Goal: Task Accomplishment & Management: Manage account settings

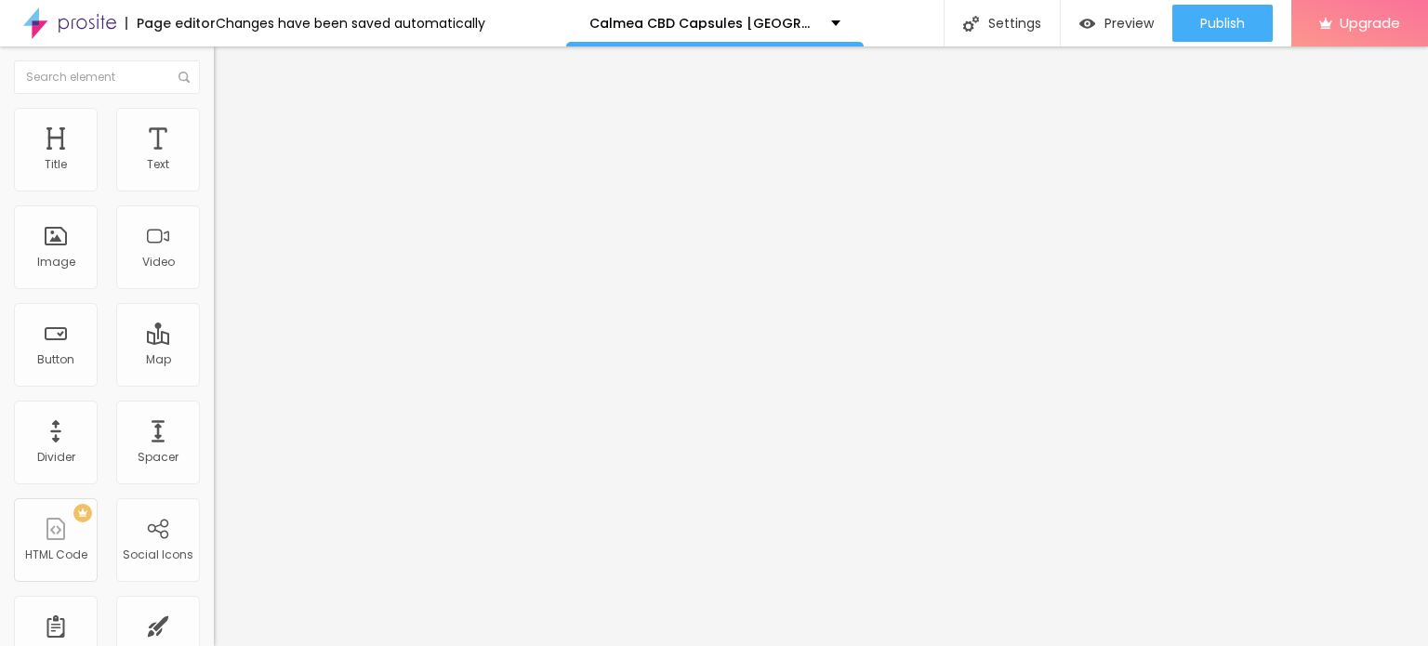
click at [221, 270] on icon "button" at bounding box center [223, 268] width 4 height 4
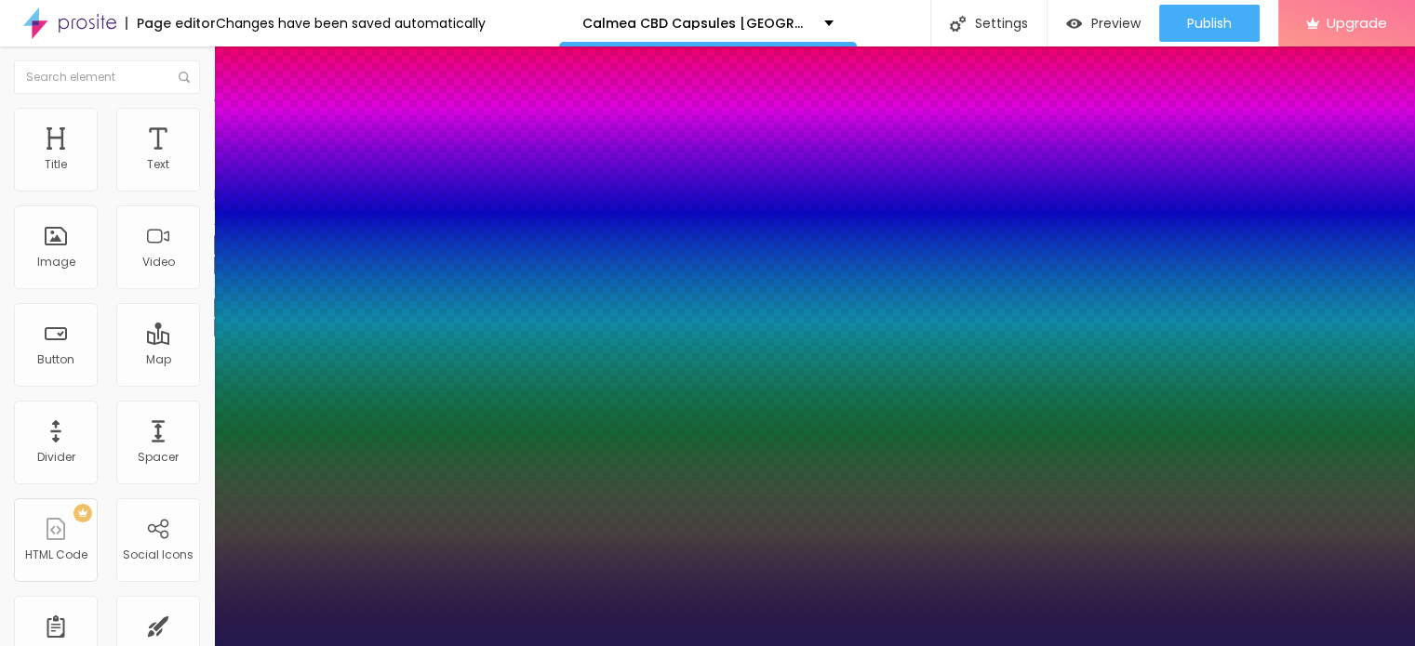
type input "1"
type input "25"
type input "1"
type input "33"
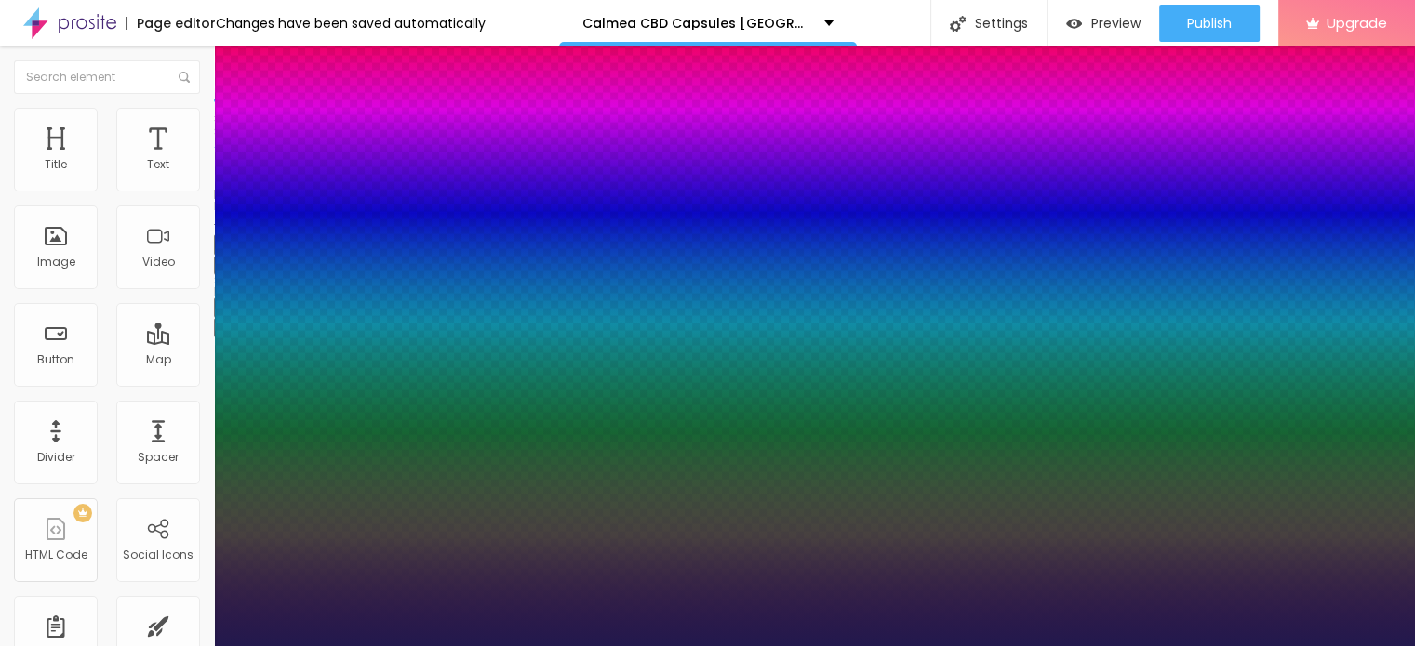
type input "33"
type input "1"
type input "34"
type input "1"
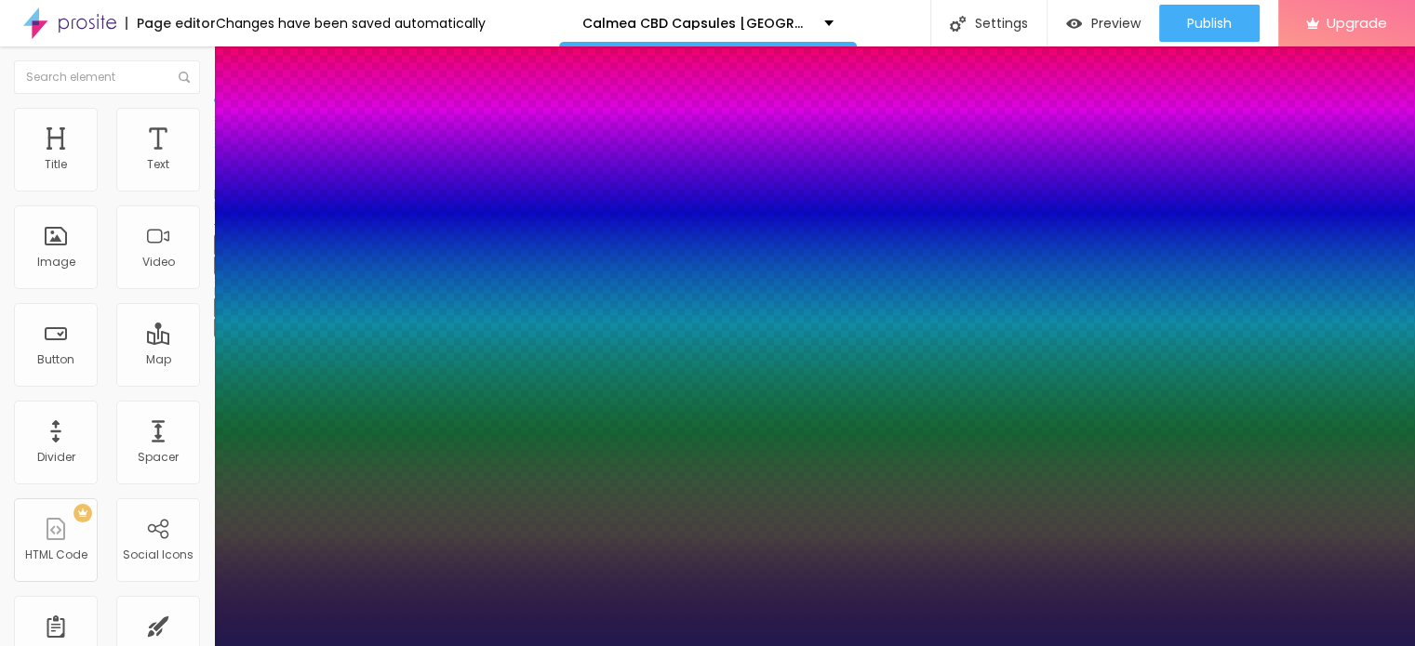
type input "36"
type input "1"
type input "40"
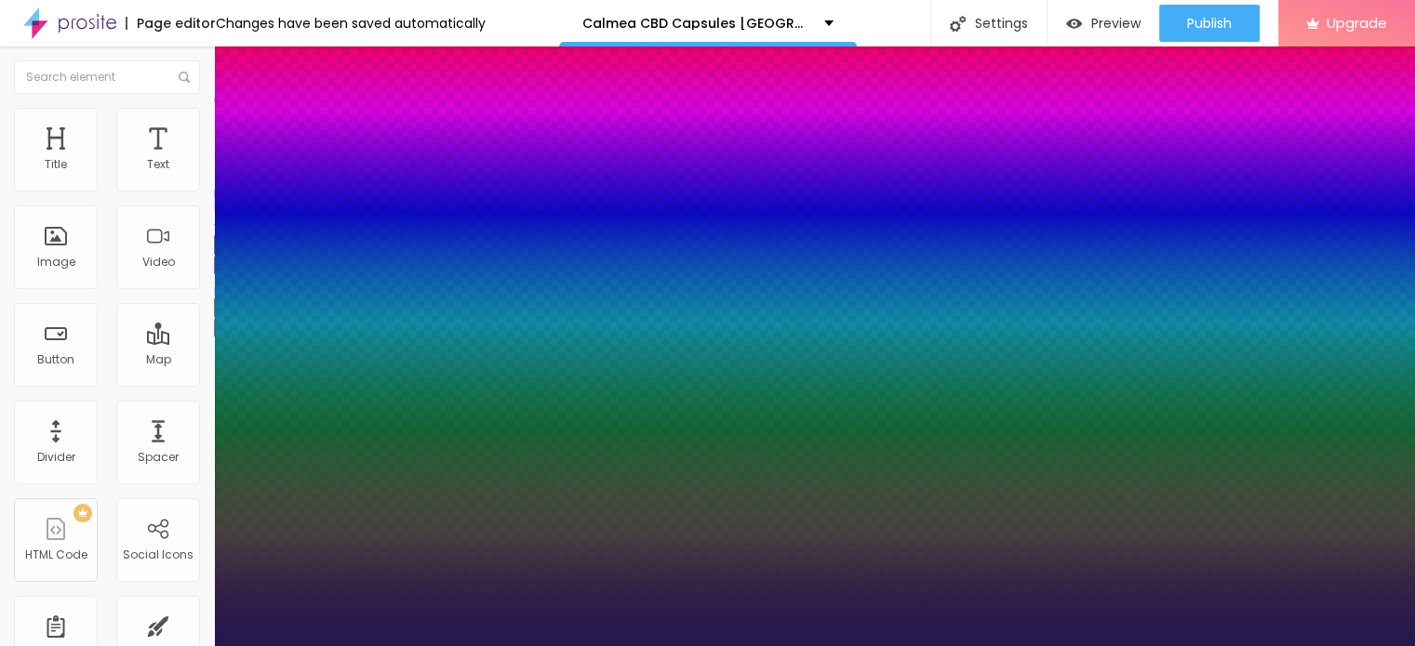
type input "1"
type input "45"
type input "1"
type input "47"
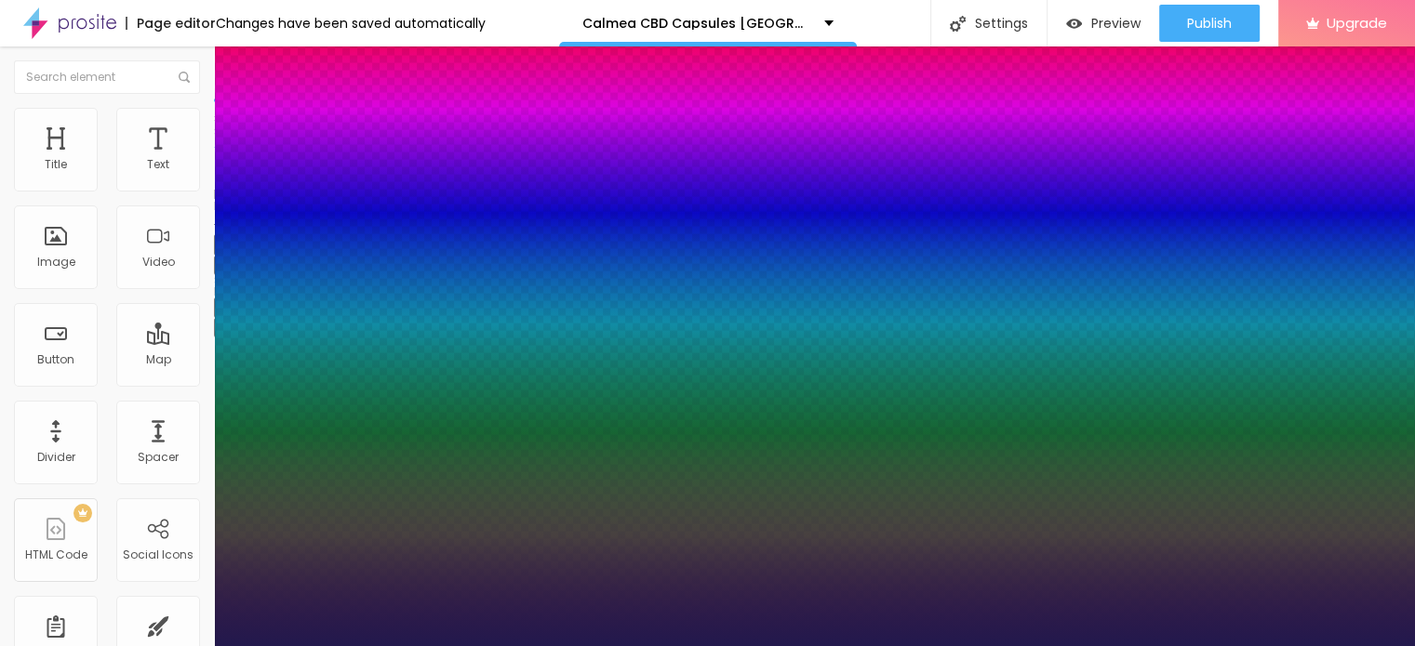
type input "47"
type input "1"
type input "48"
type input "1"
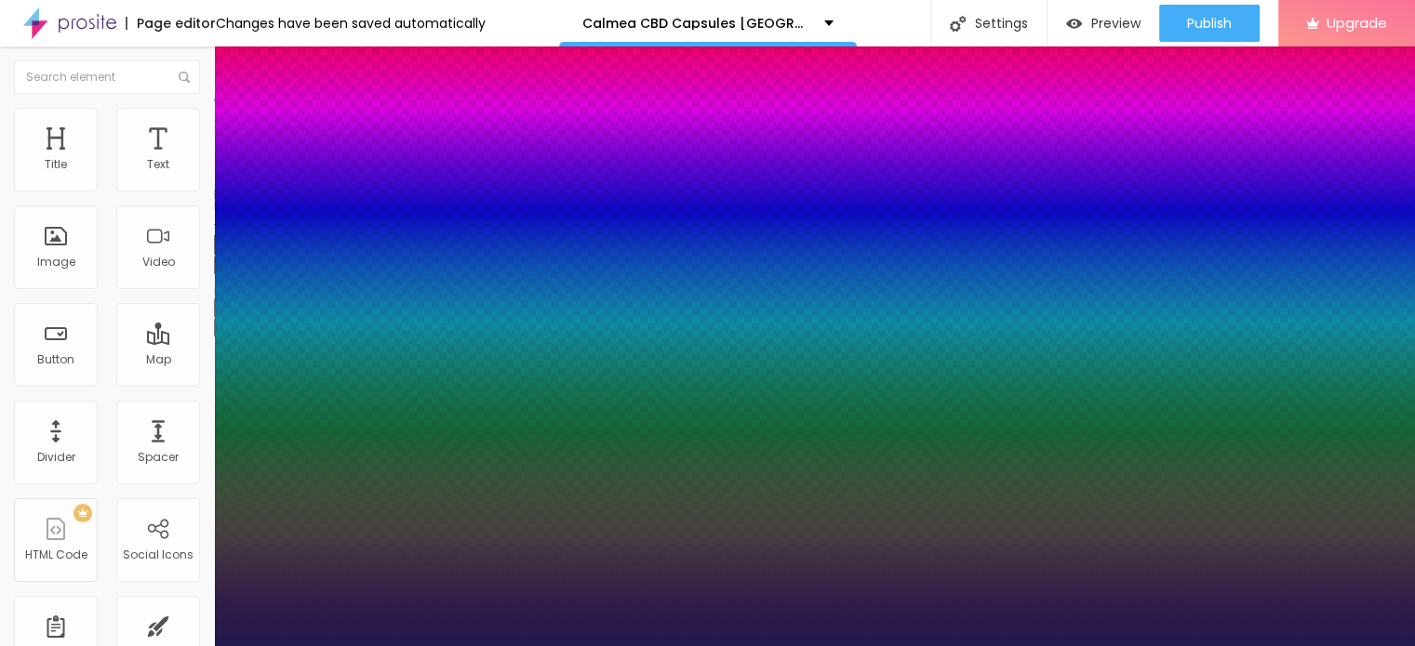
type input "49"
type input "1"
type input "48"
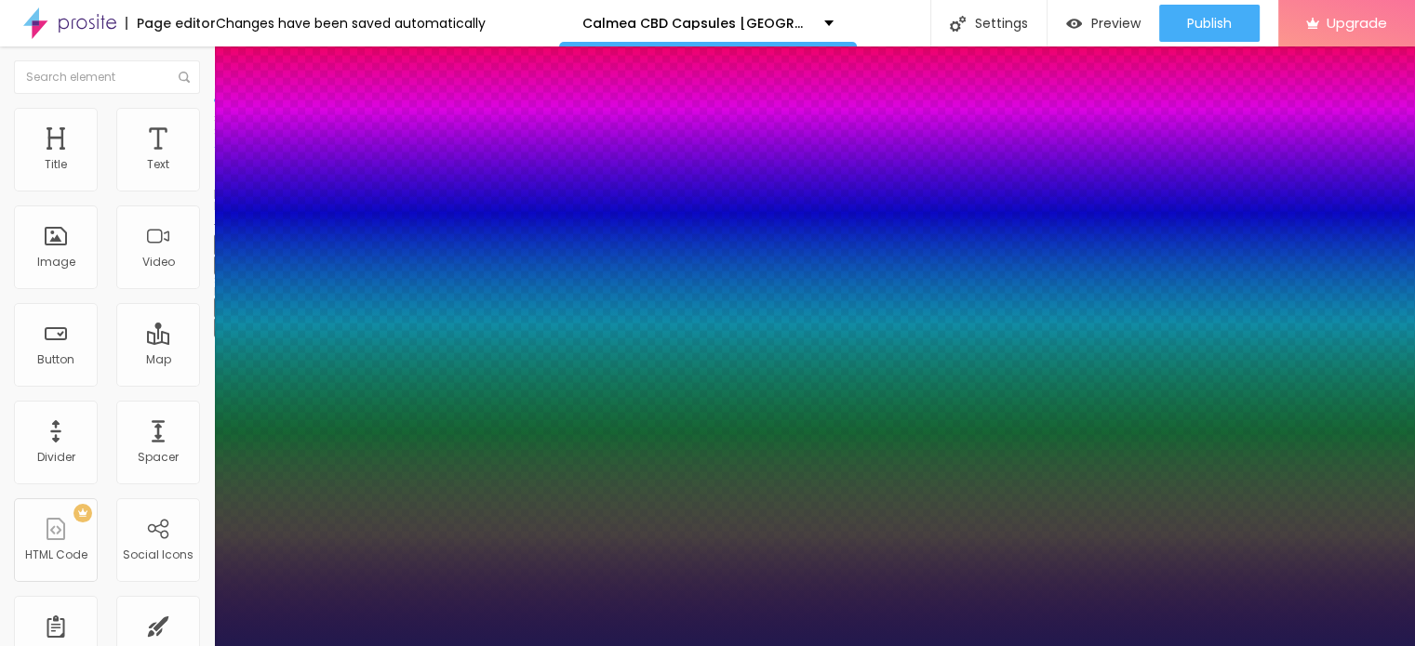
type input "1"
type input "47"
type input "1"
type input "46"
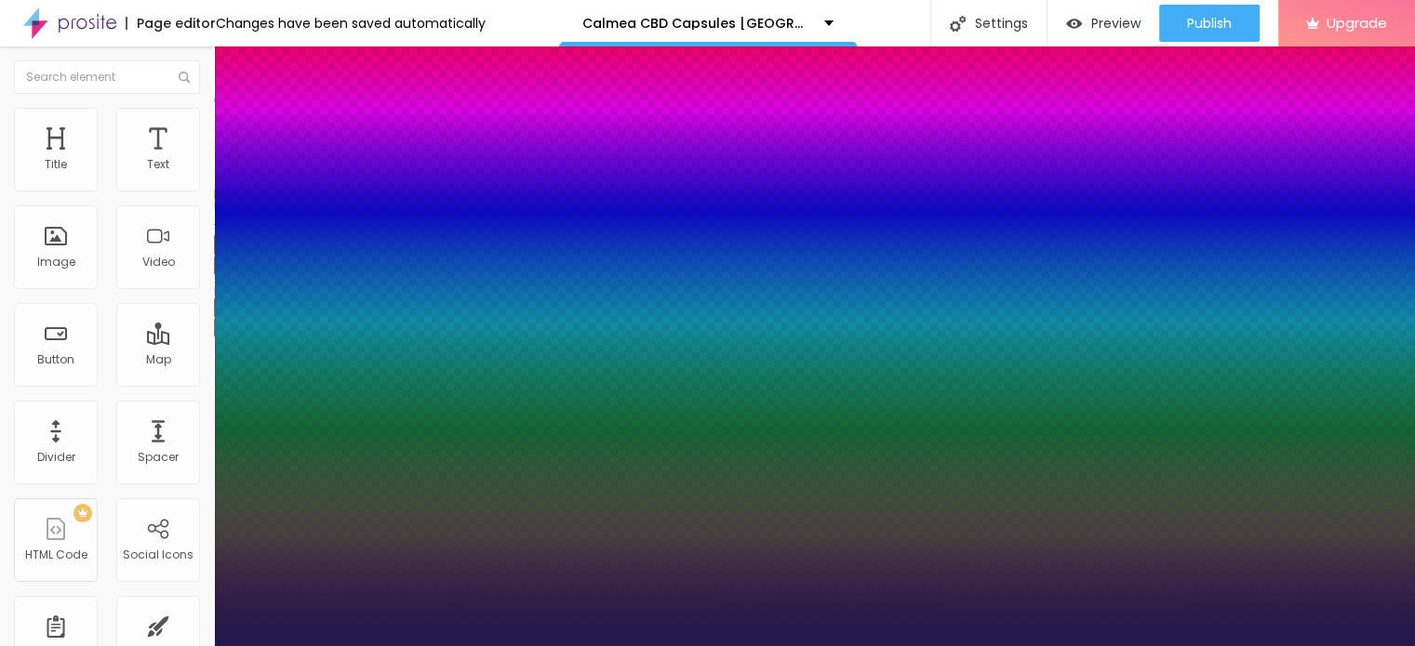
type input "46"
type input "1"
type input "45"
type input "1"
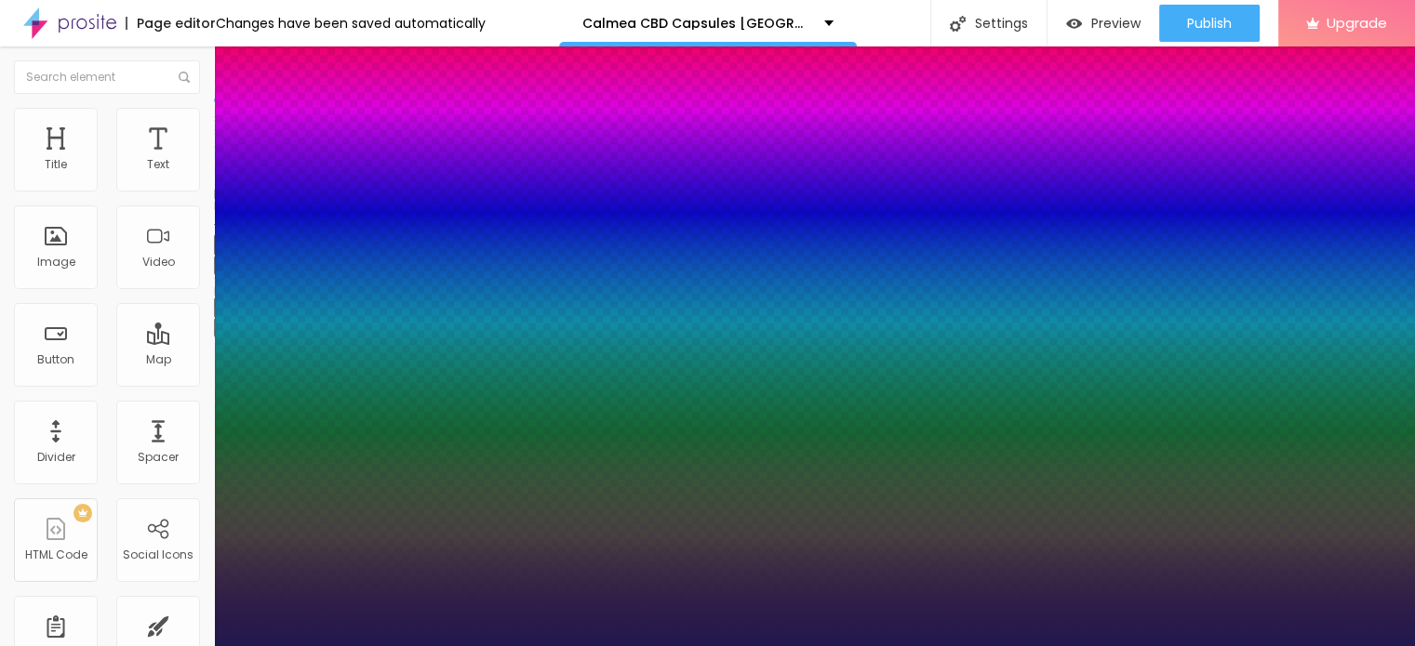
type input "43"
type input "1"
type input "42"
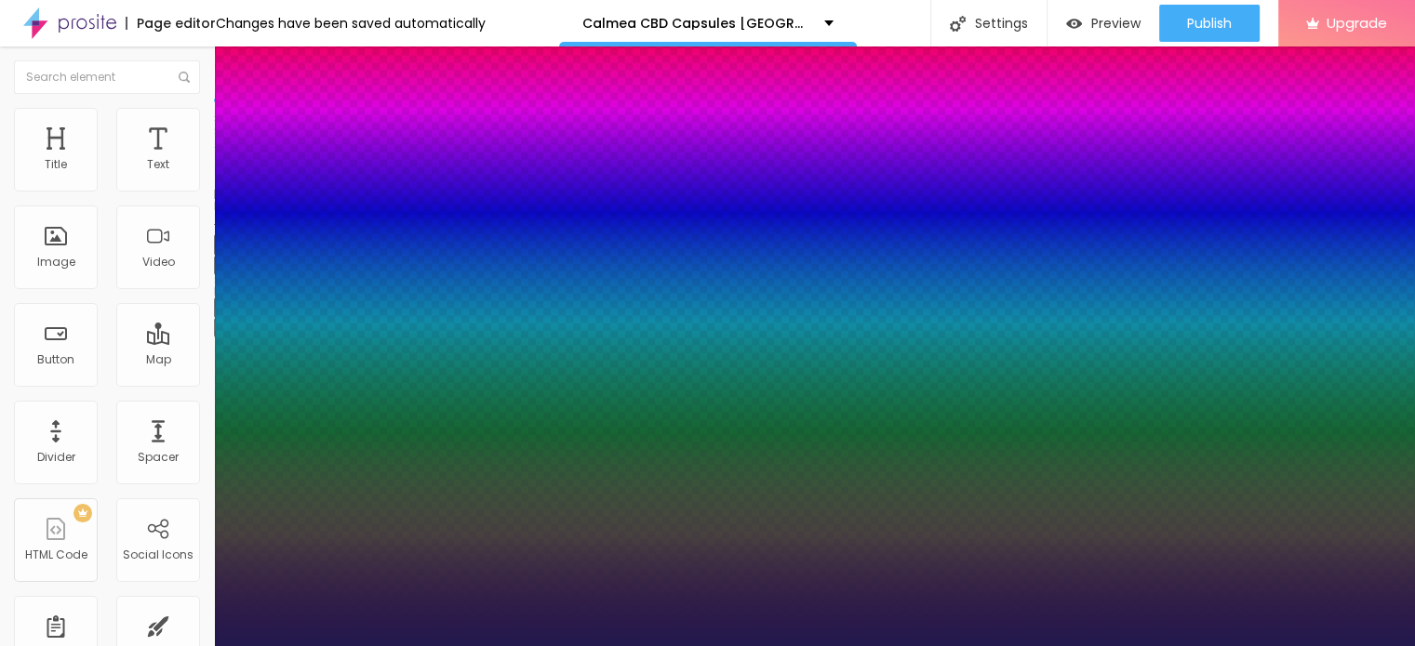
type input "1"
type input "40"
type input "1"
type input "38"
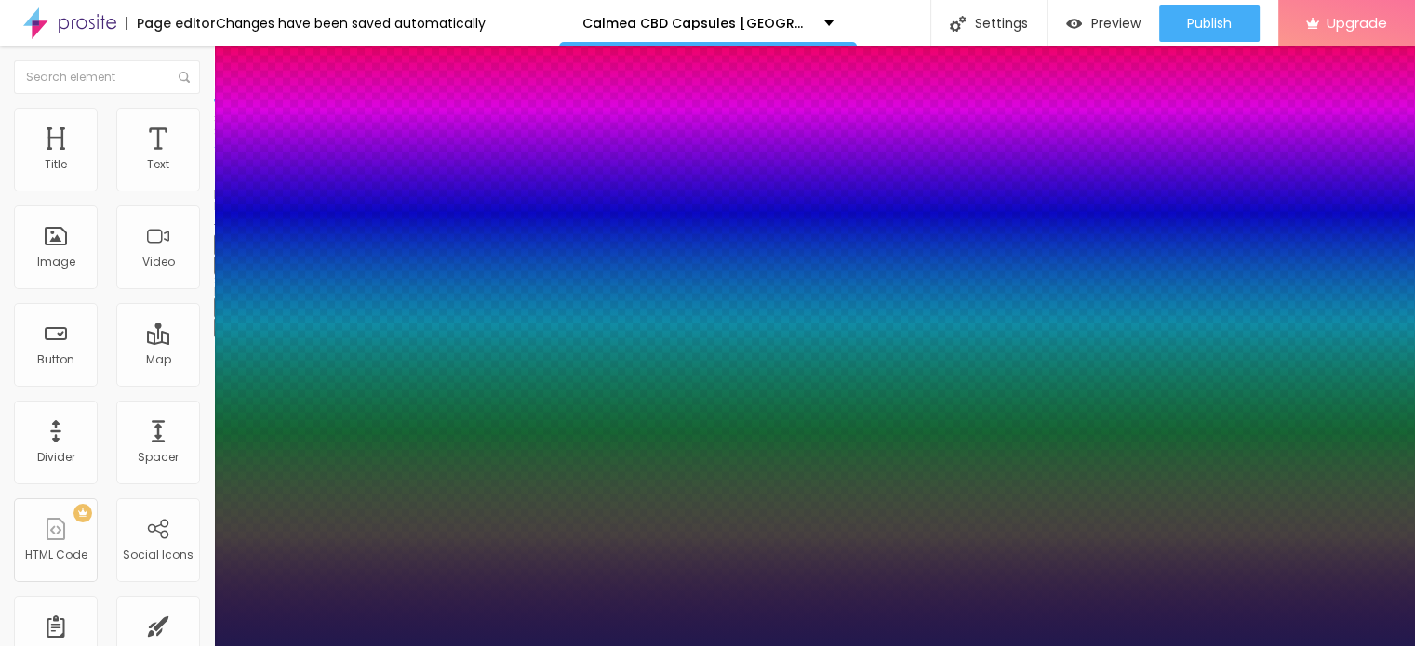
type input "38"
type input "1"
type input "37"
type input "1"
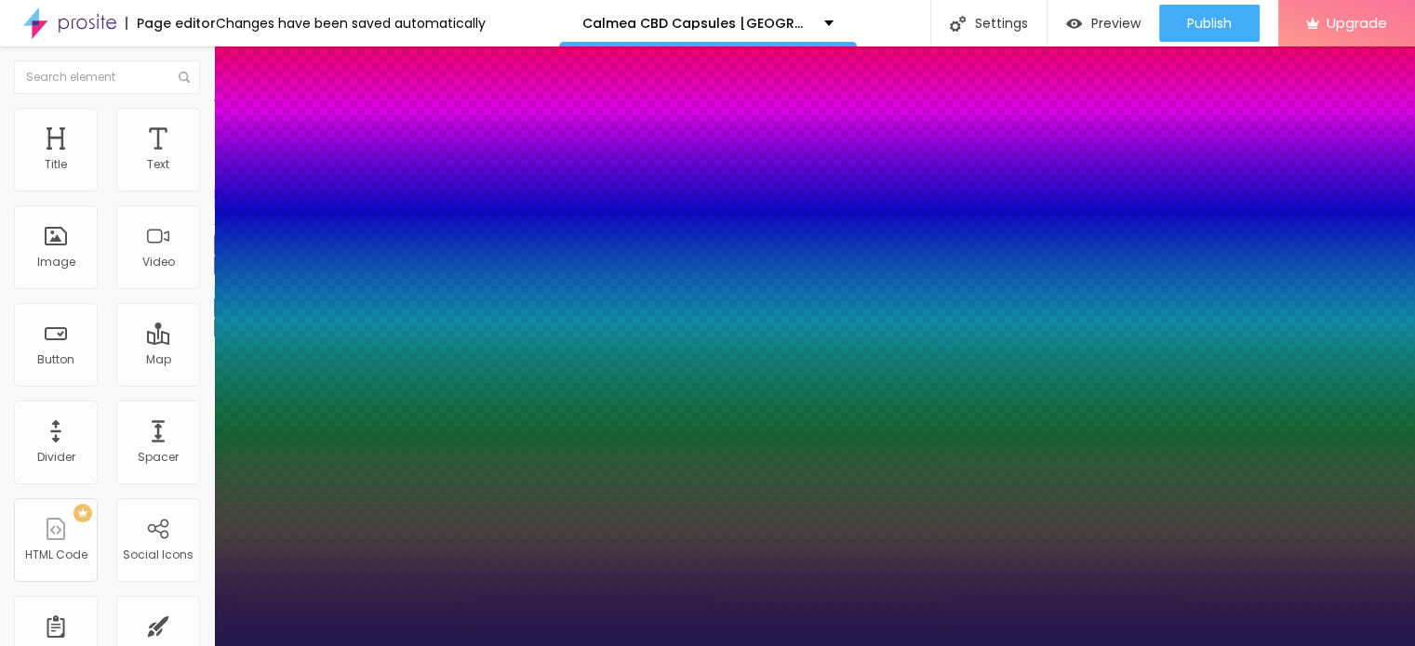
type input "35"
type input "1"
type input "34"
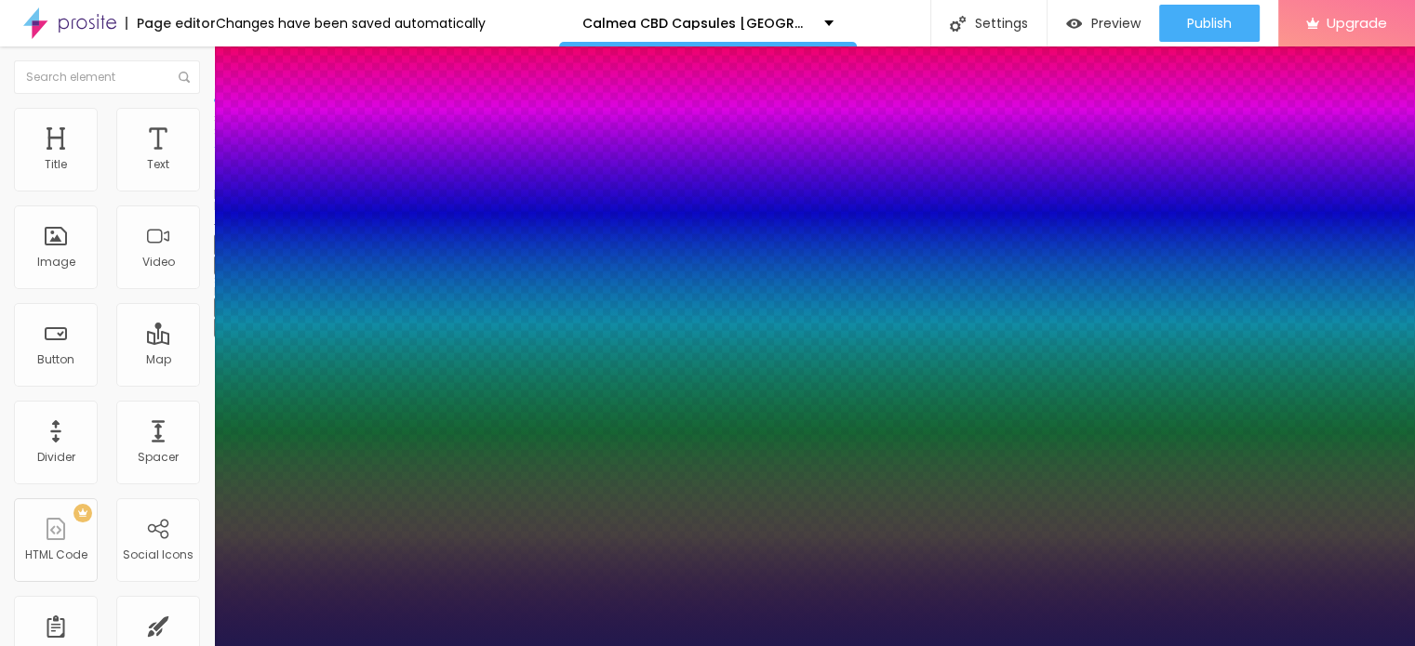
type input "1"
type input "33"
type input "1"
type input "34"
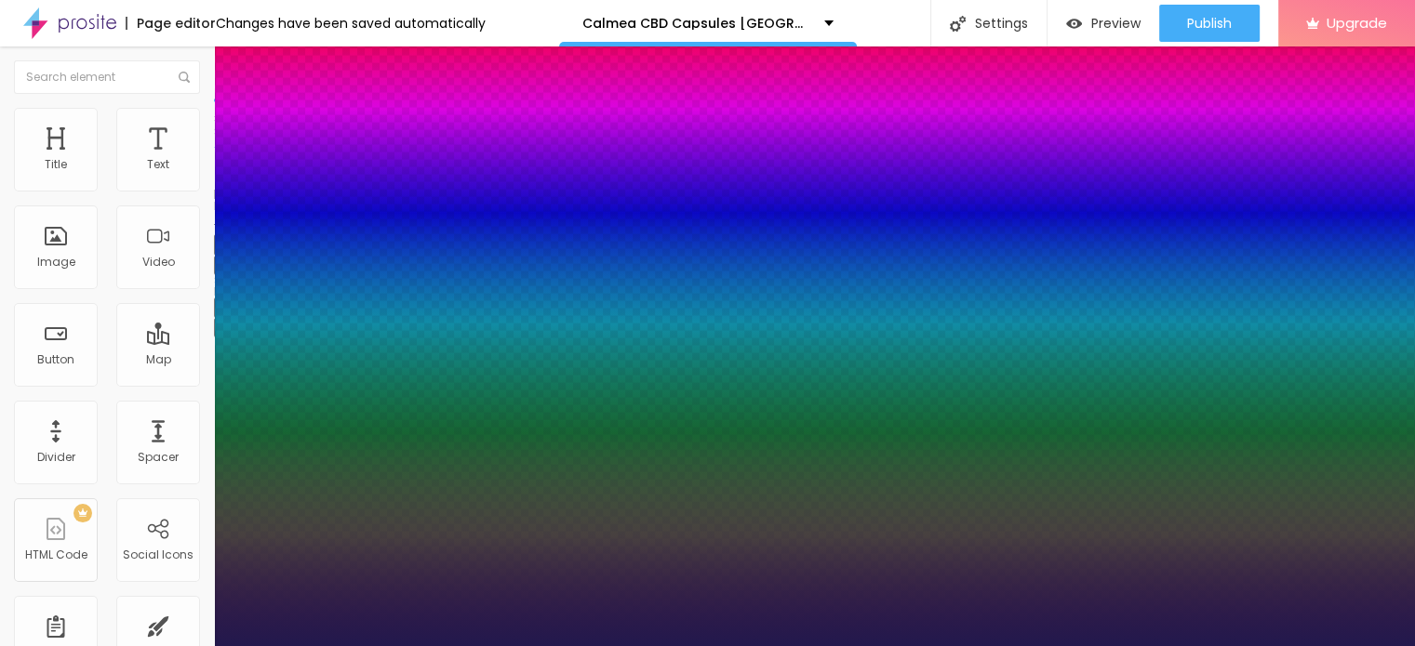
type input "34"
type input "1"
type input "36"
type input "1"
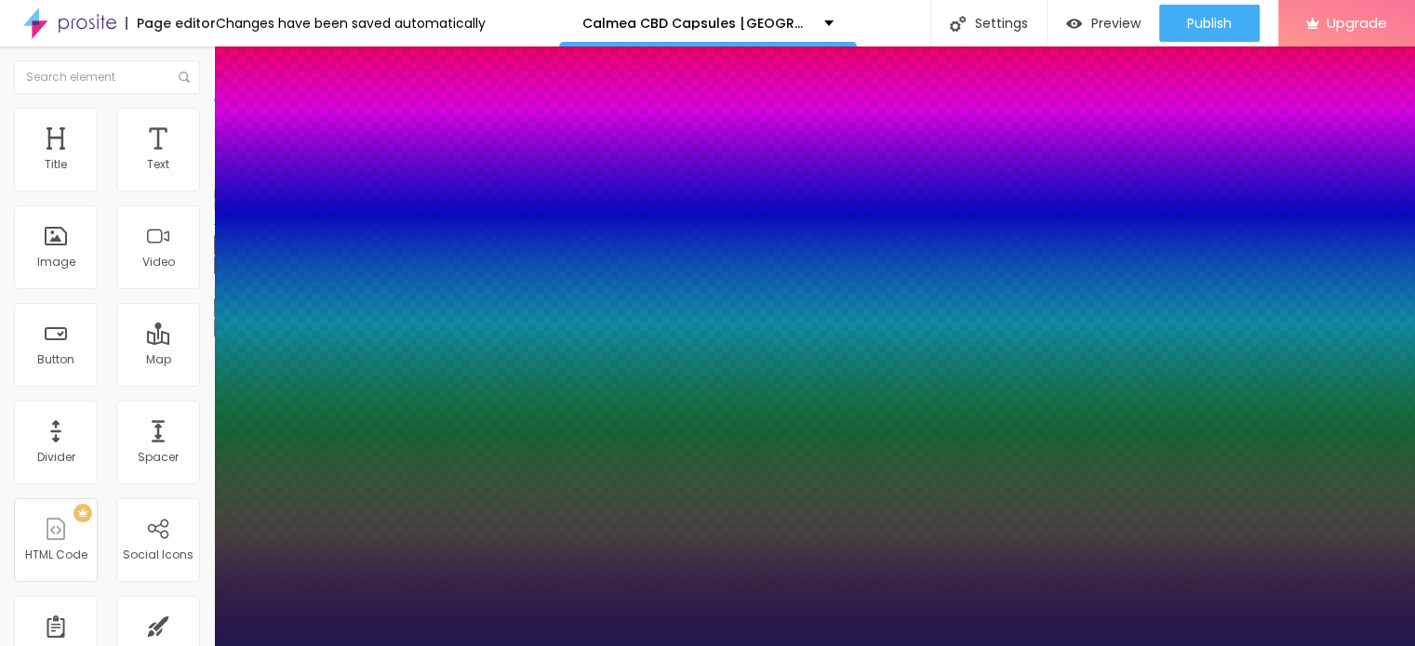
type input "37"
type input "1"
type input "38"
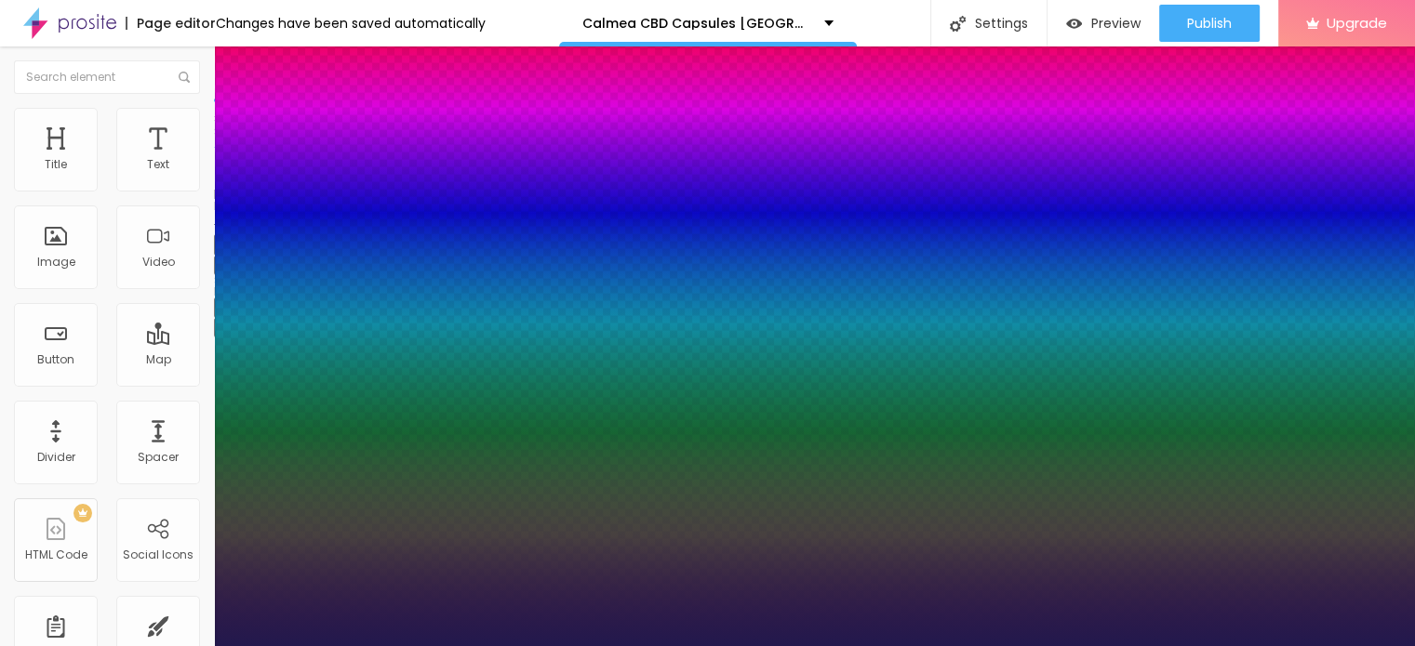
type input "1"
type input "39"
type input "1"
type input "40"
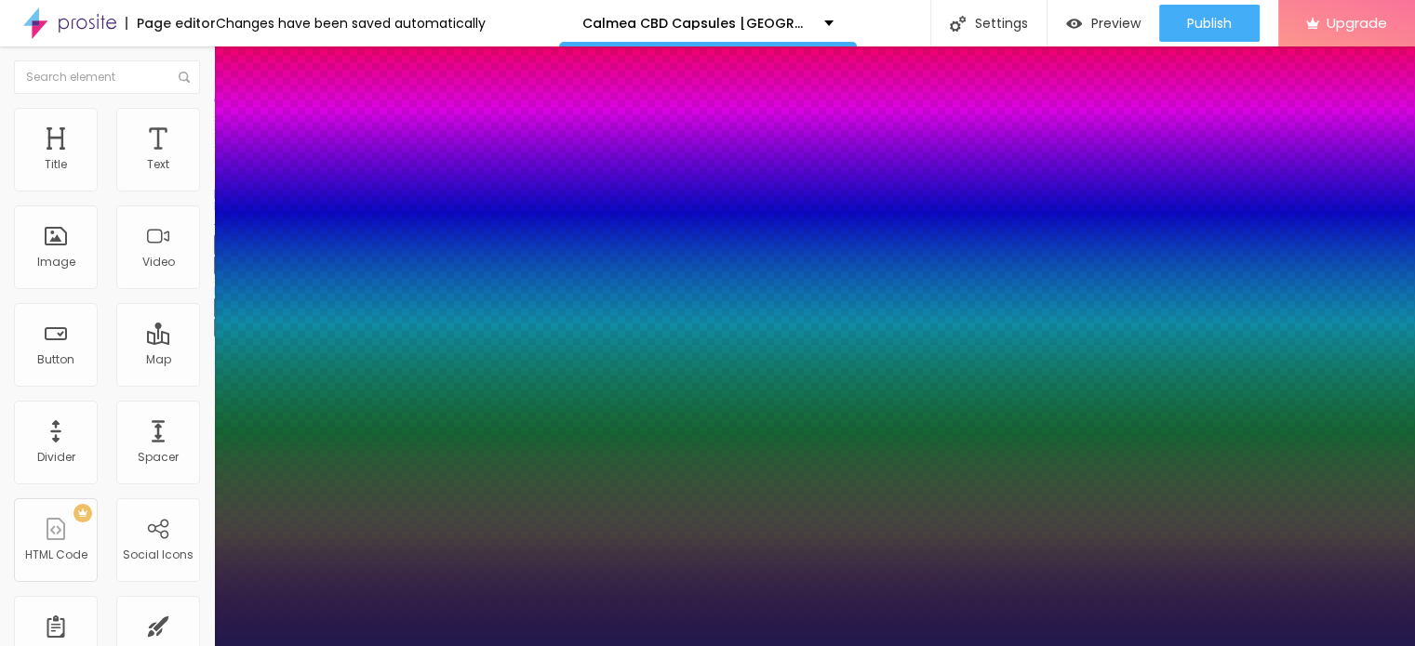
type input "40"
type input "1"
type input "42"
type input "1"
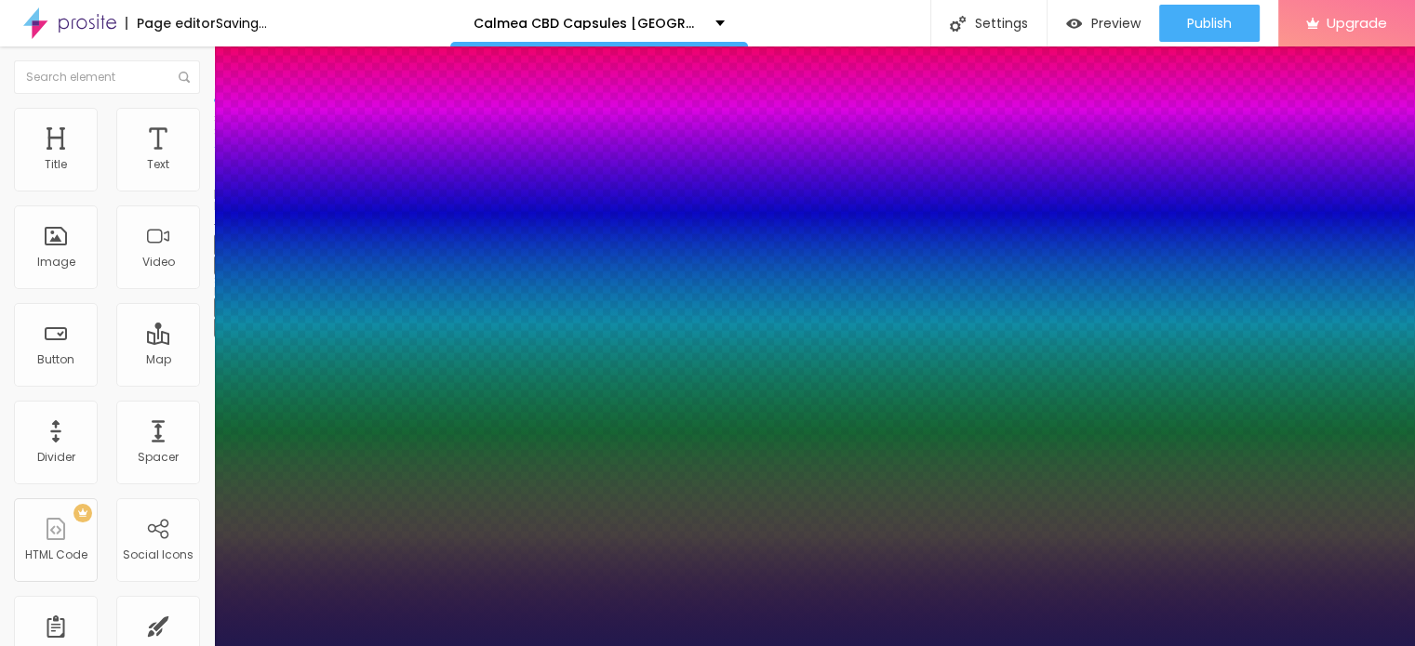
type input "43"
type input "1"
type input "44"
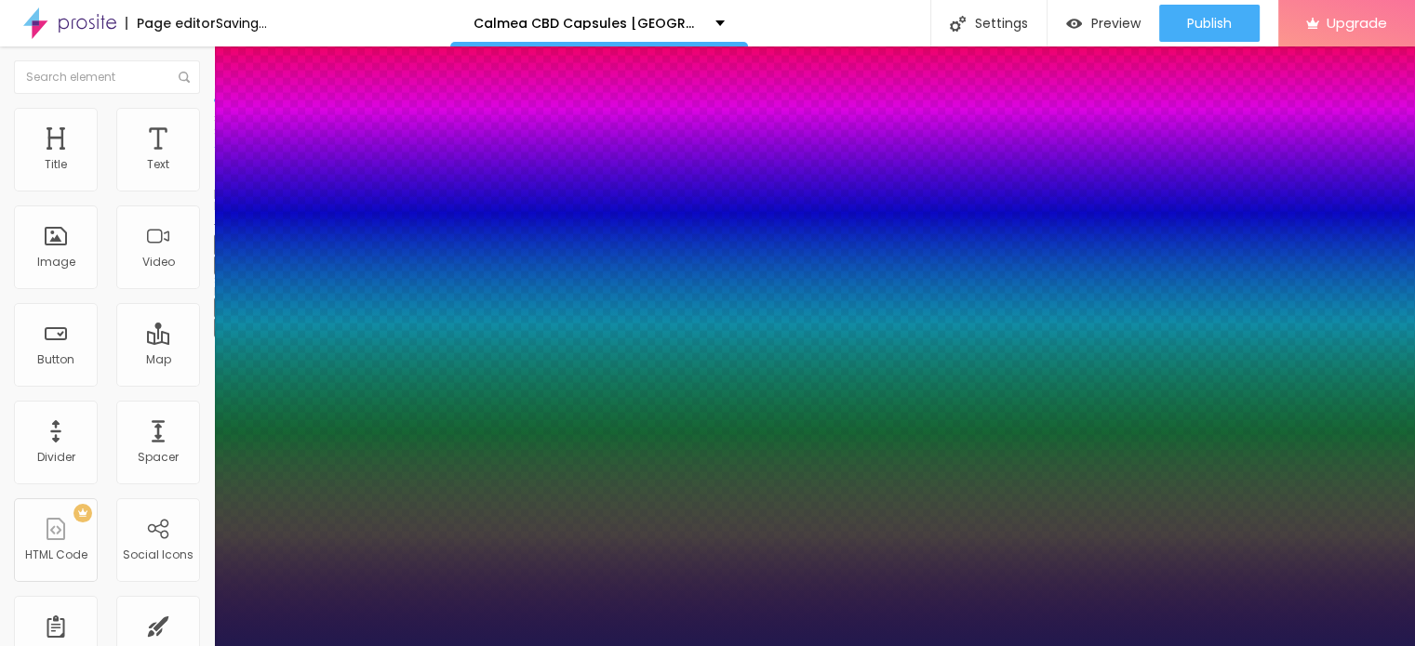
type input "1"
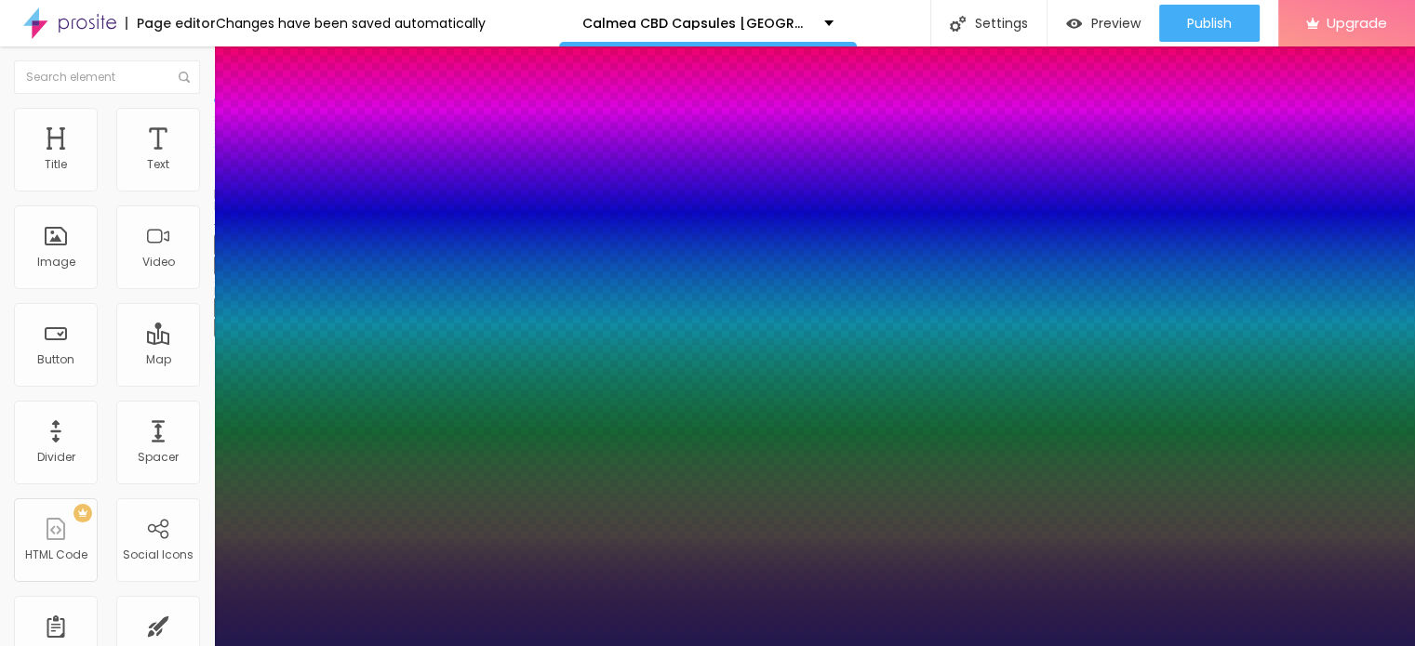
type input "43"
type input "1"
type input "40"
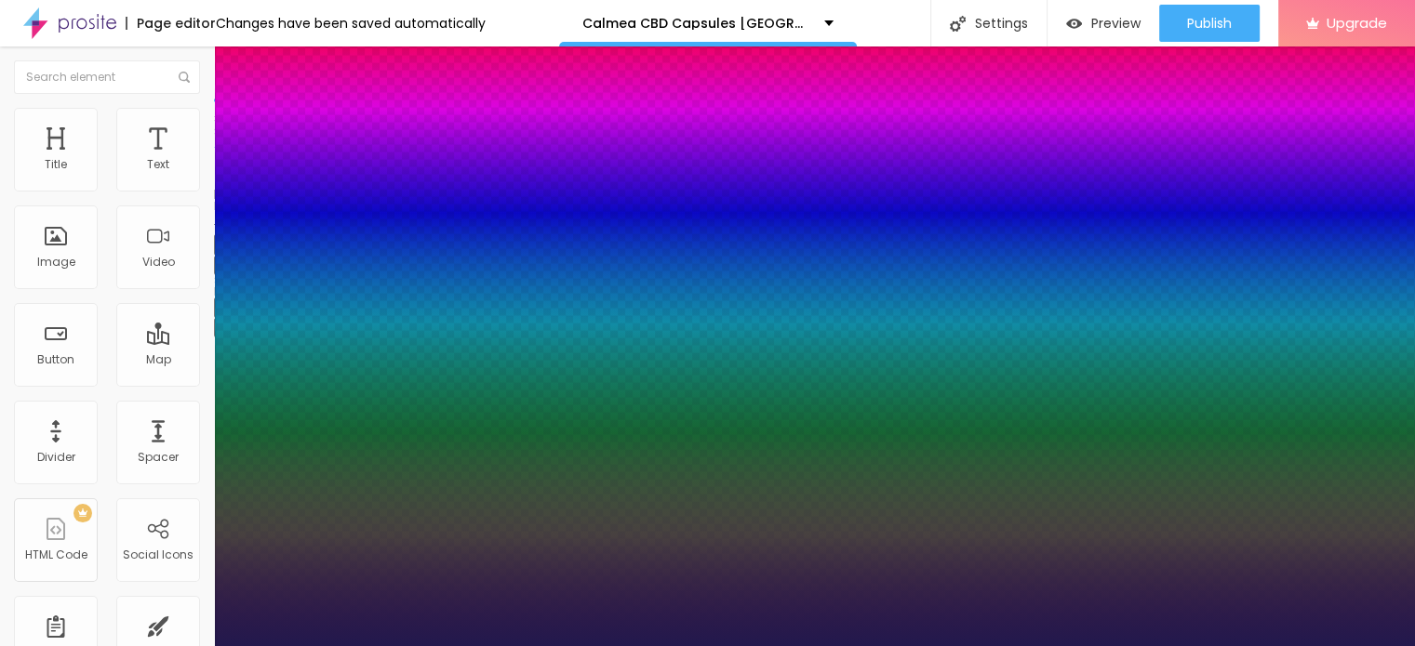
type input "1"
type input "39"
type input "1"
type input "38"
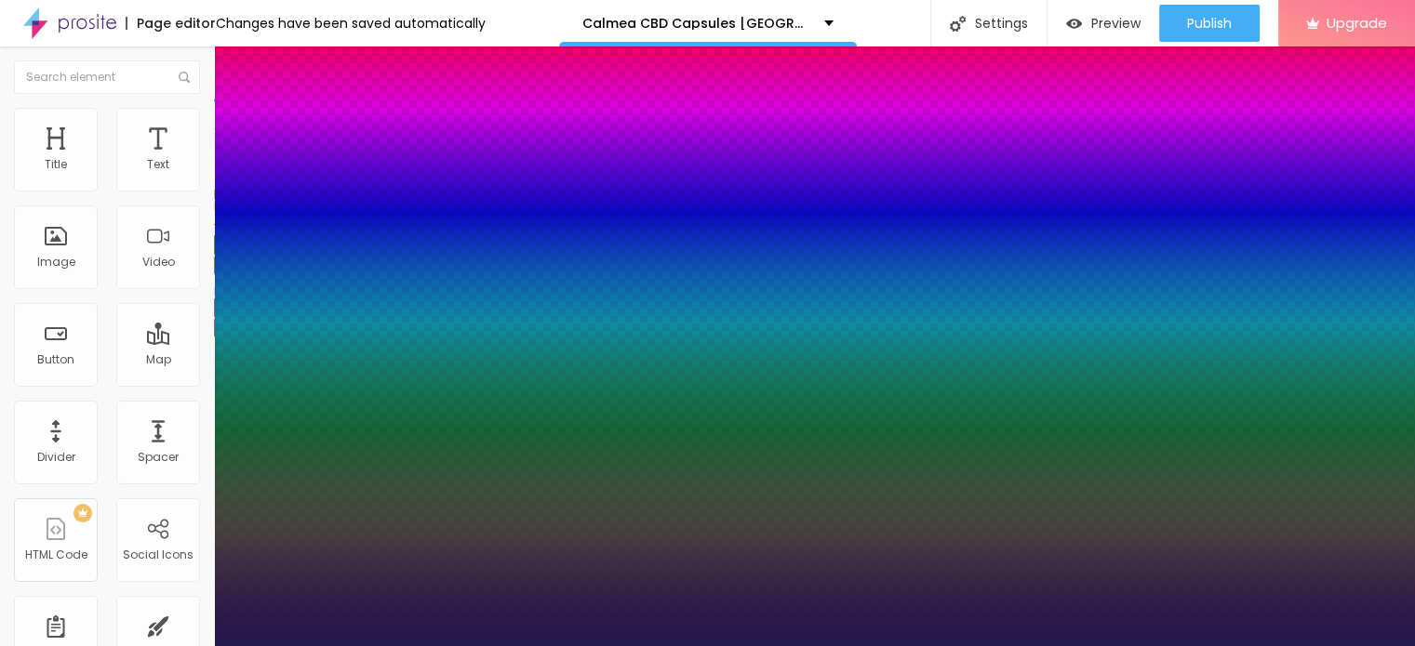
type input "38"
type input "1"
type input "37"
type input "1"
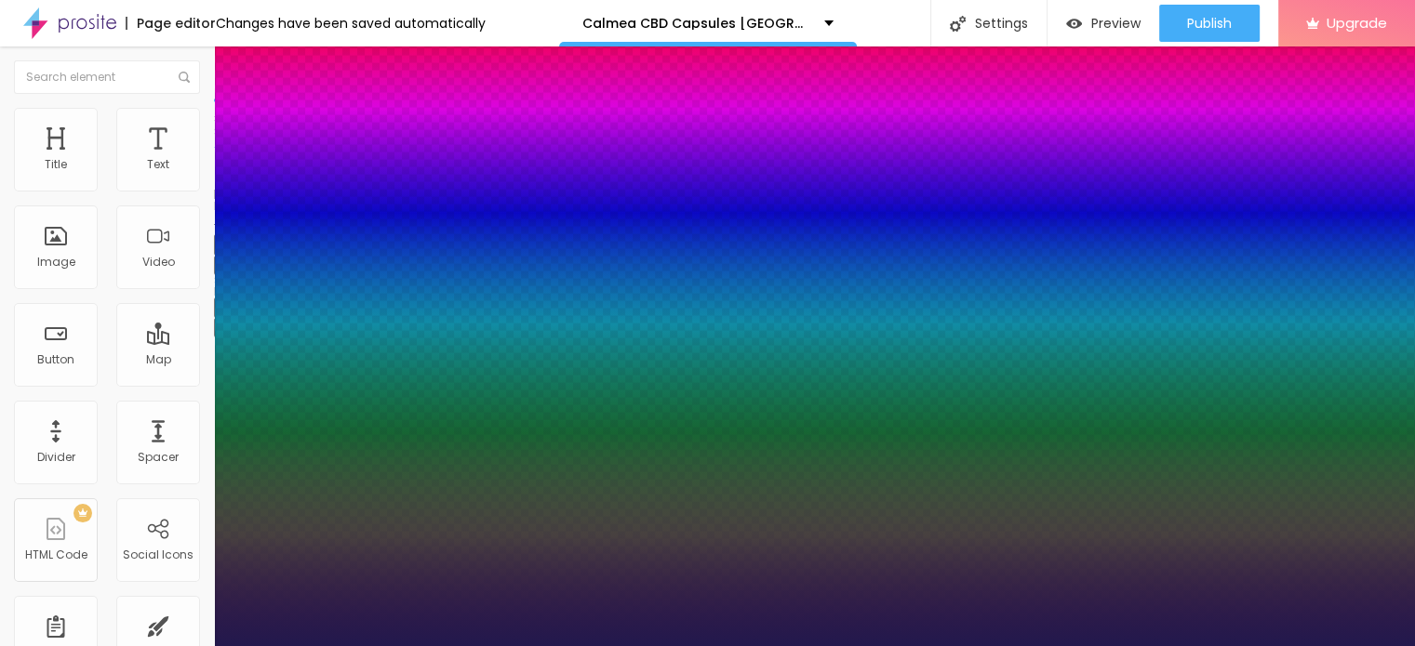
type input "36"
type input "1"
type input "35"
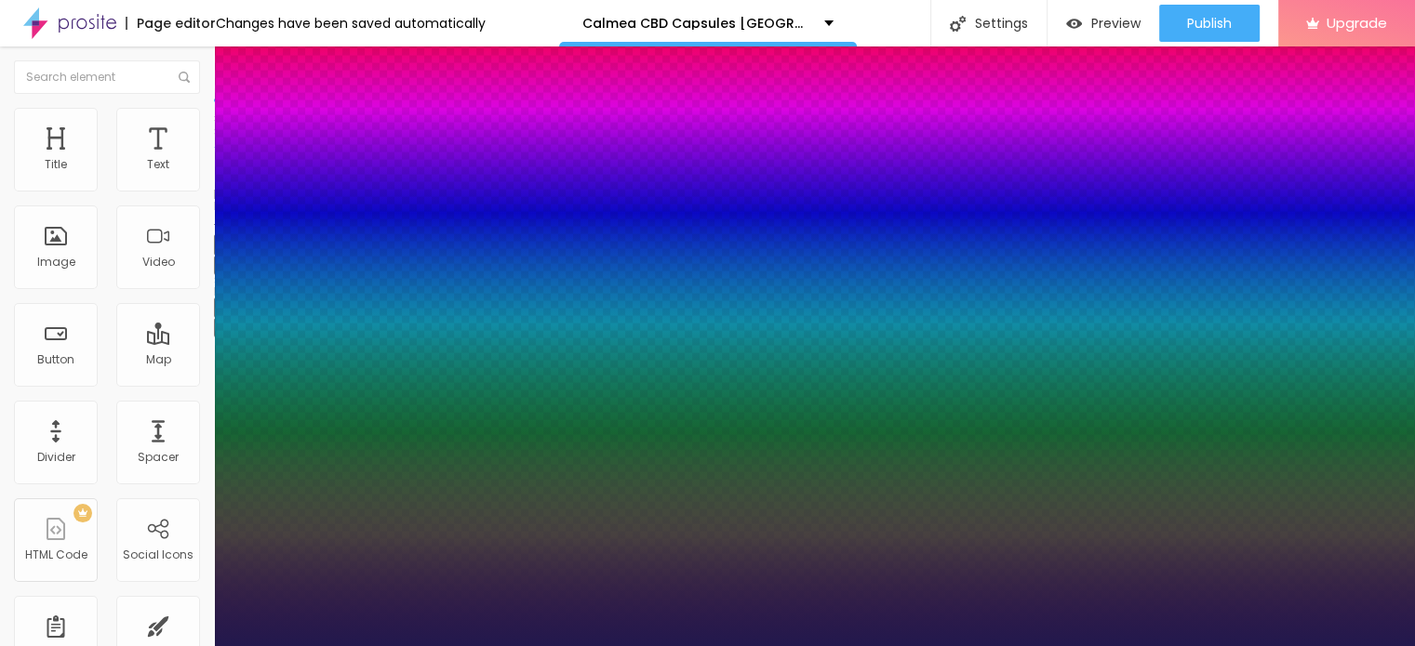
type input "1"
type input "34"
type input "1"
type input "33"
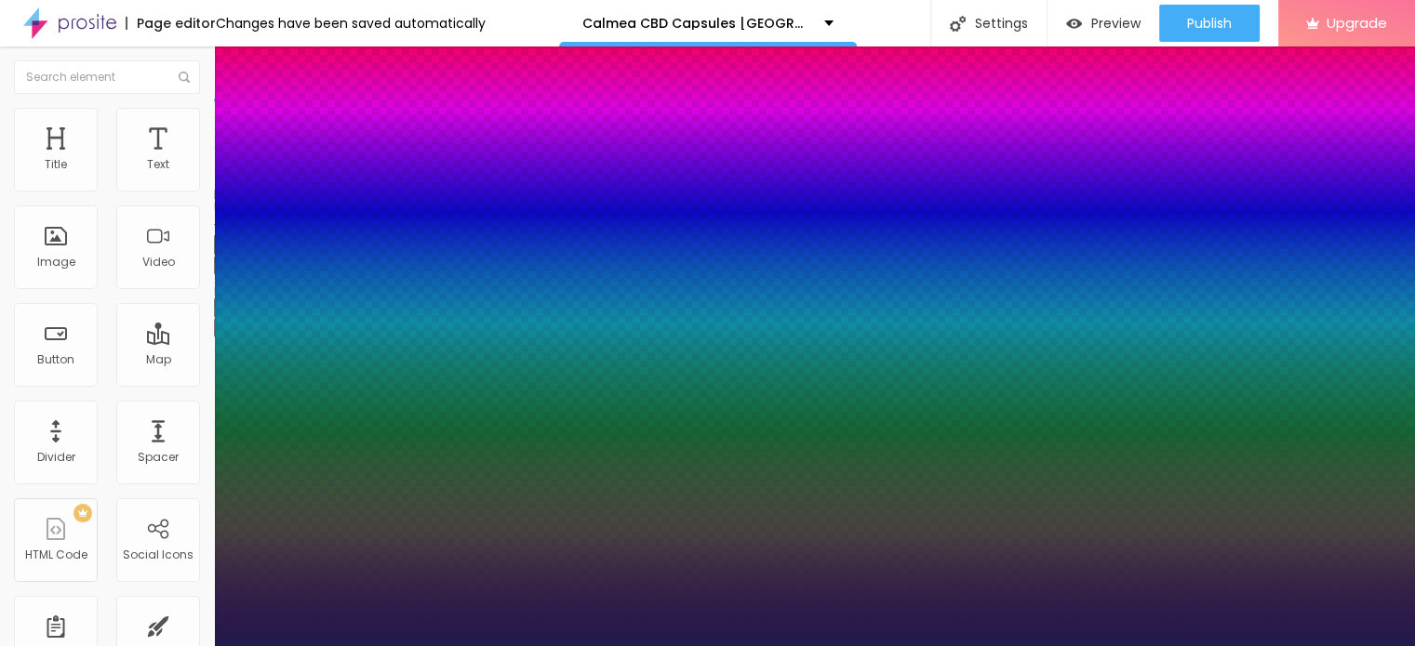
type input "33"
type input "1"
type input "32"
type input "1"
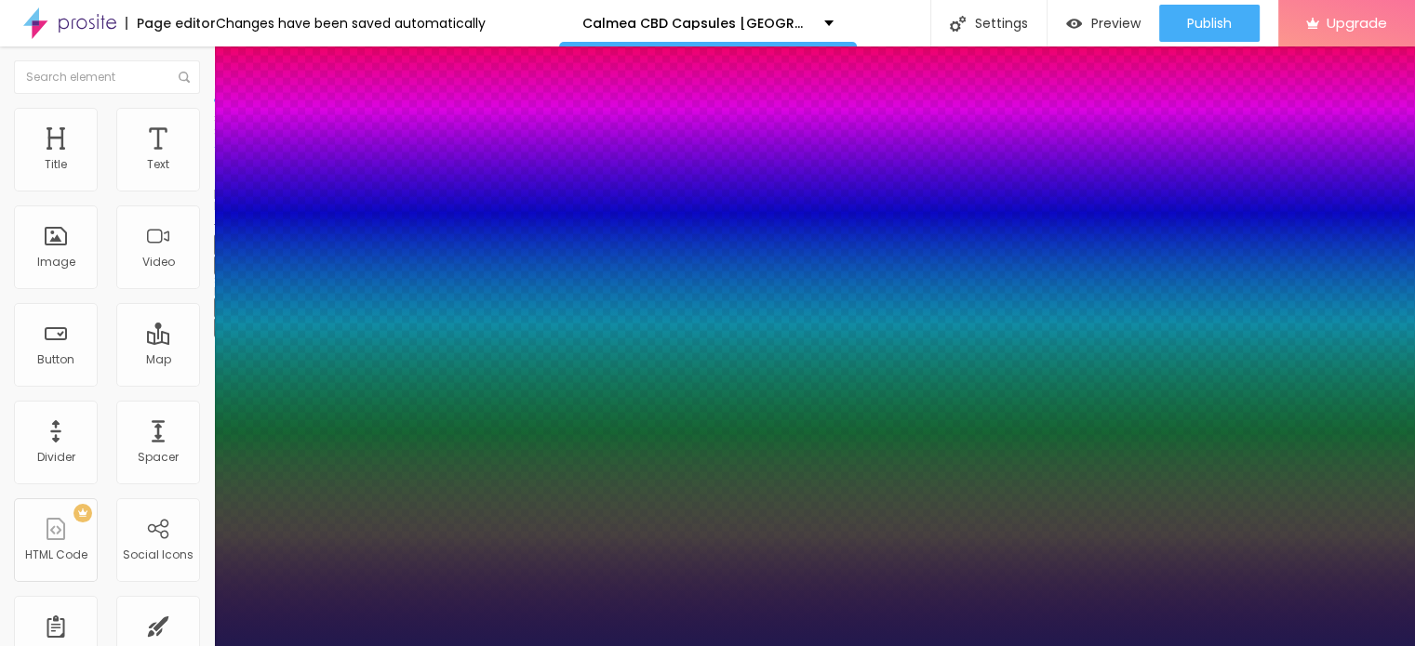
type input "31"
type input "1"
type input "30"
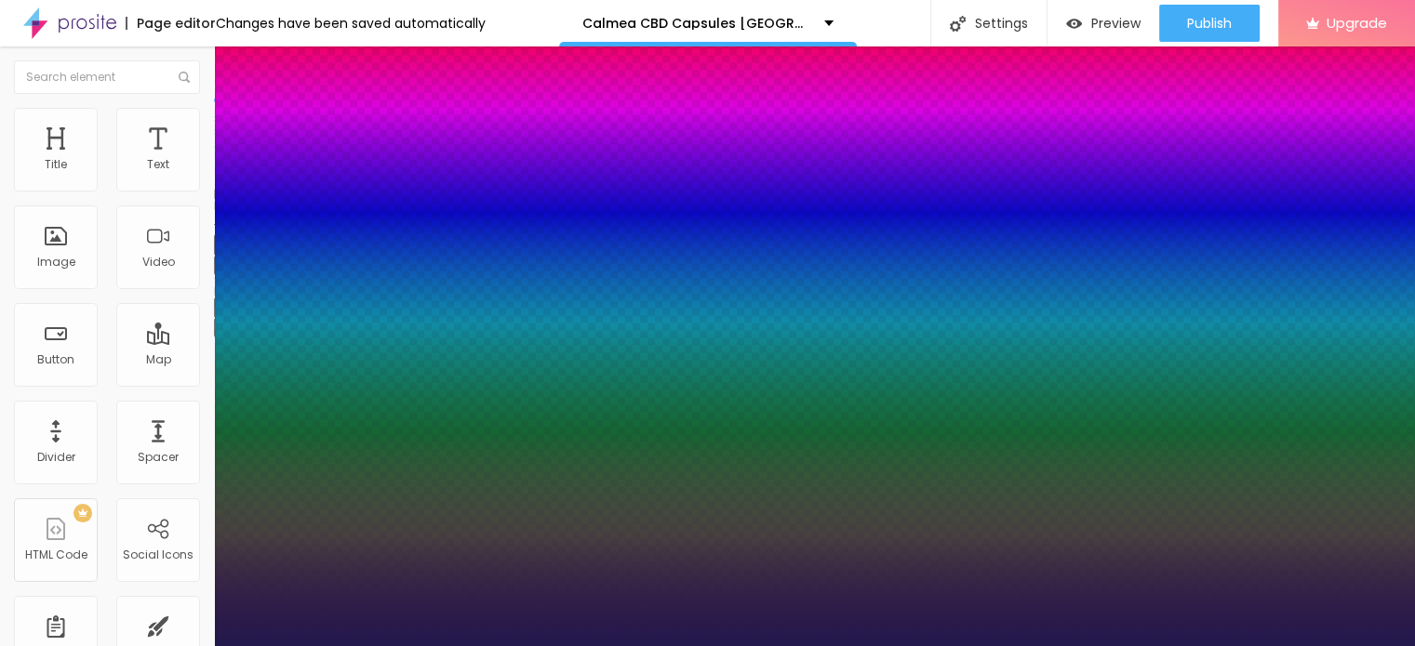
type input "1"
type input "31"
type input "1"
type input "32"
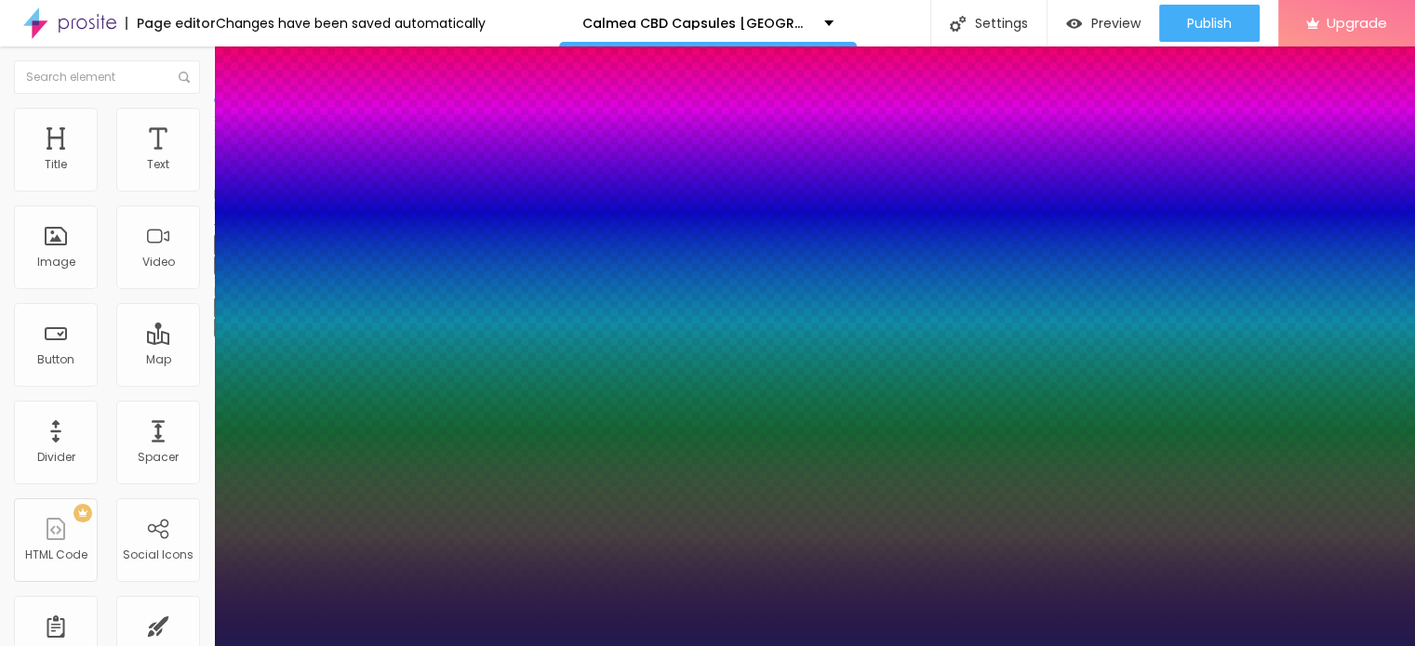
type input "32"
type input "1"
type input "32"
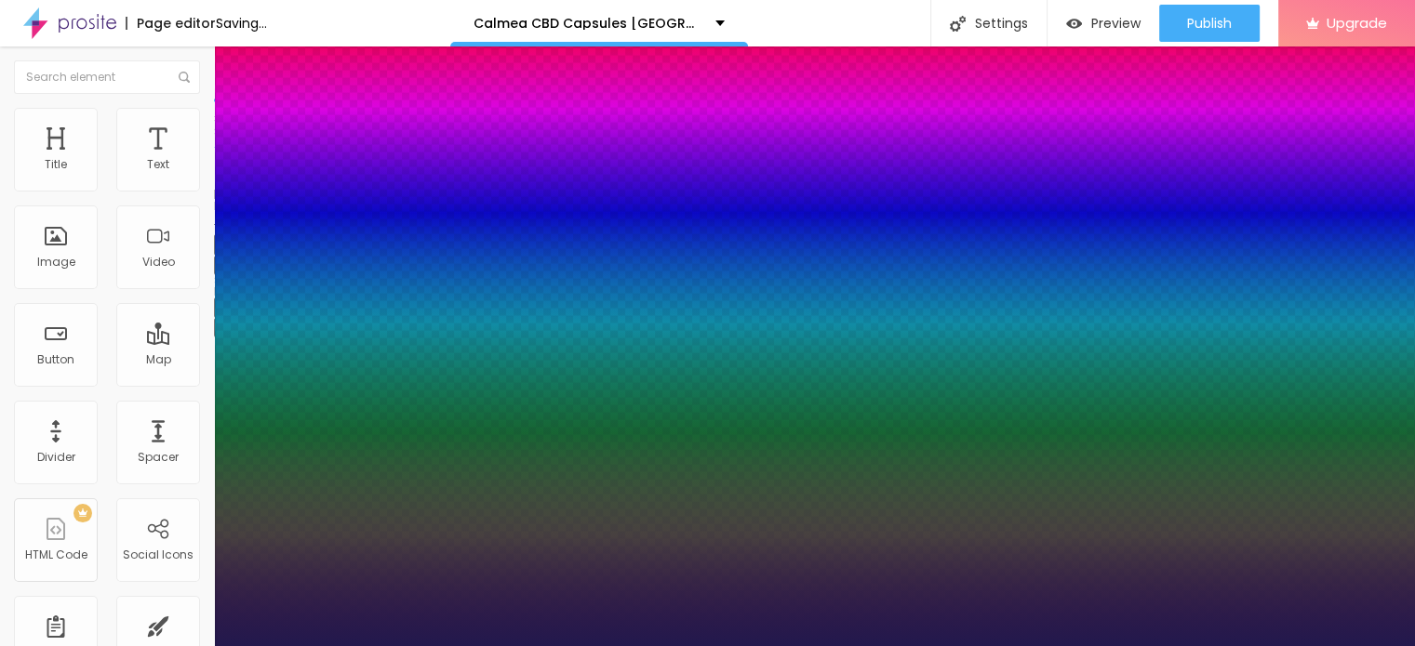
type input "1"
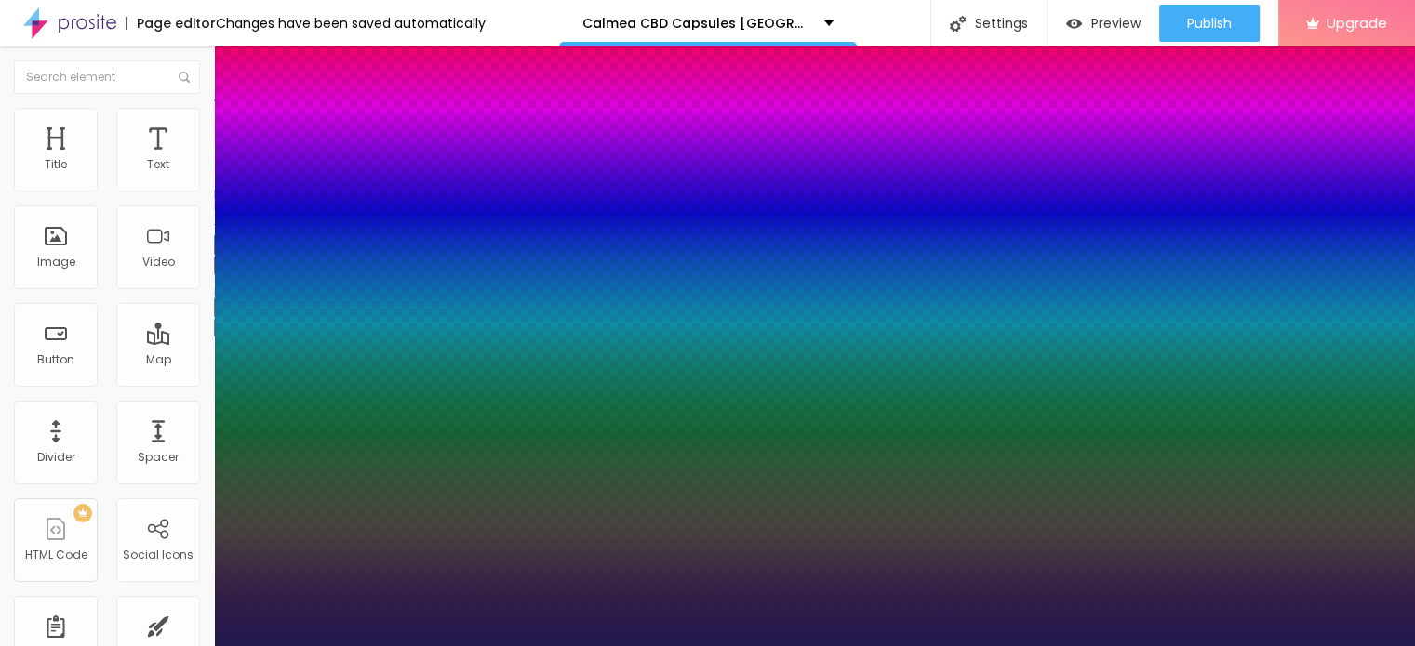
click at [375, 645] on div at bounding box center [707, 646] width 1415 height 0
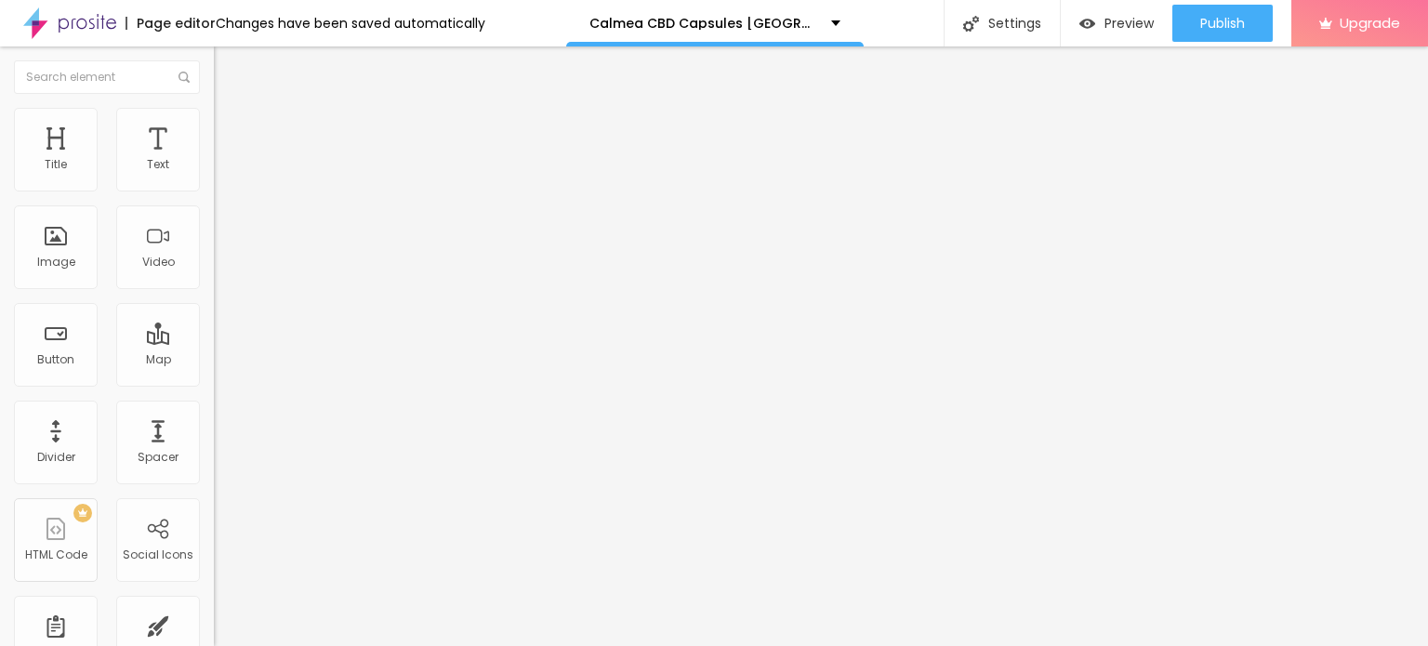
click at [221, 270] on icon "button" at bounding box center [226, 264] width 11 height 11
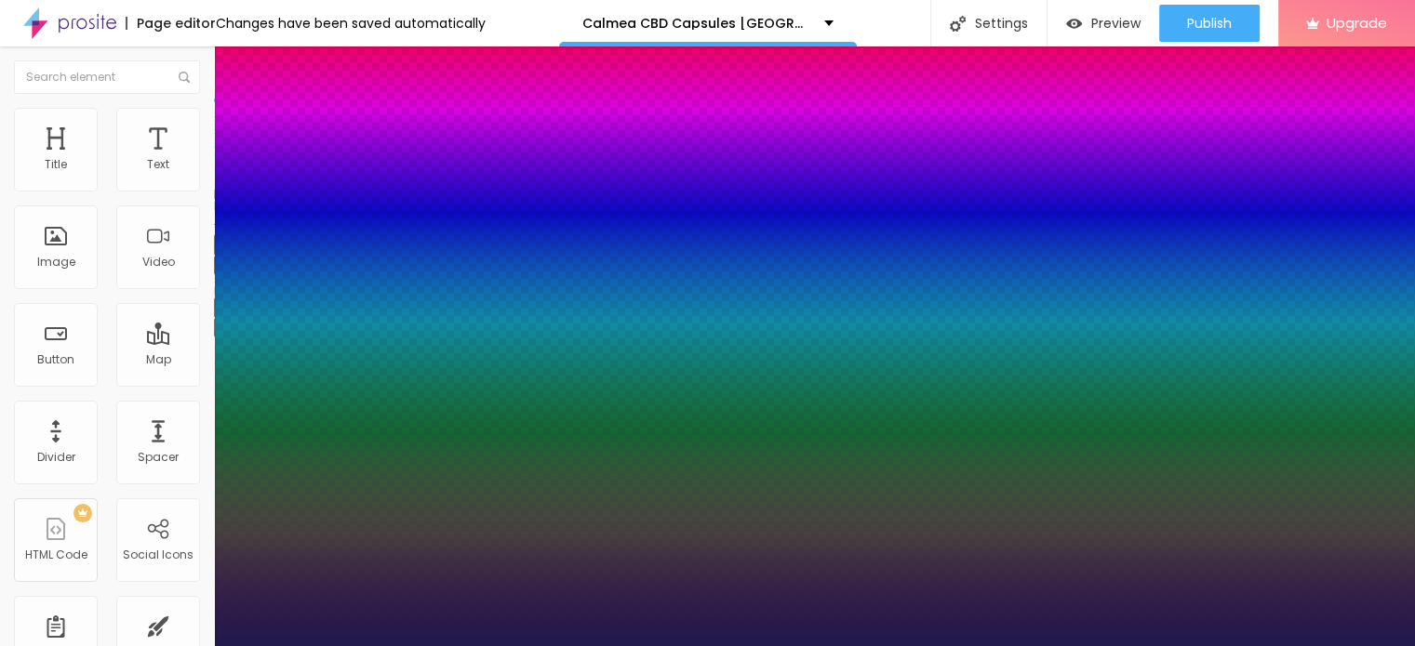
type input "1"
type input "31"
type input "1"
type input "30"
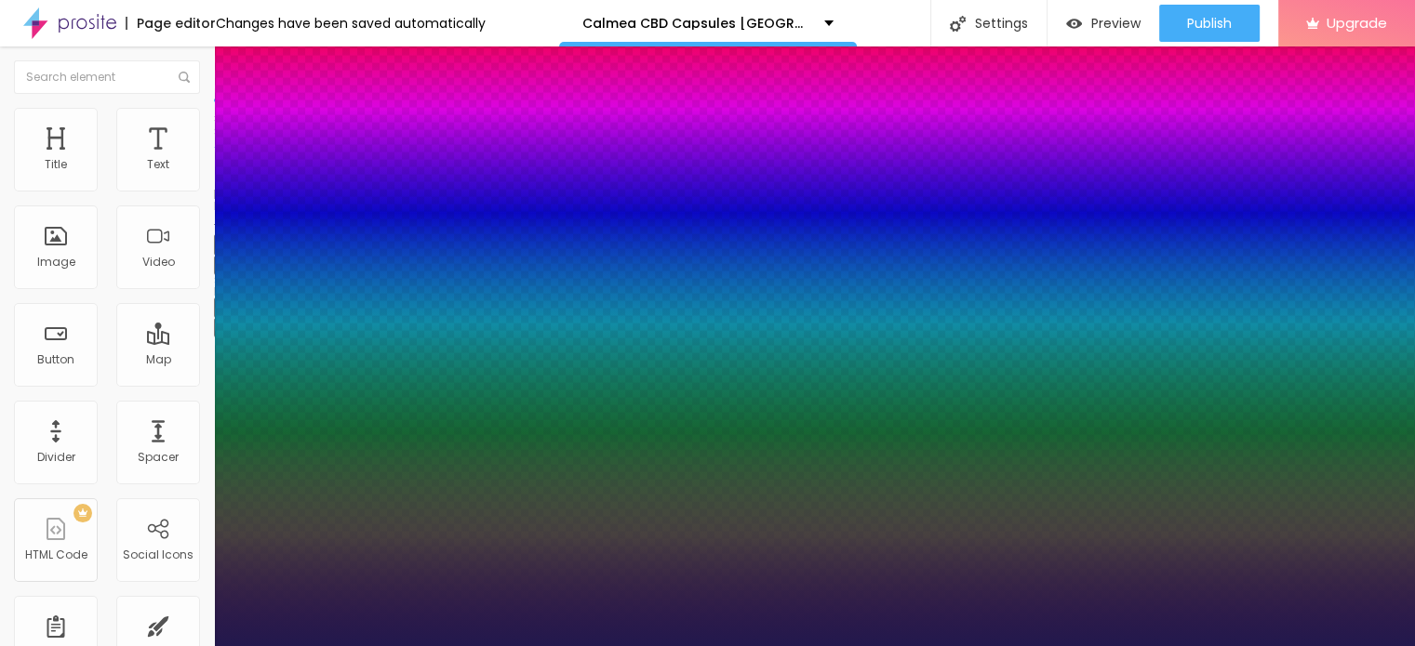
type input "30"
type input "1"
type input "31"
type input "1"
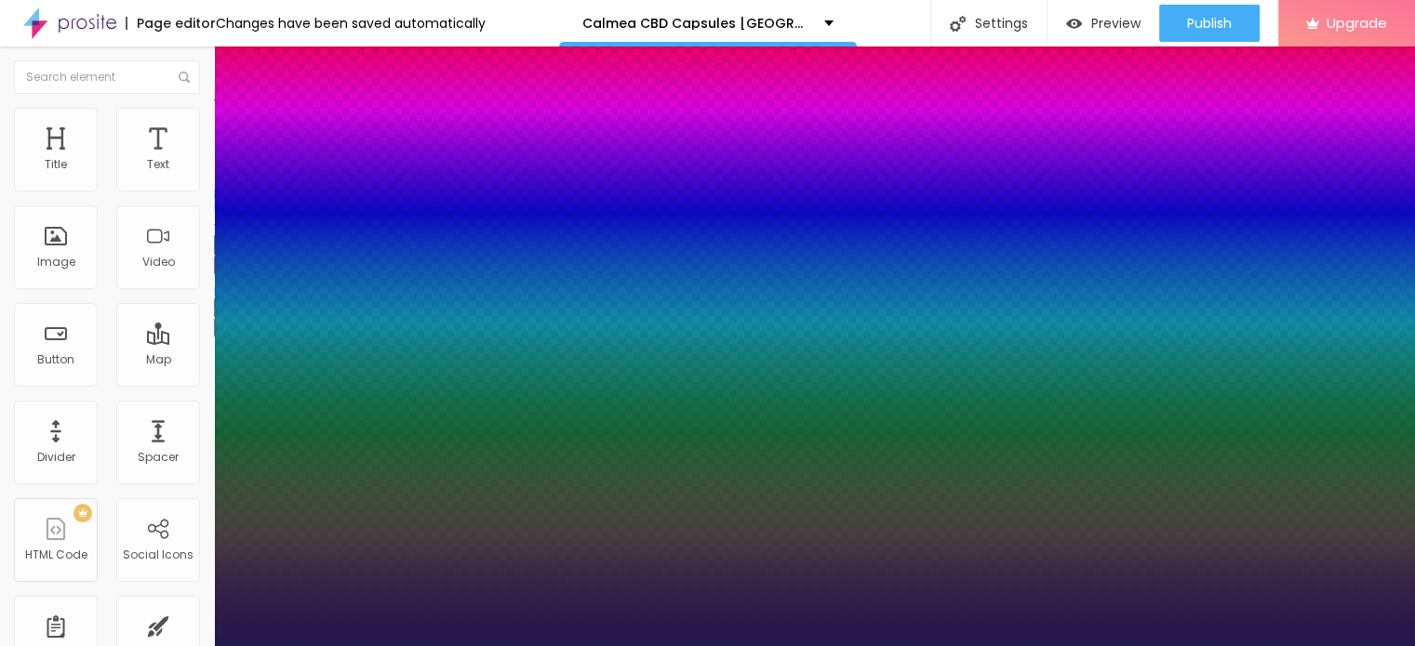
type input "32"
type input "1"
type input "31"
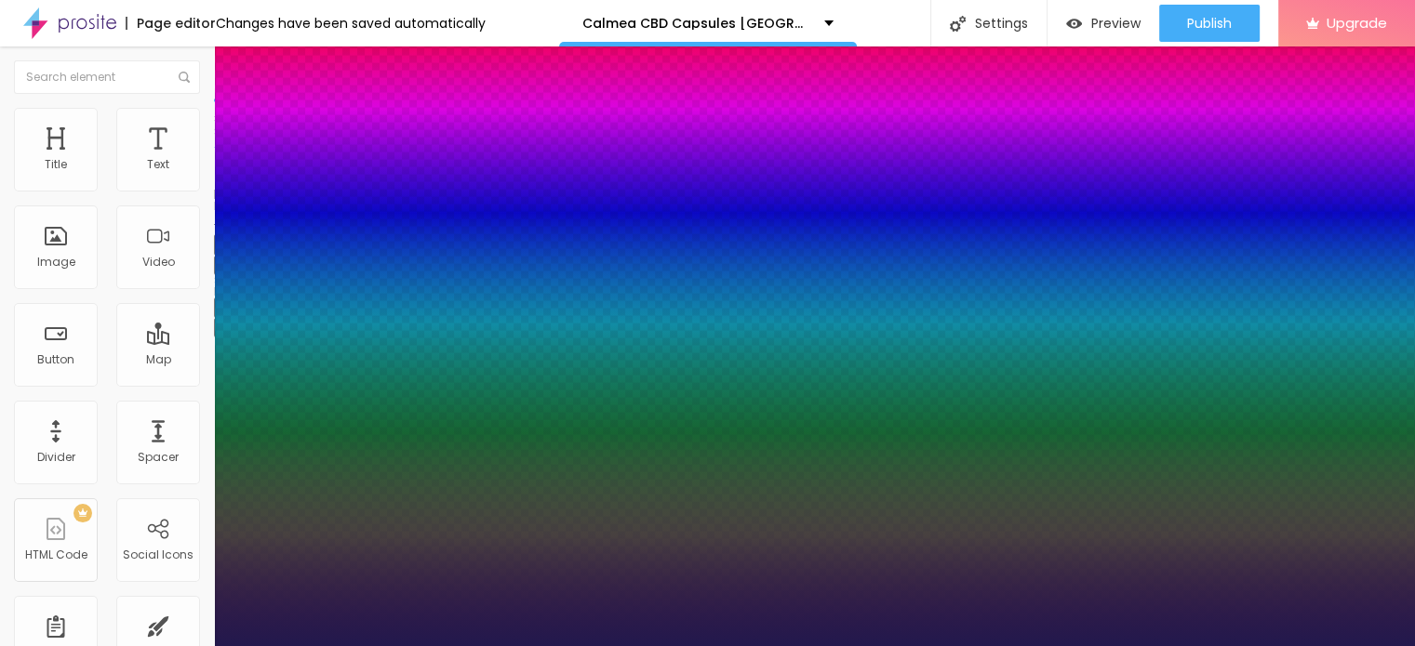
type input "1"
type input "30"
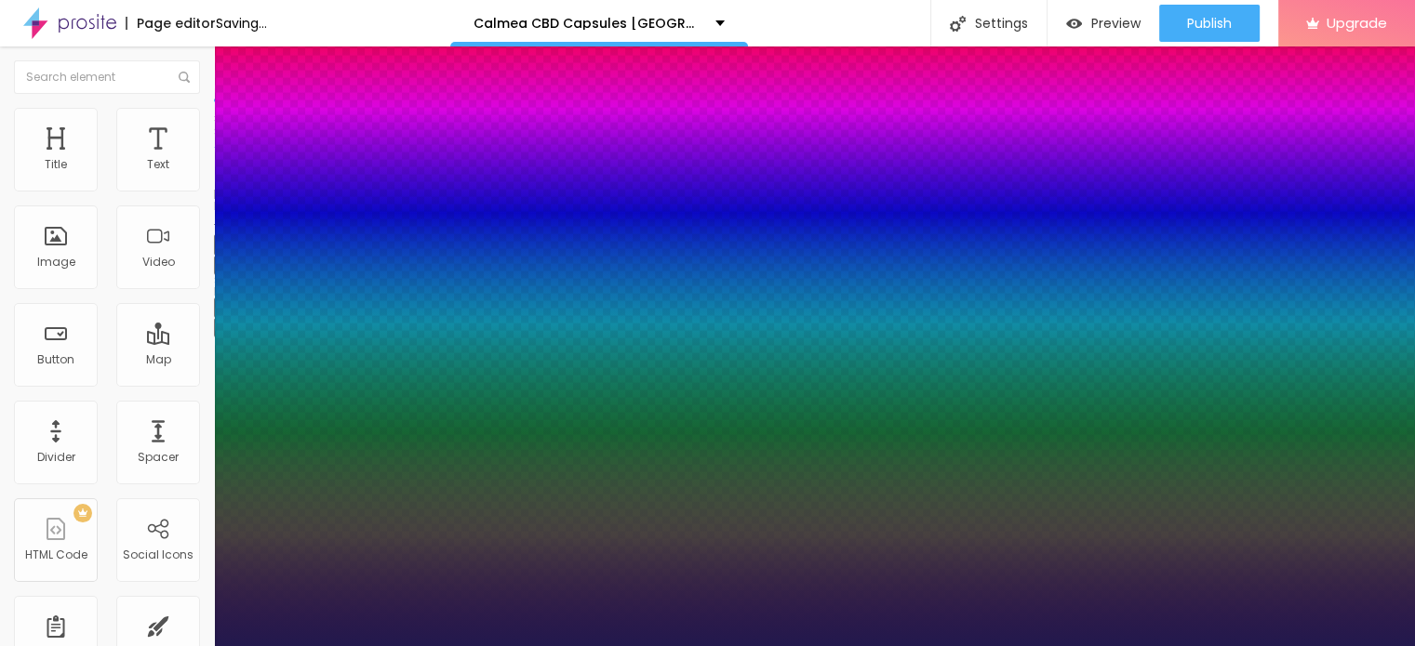
type input "1"
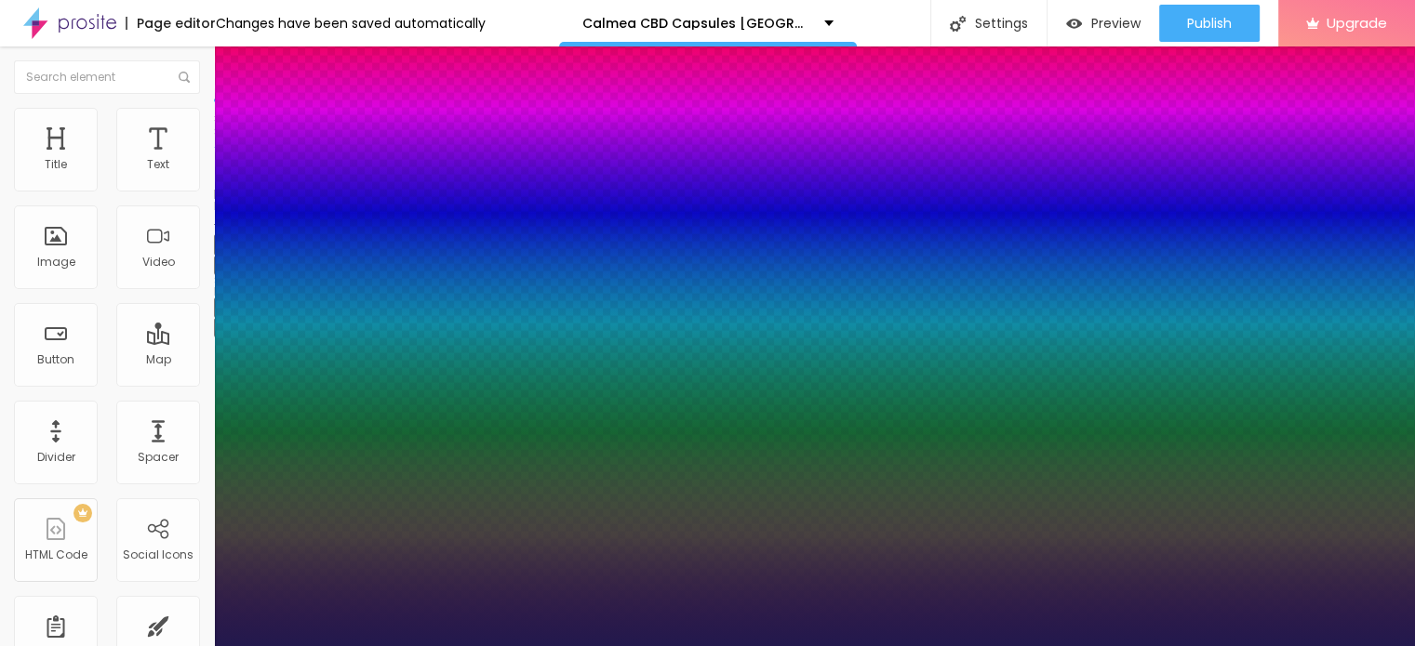
type input "31"
type input "1"
type input "31"
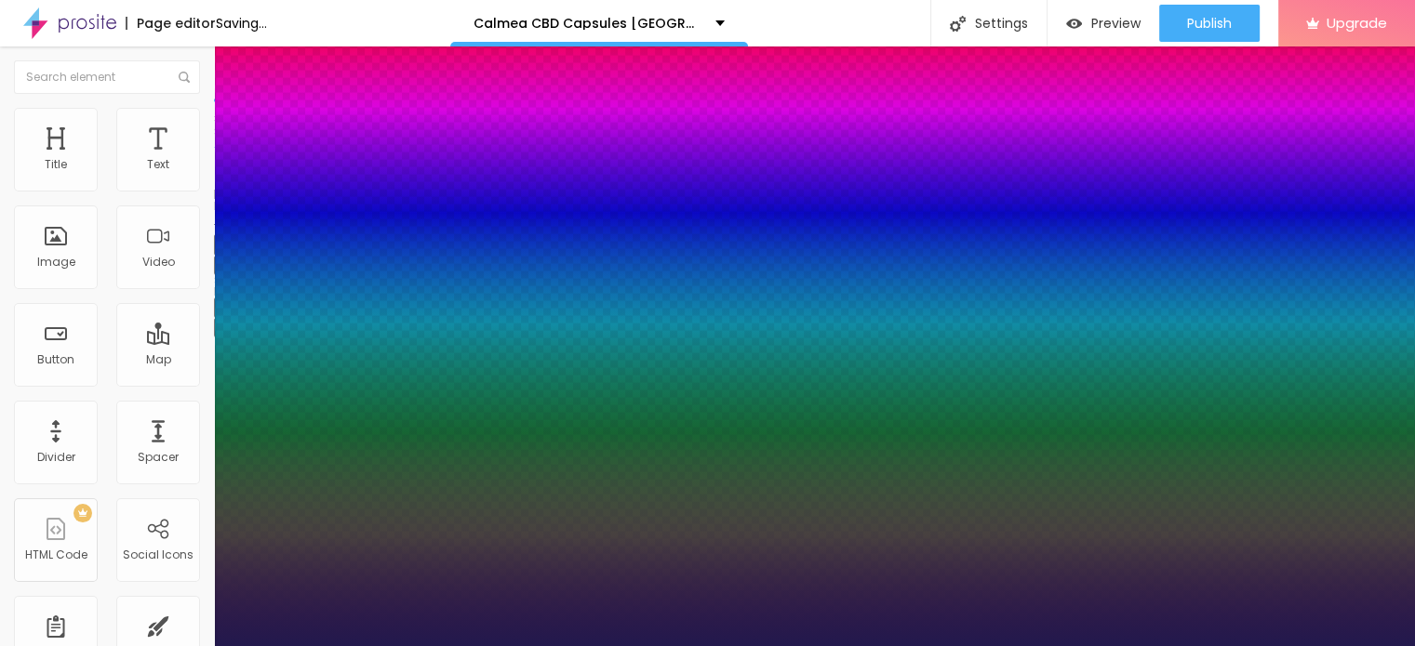
type input "1"
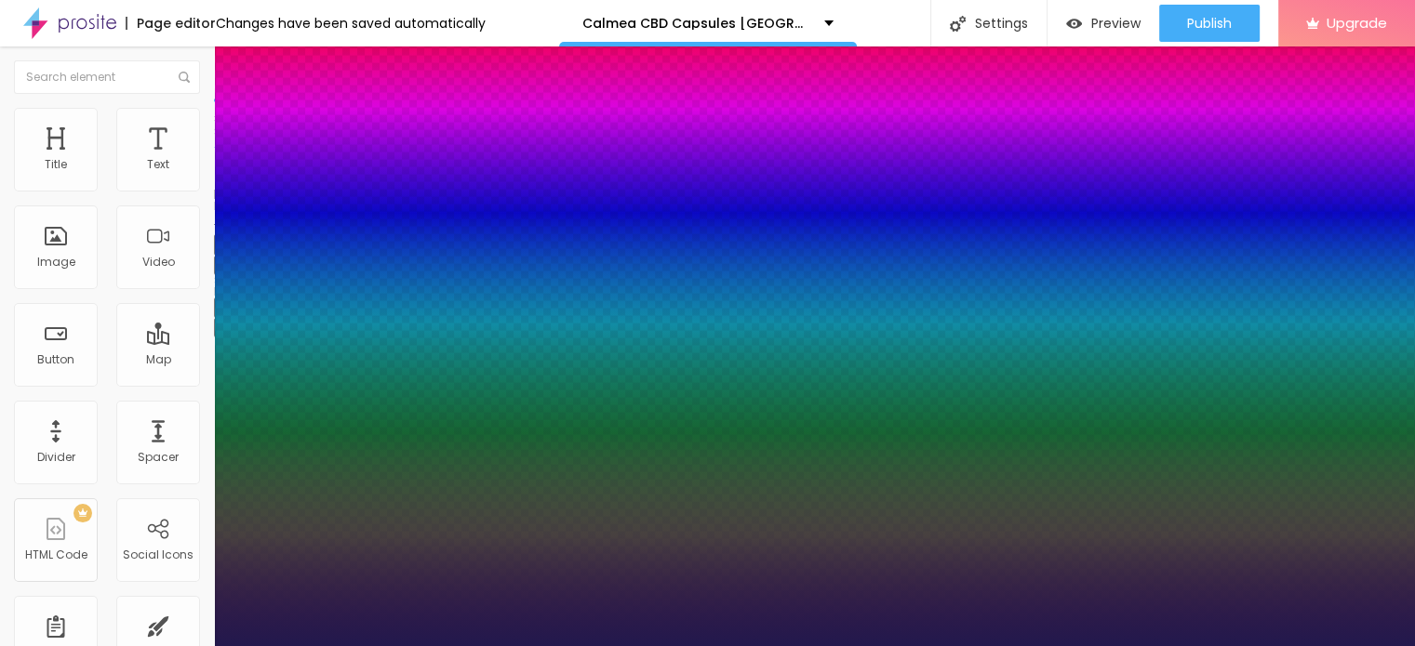
click at [617, 645] on div at bounding box center [707, 646] width 1415 height 0
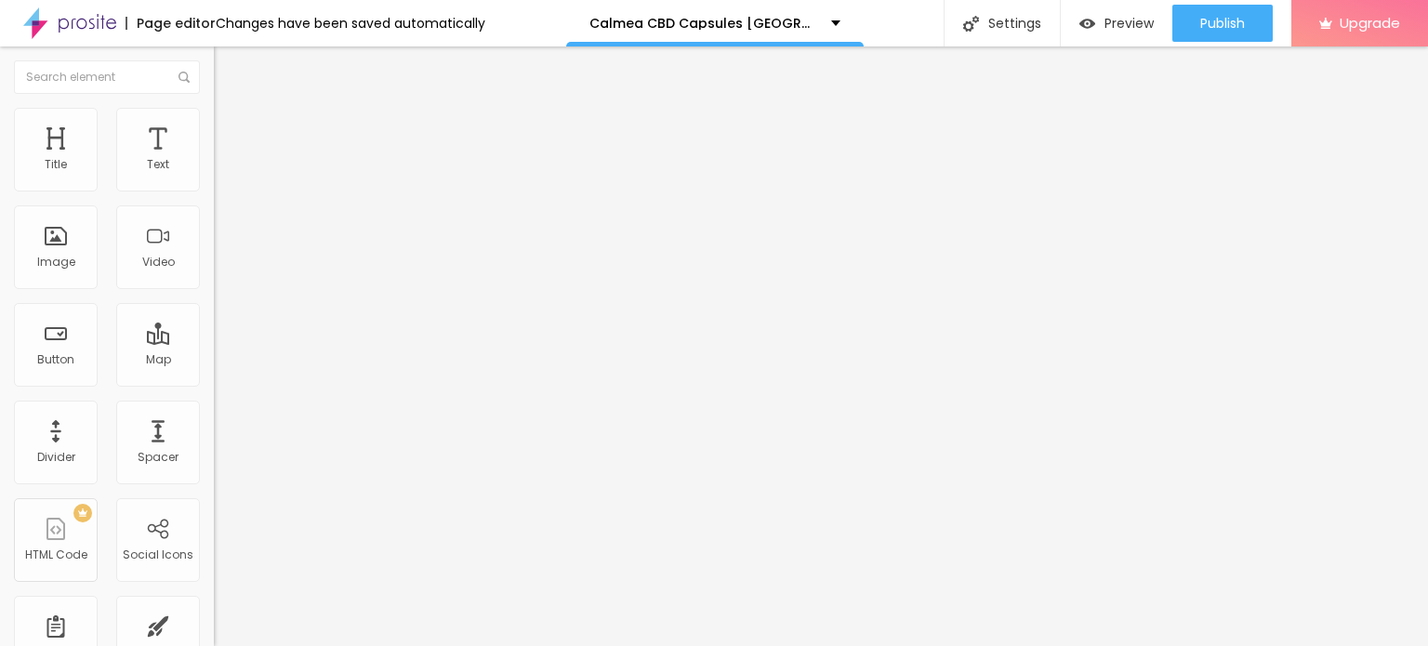
click at [228, 69] on img "button" at bounding box center [235, 67] width 15 height 15
click at [214, 160] on span "Add image" at bounding box center [252, 152] width 76 height 16
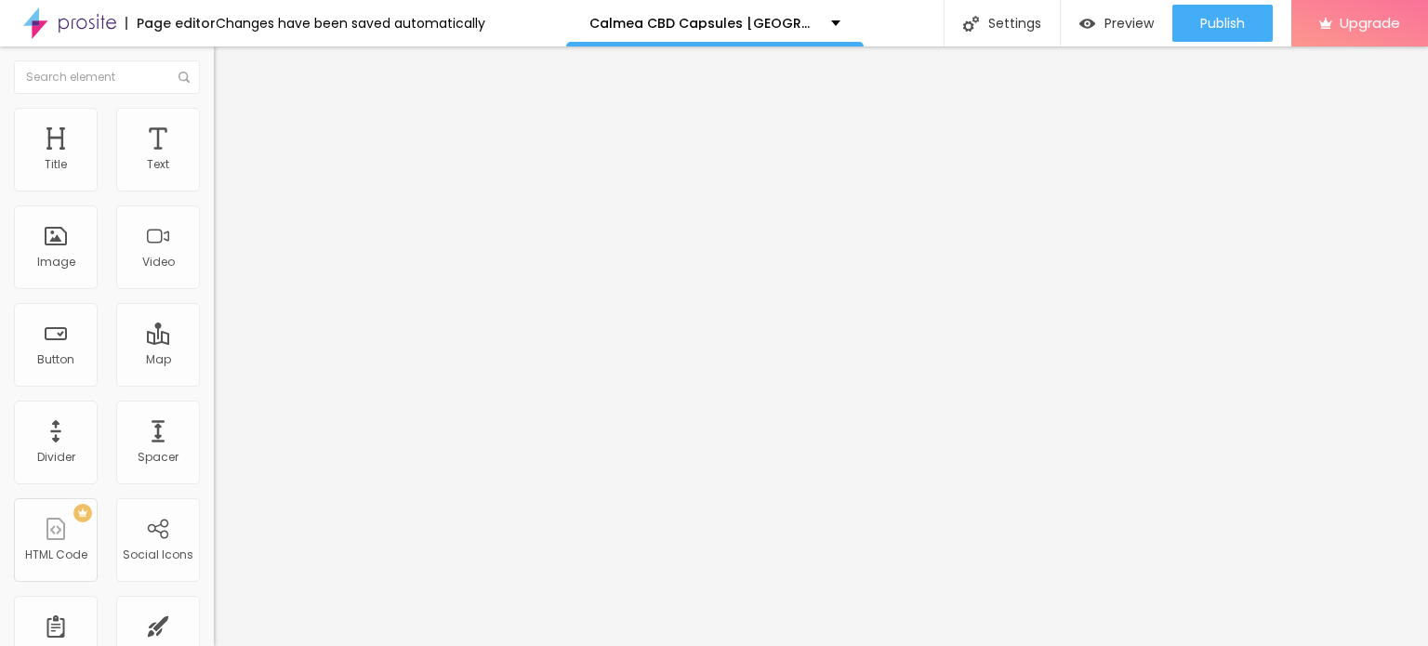
click at [214, 114] on img at bounding box center [222, 116] width 17 height 17
type input "95"
type input "85"
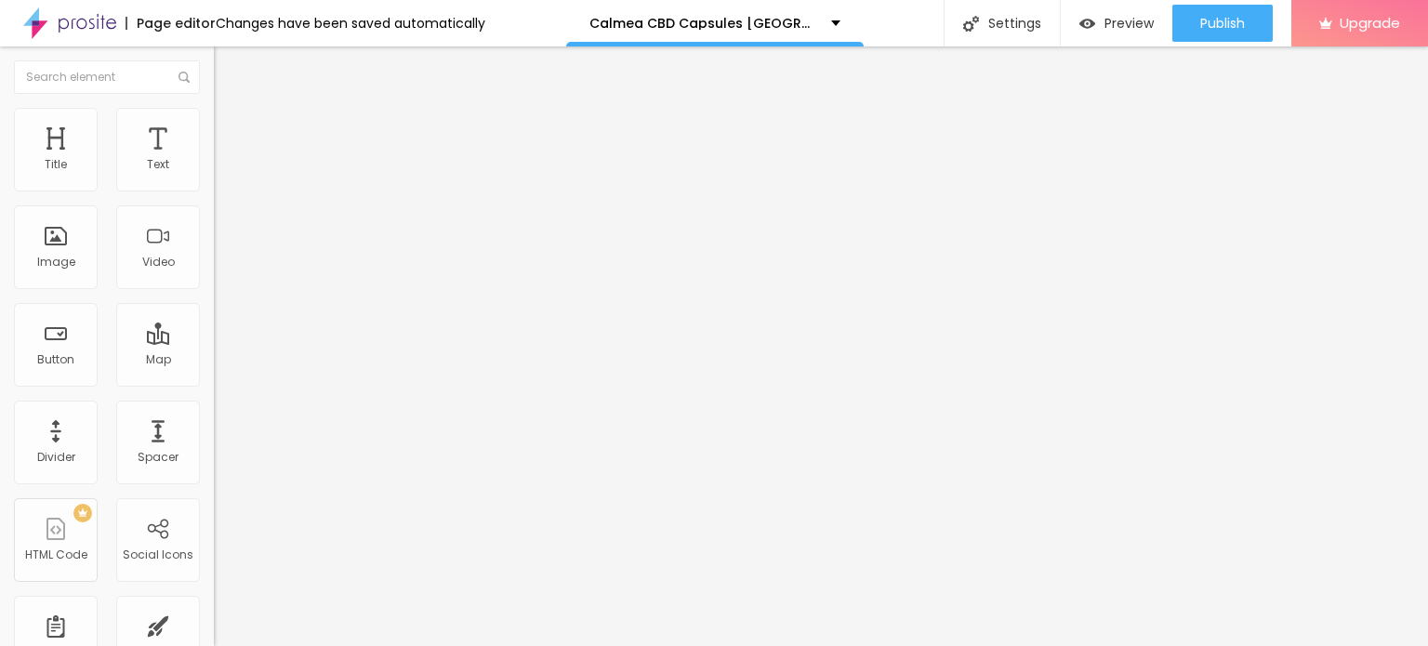
type input "80"
type input "75"
type input "70"
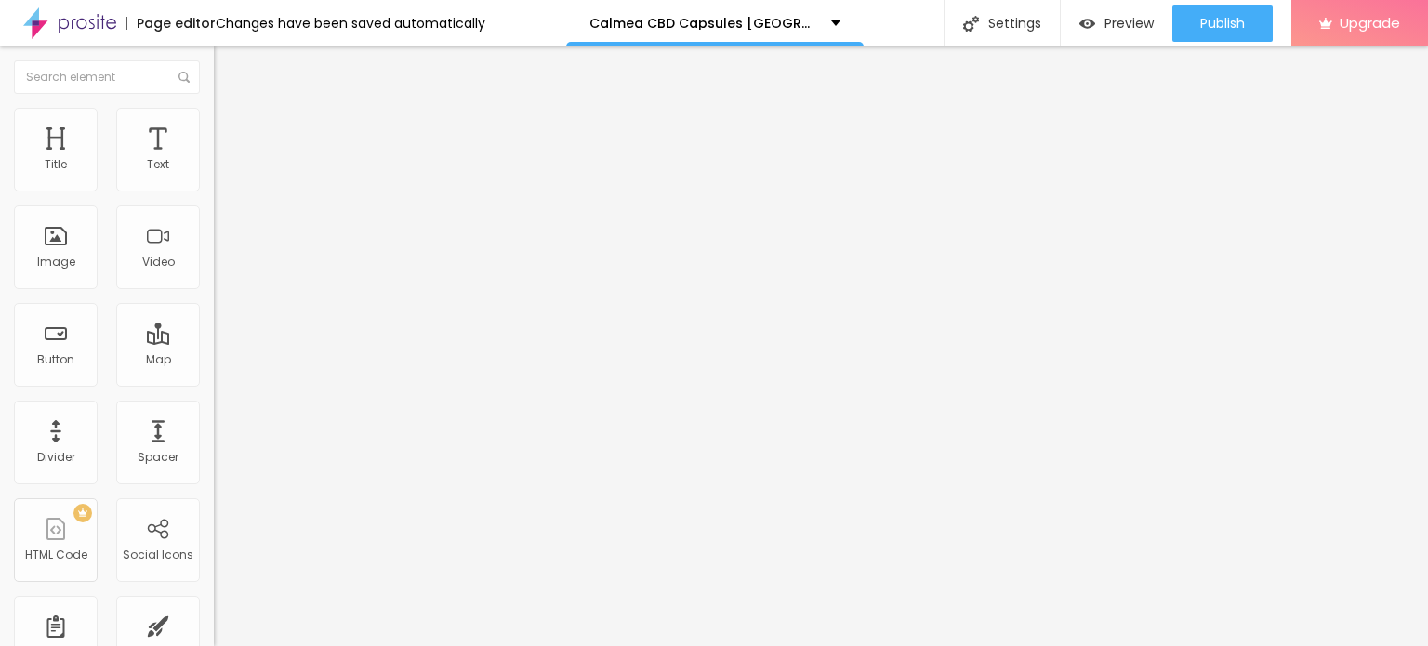
type input "70"
type input "65"
type input "60"
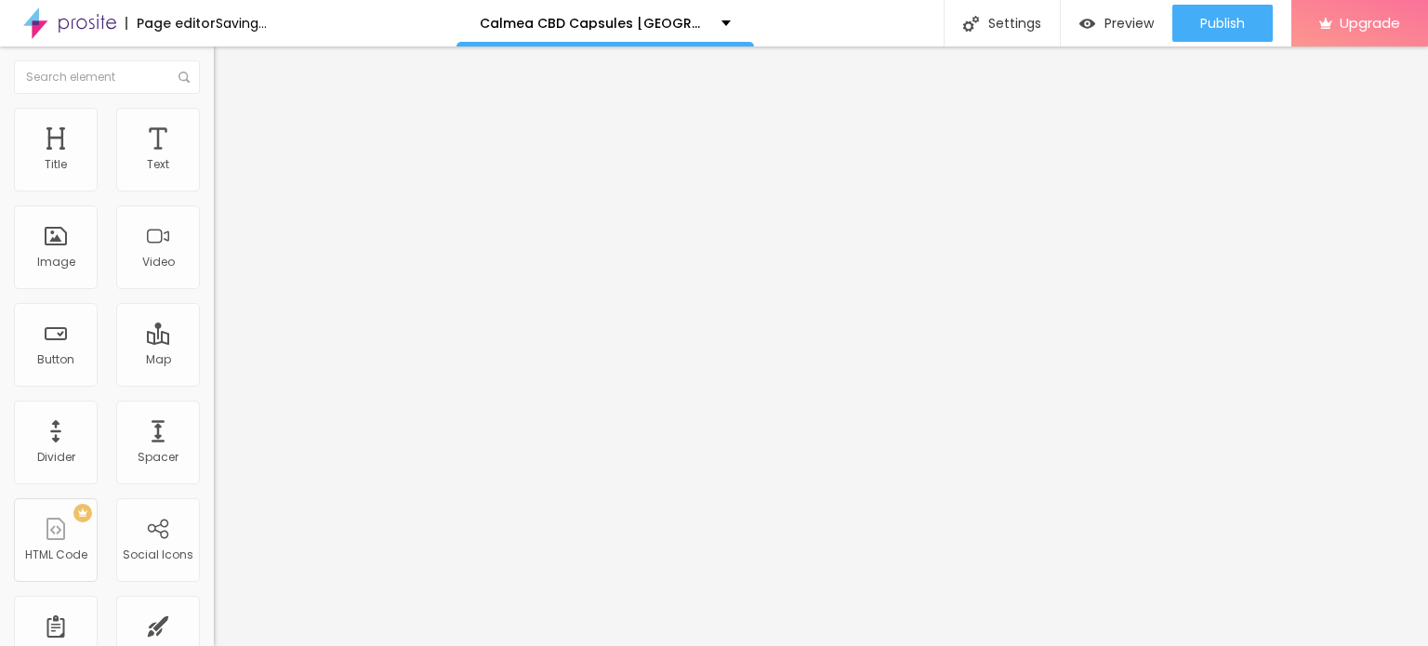
type input "55"
type input "50"
type input "45"
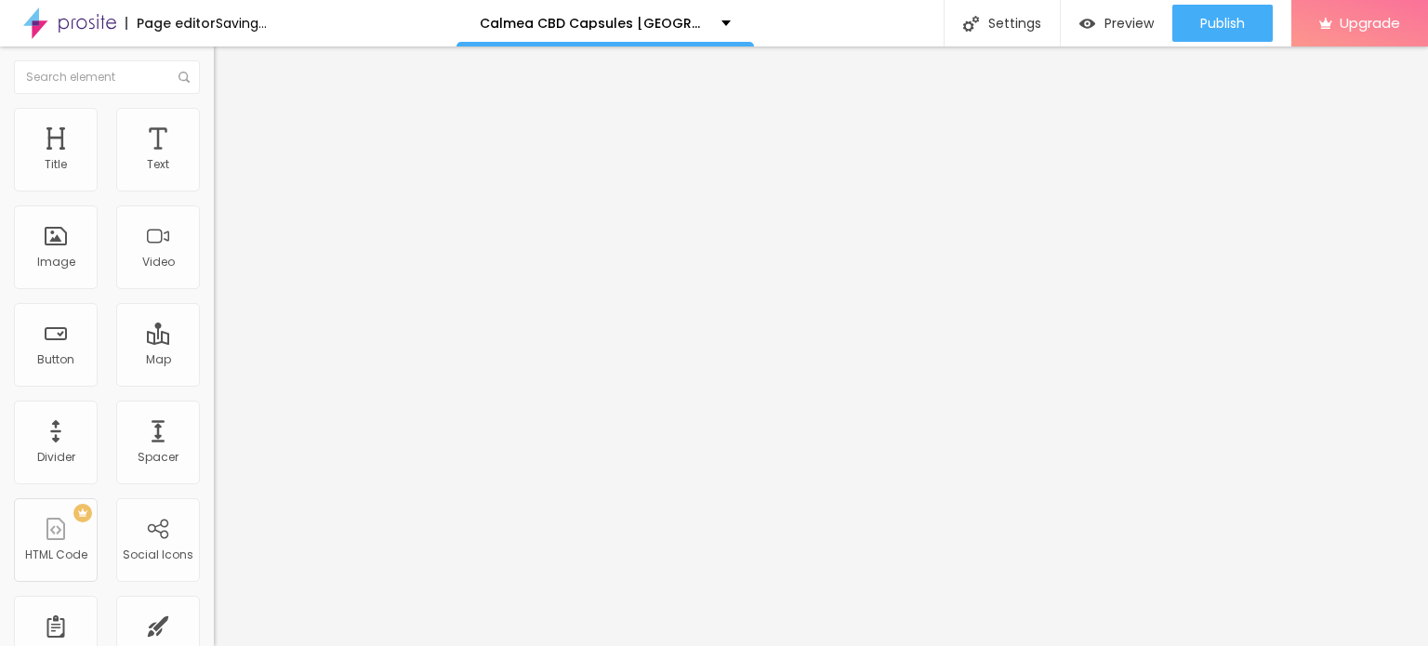
type input "45"
type input "40"
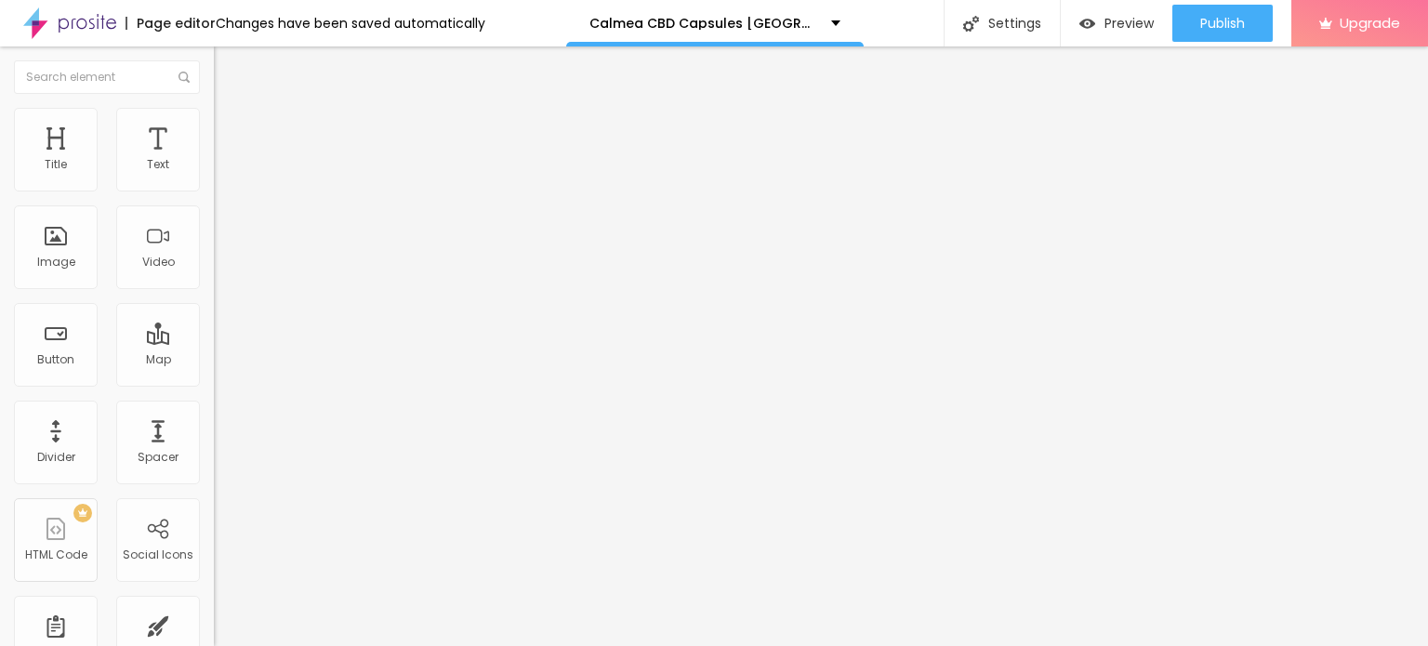
type input "35"
type input "30"
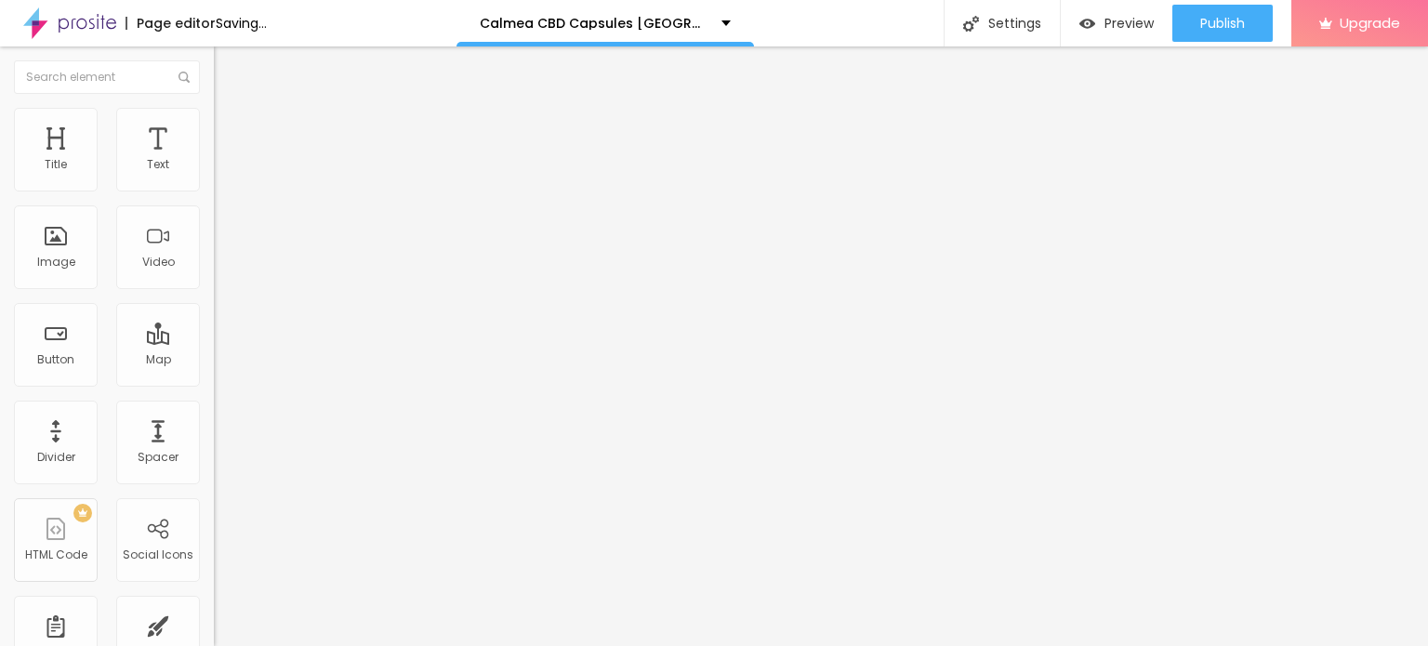
type input "25"
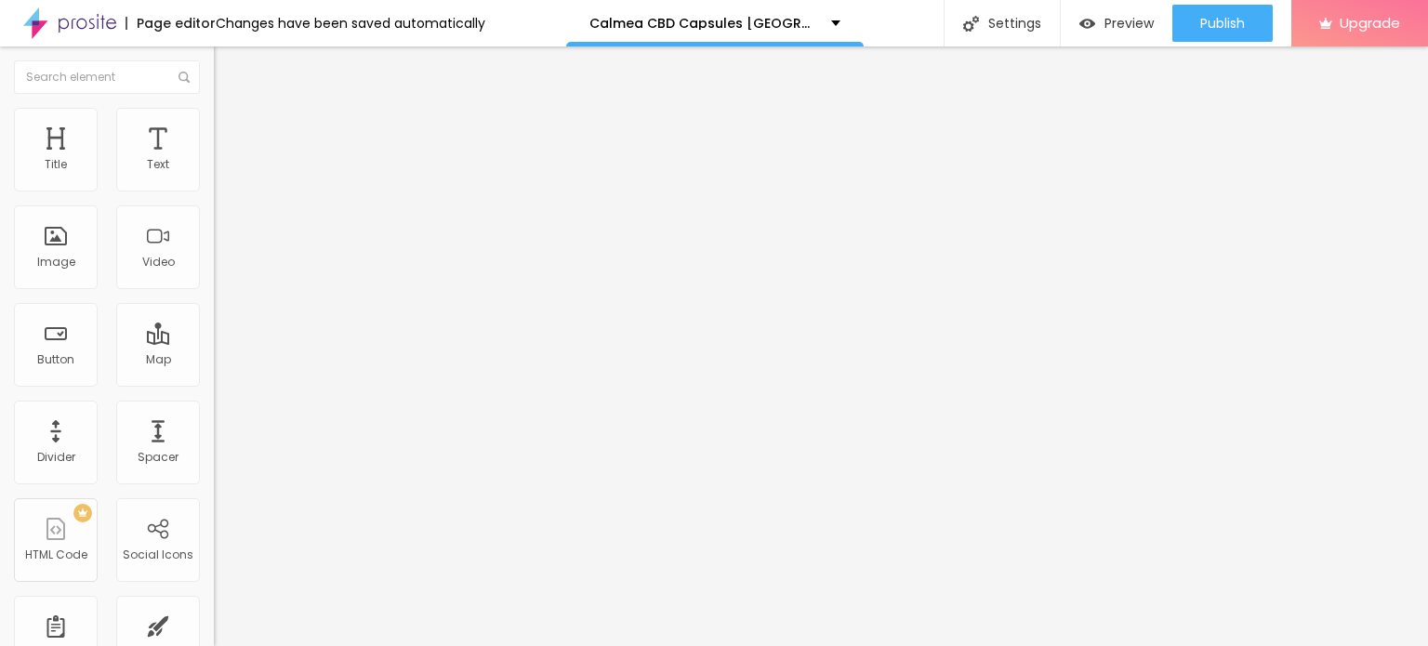
drag, startPoint x: 193, startPoint y: 200, endPoint x: 54, endPoint y: 199, distance: 139.5
type input "25"
click at [214, 191] on input "range" at bounding box center [274, 183] width 120 height 15
click at [228, 73] on img "button" at bounding box center [235, 67] width 15 height 15
click at [223, 268] on icon "button" at bounding box center [226, 263] width 7 height 7
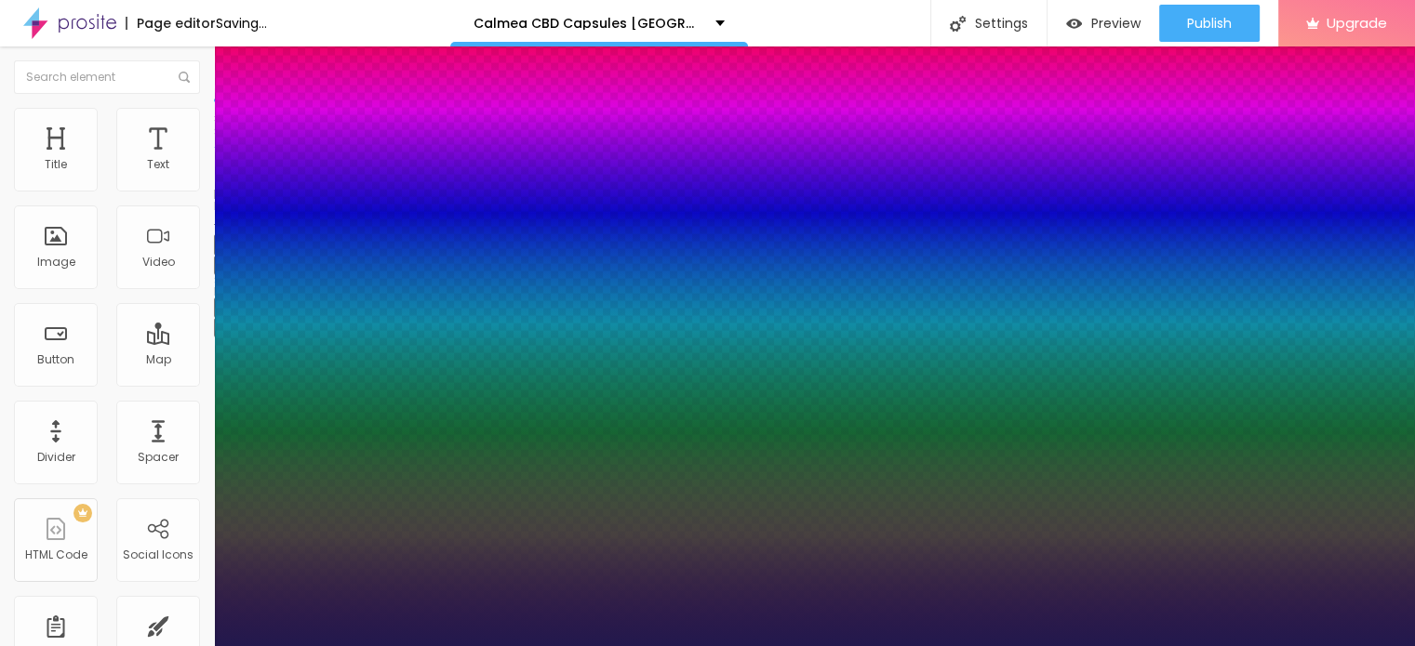
type input "1"
type input "30"
type input "1"
type input "36"
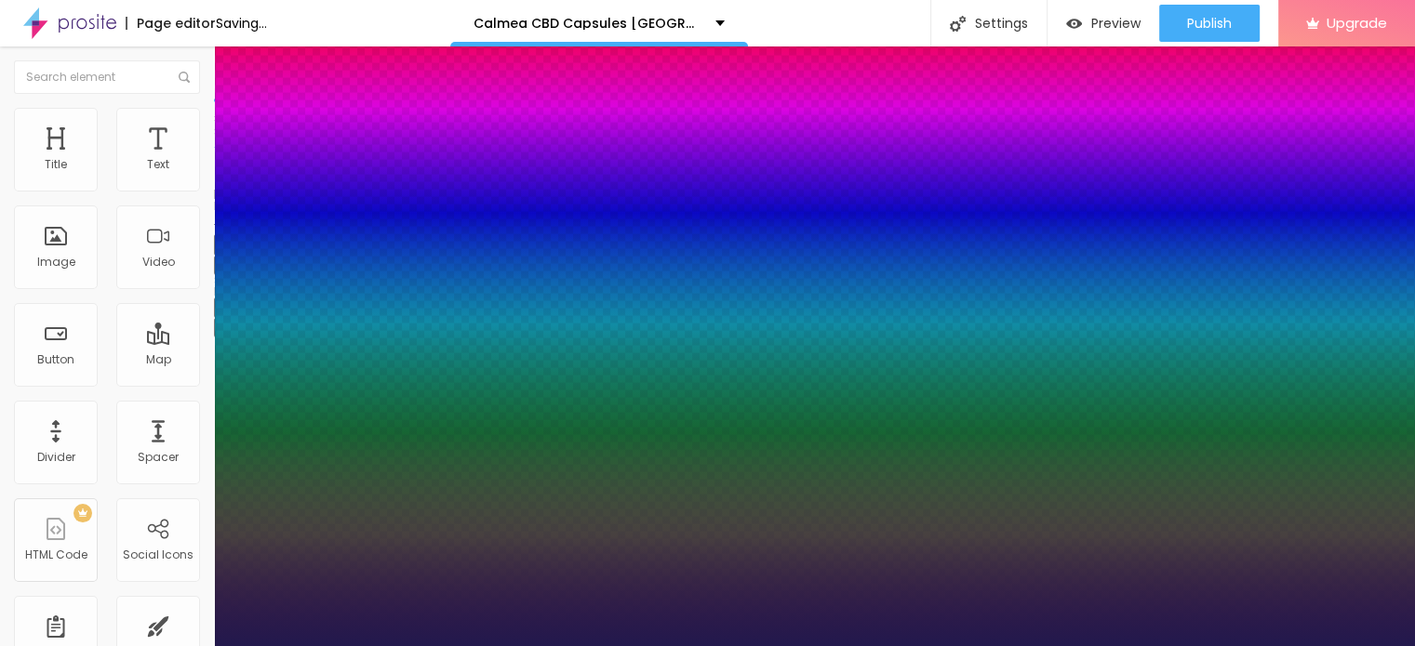
type input "36"
type input "1"
type input "43"
type input "1"
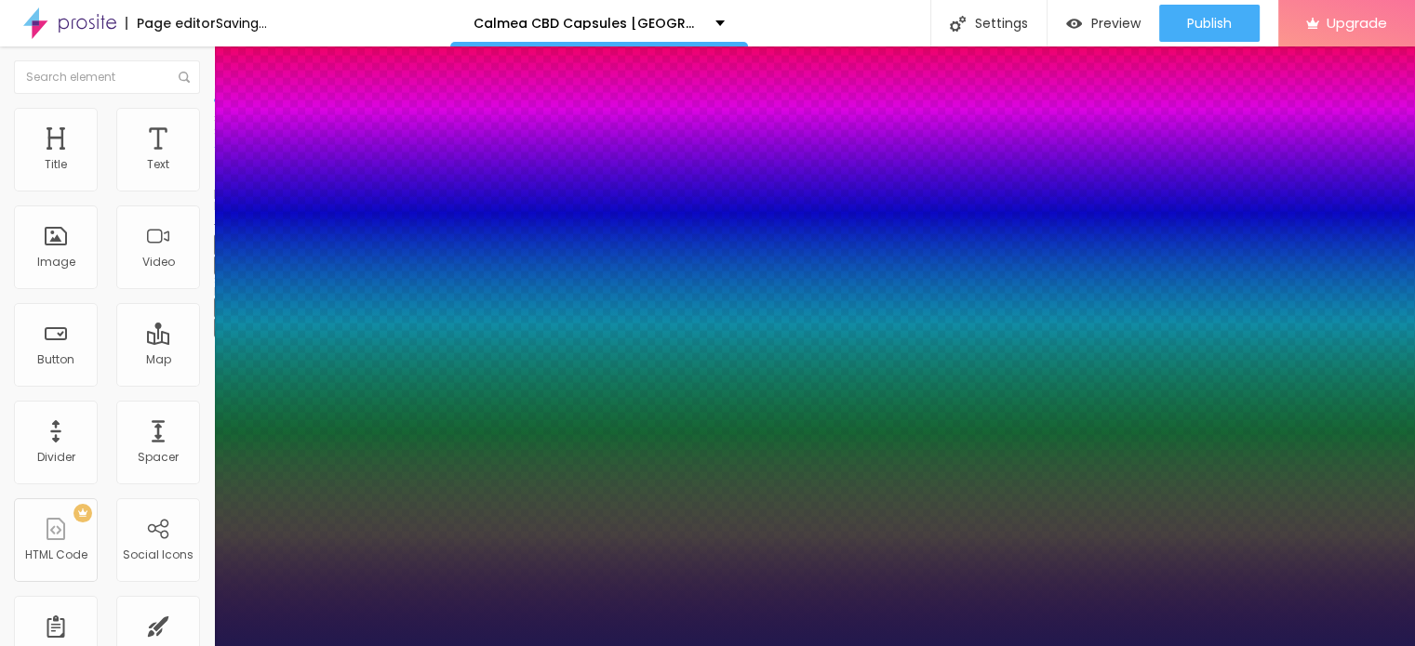
type input "47"
type input "1"
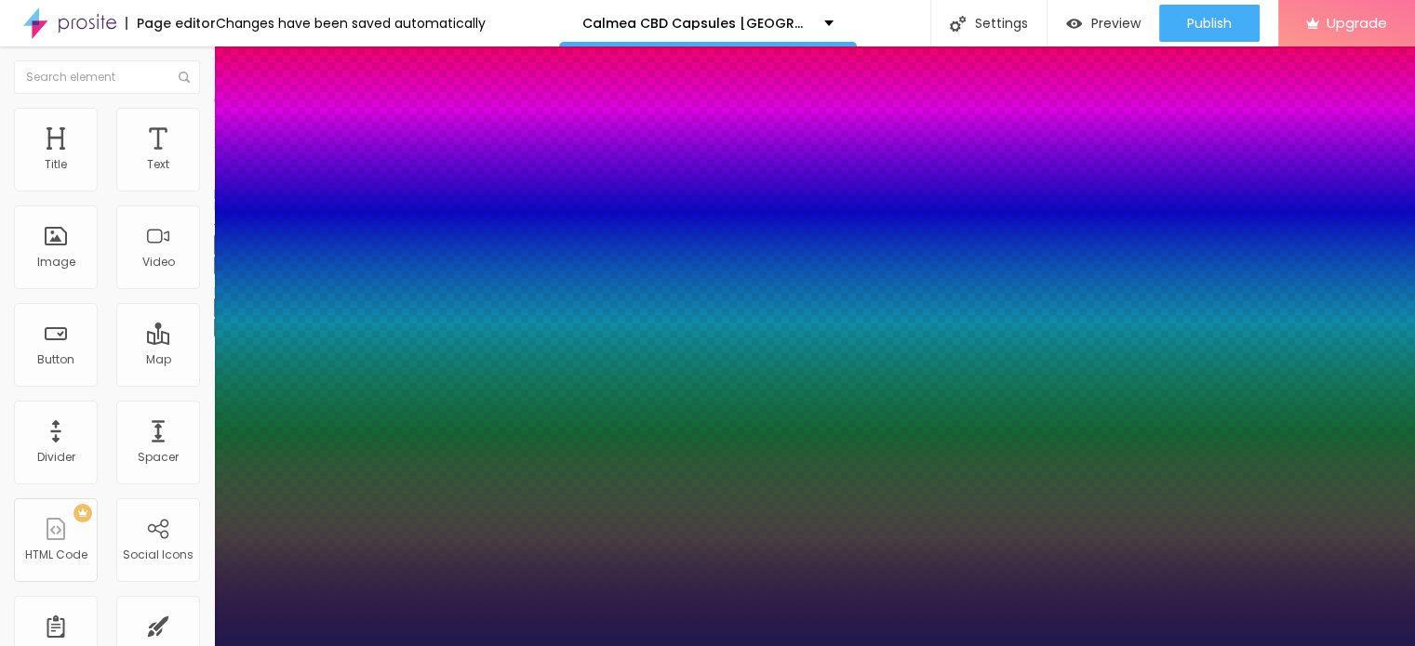
drag, startPoint x: 272, startPoint y: 520, endPoint x: 325, endPoint y: 519, distance: 53.0
click at [114, 645] on div at bounding box center [707, 646] width 1415 height 0
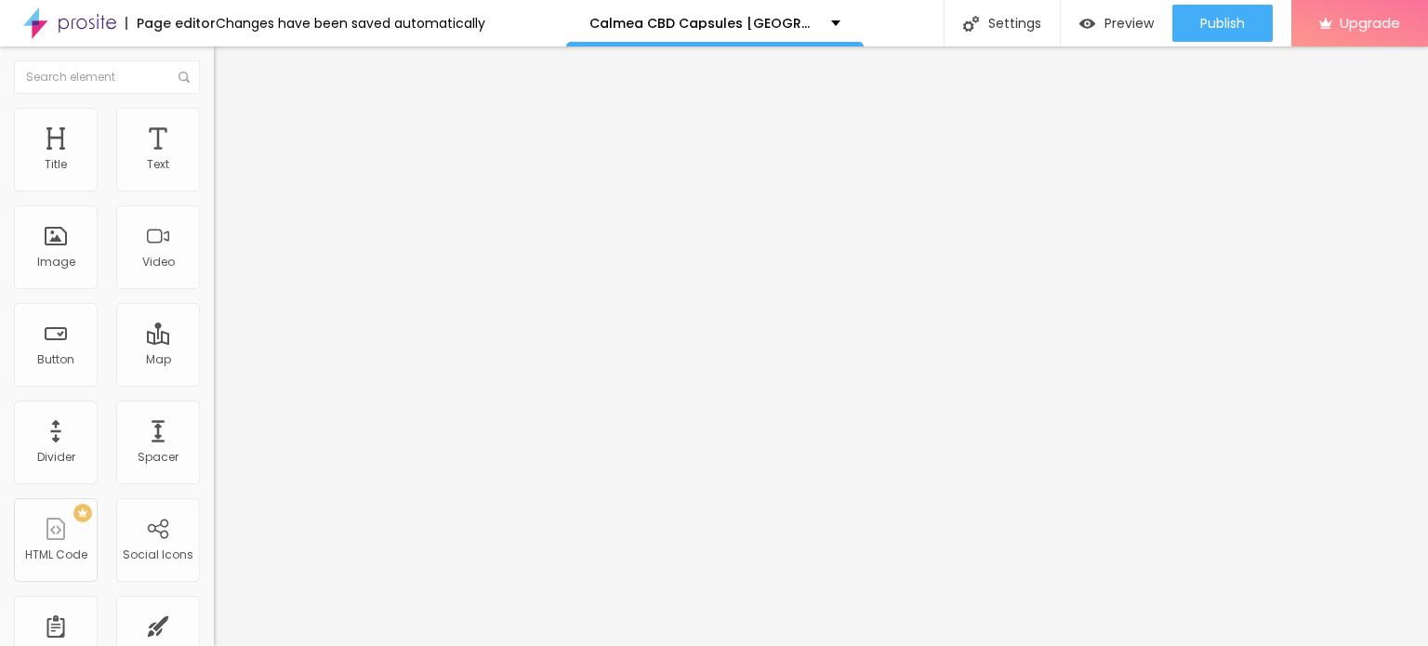
click at [214, 176] on span "Heading 2" at bounding box center [256, 164] width 84 height 23
click at [214, 214] on div "Heading 5 H5" at bounding box center [321, 208] width 214 height 11
click at [214, 204] on span "Heading 4" at bounding box center [247, 194] width 66 height 19
click at [214, 176] on span "Heading 2" at bounding box center [256, 164] width 84 height 23
click at [214, 339] on button "button" at bounding box center [227, 330] width 26 height 20
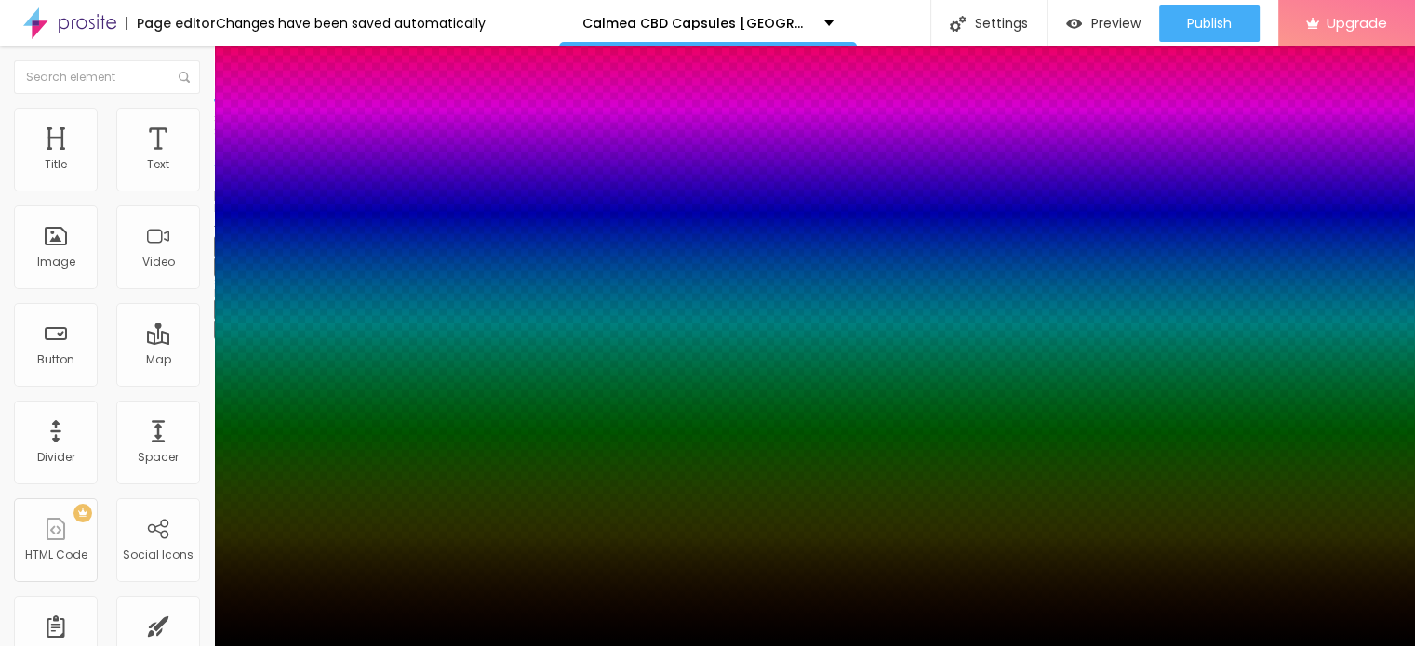
click at [322, 590] on div at bounding box center [707, 323] width 1415 height 646
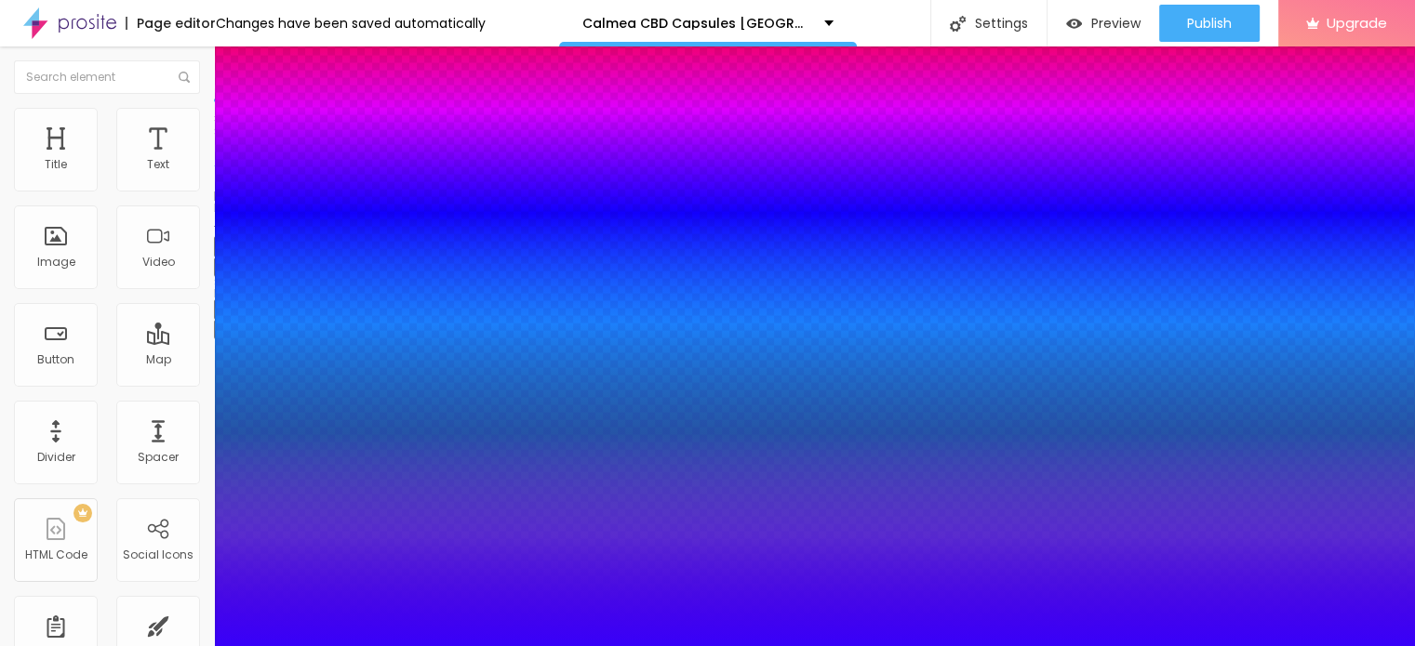
drag, startPoint x: 275, startPoint y: 578, endPoint x: 308, endPoint y: 551, distance: 41.7
click at [339, 645] on div at bounding box center [707, 658] width 1415 height 0
click at [484, 645] on div at bounding box center [707, 646] width 1415 height 0
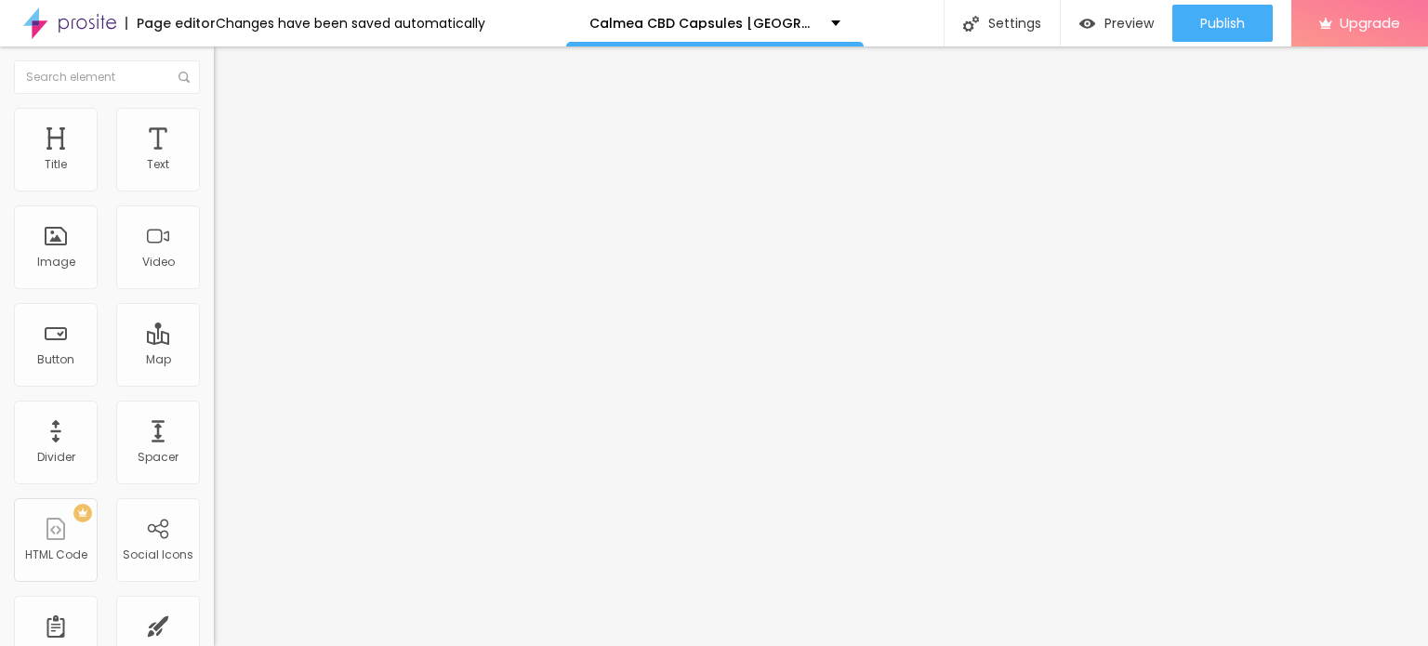
click at [223, 270] on icon "button" at bounding box center [226, 265] width 7 height 7
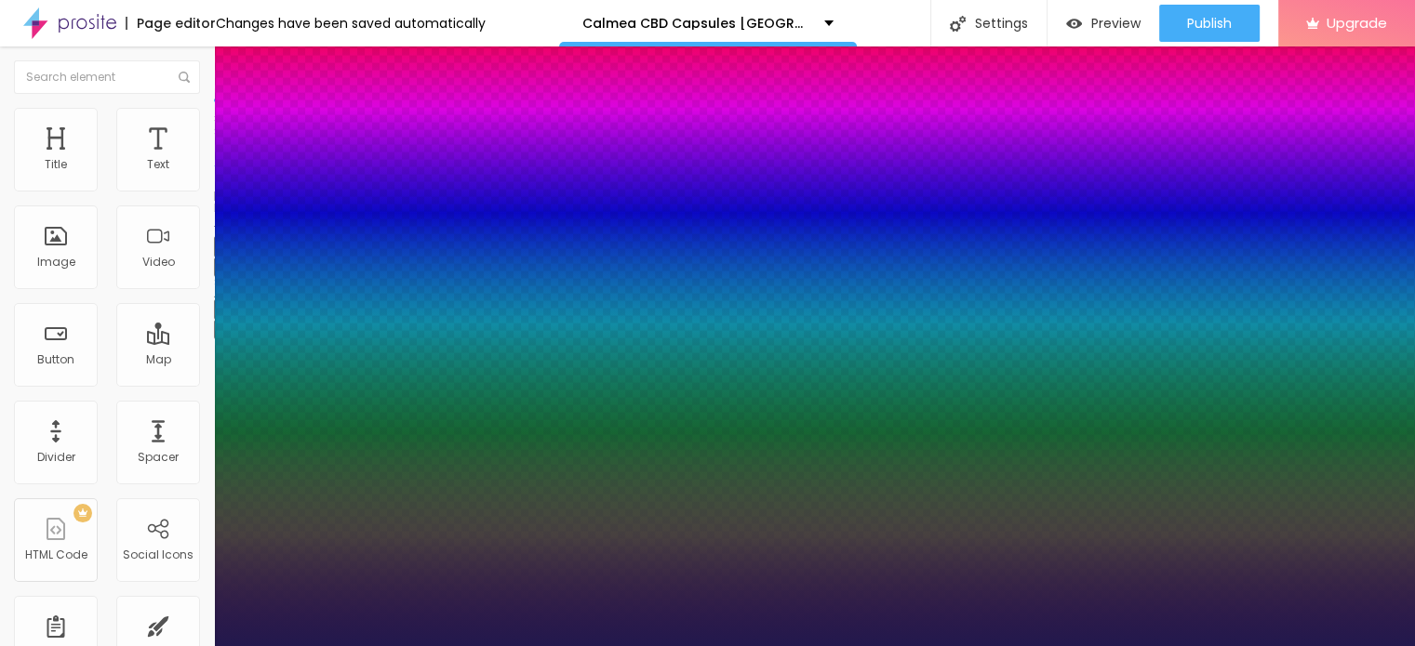
click at [963, 645] on div at bounding box center [707, 646] width 1415 height 0
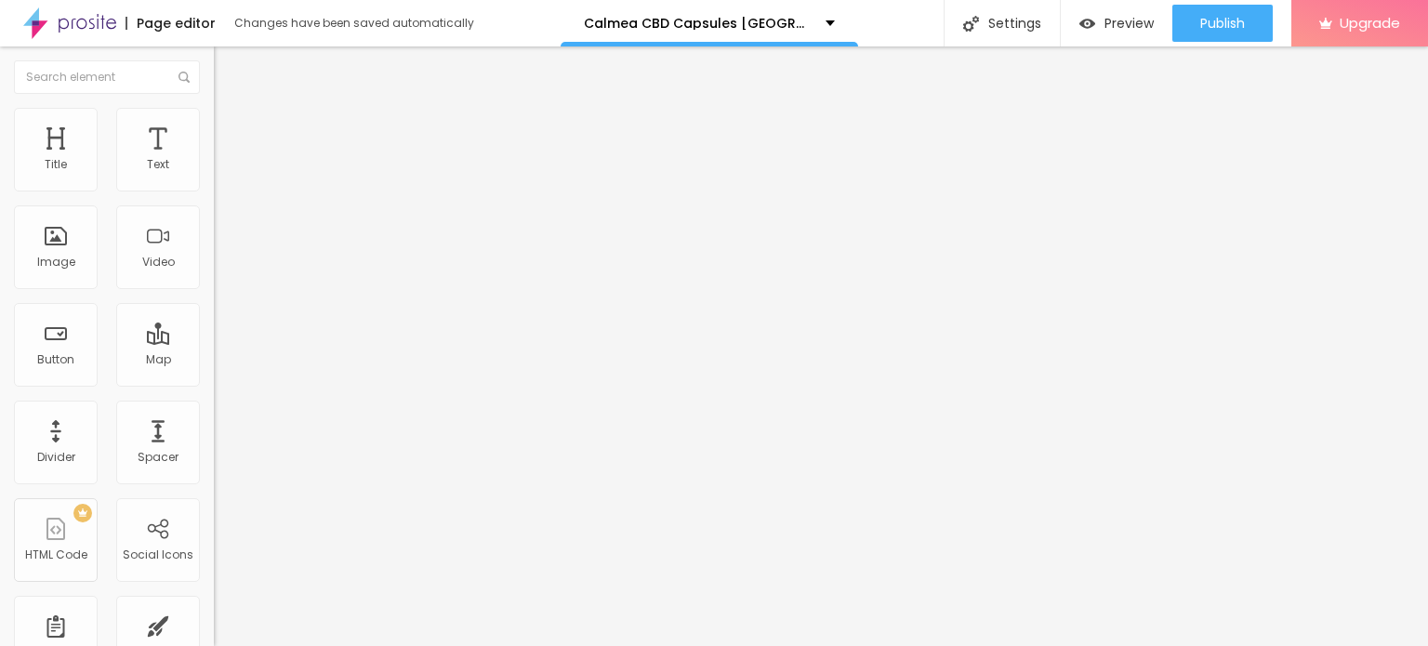
click at [231, 125] on span "Style" at bounding box center [244, 121] width 27 height 16
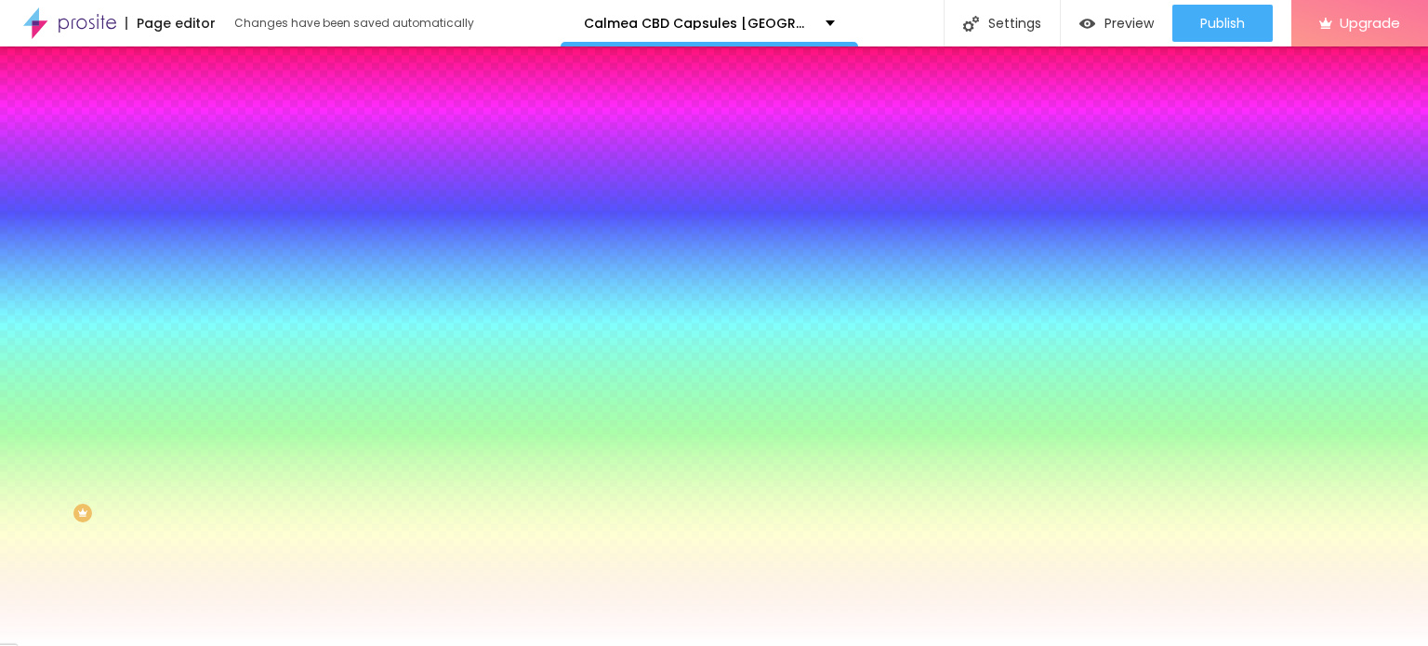
click at [214, 253] on div at bounding box center [321, 253] width 214 height 0
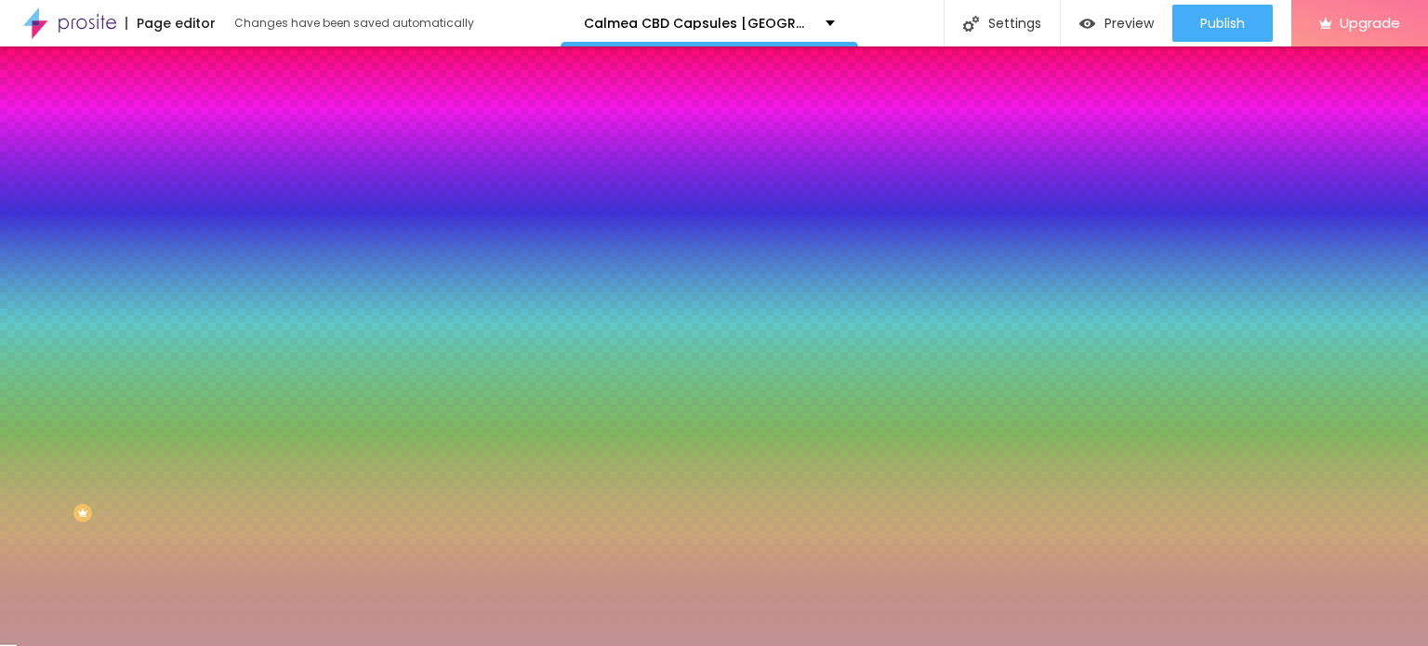
drag, startPoint x: 137, startPoint y: 391, endPoint x: 57, endPoint y: 395, distance: 80.1
click at [57, 395] on div at bounding box center [714, 323] width 1428 height 646
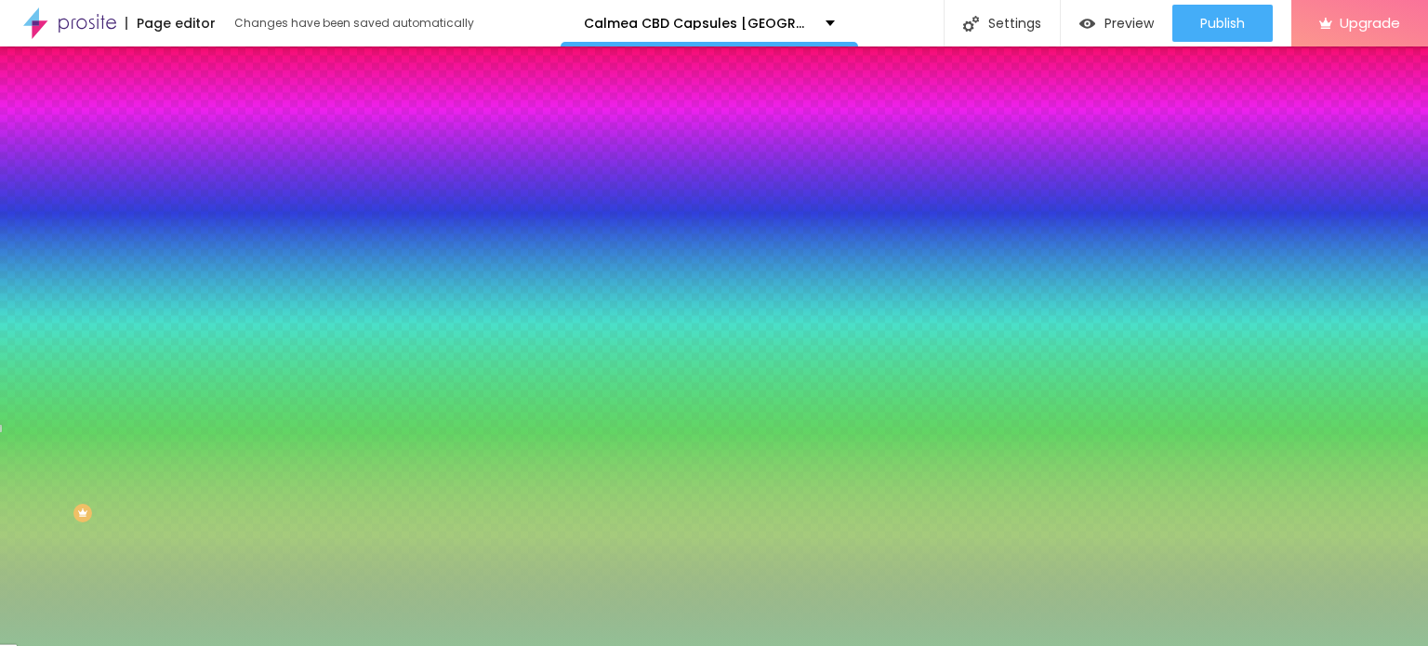
drag, startPoint x: 165, startPoint y: 397, endPoint x: 190, endPoint y: 438, distance: 48.0
click at [160, 449] on div at bounding box center [714, 323] width 1428 height 646
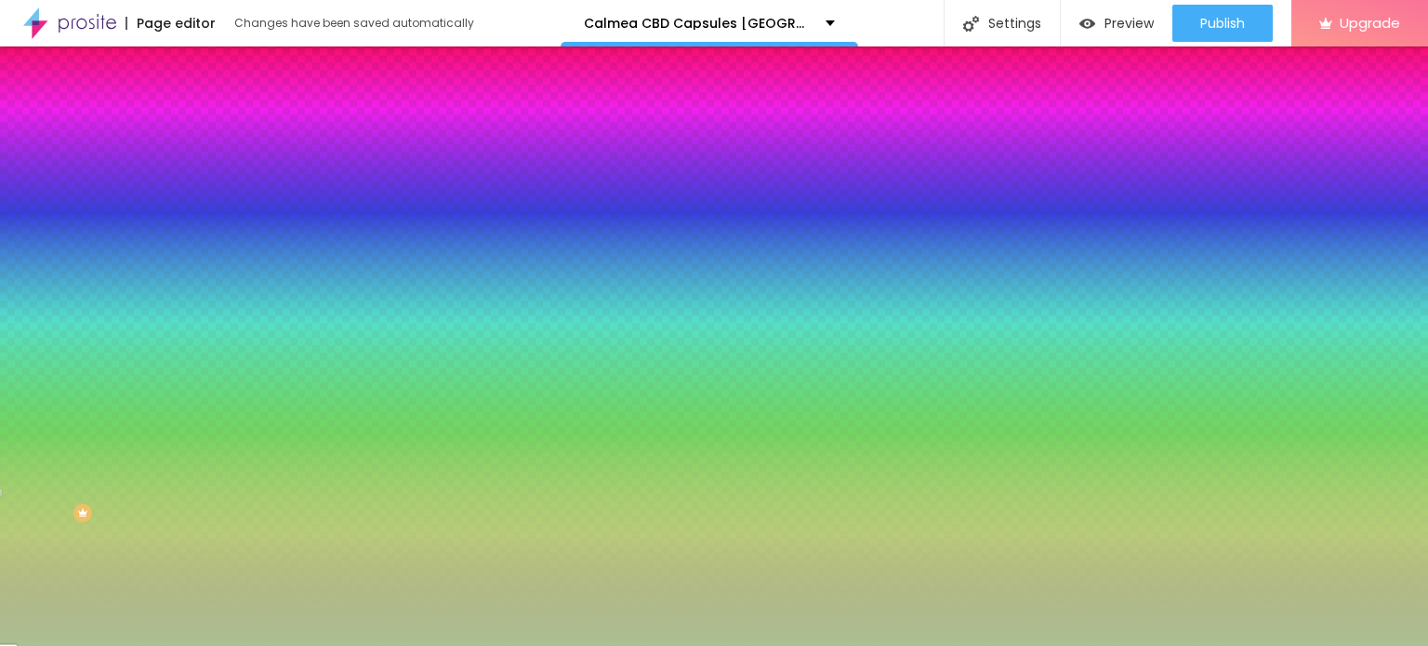
type input "#B6C093"
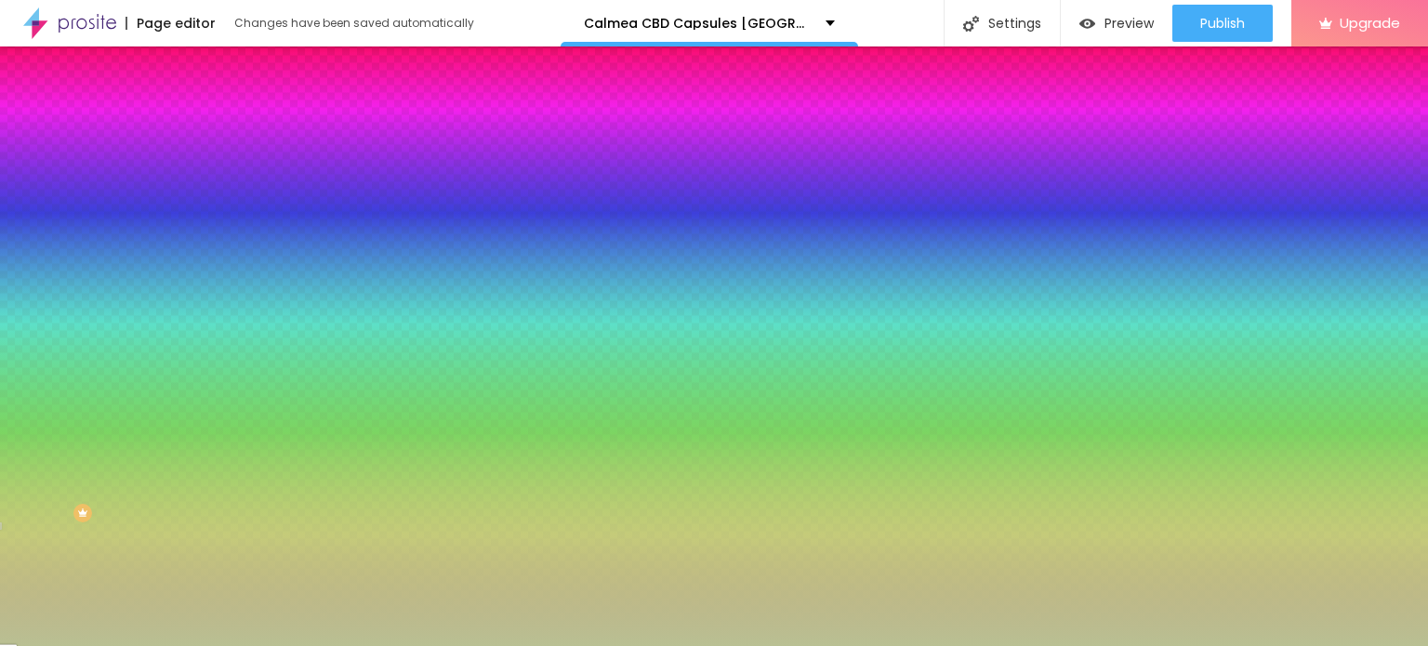
drag, startPoint x: 156, startPoint y: 450, endPoint x: 164, endPoint y: 473, distance: 24.4
click at [164, 473] on div at bounding box center [714, 323] width 1428 height 646
click at [214, 171] on span "Add image" at bounding box center [252, 163] width 76 height 16
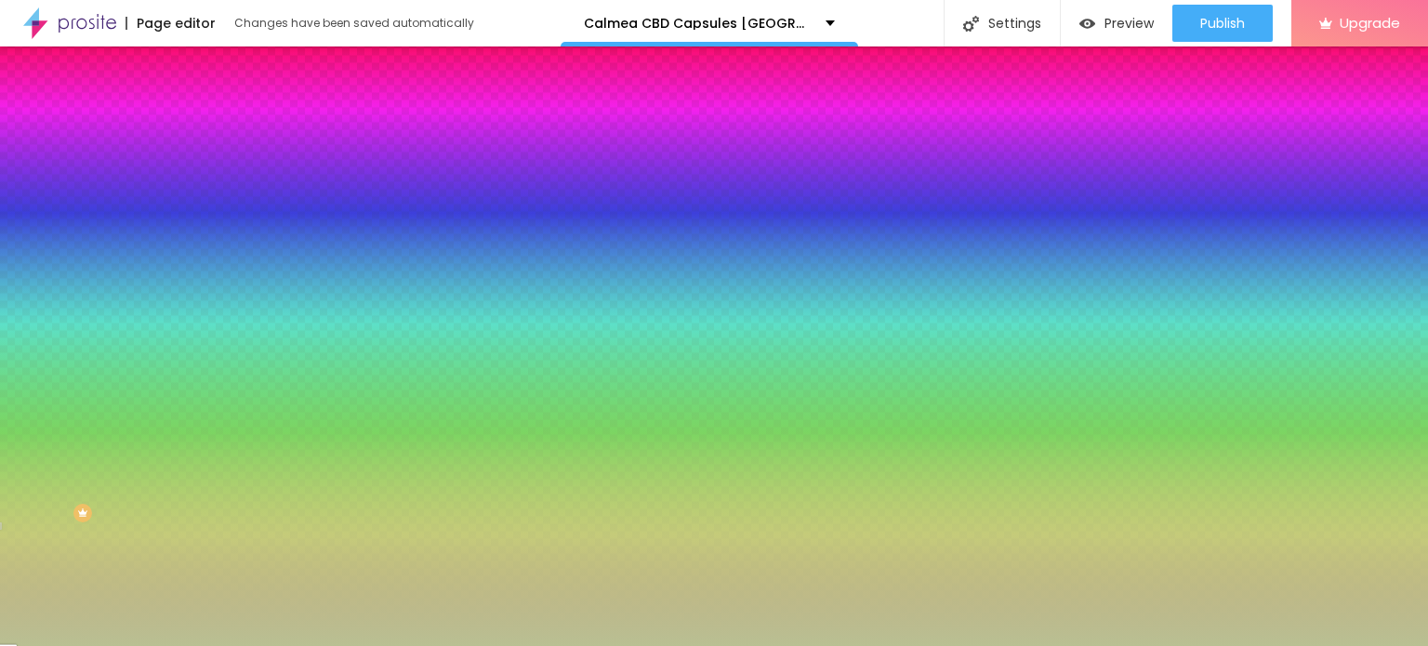
click at [313, 167] on img at bounding box center [318, 161] width 11 height 11
click at [231, 131] on span "Advanced" at bounding box center [261, 139] width 60 height 16
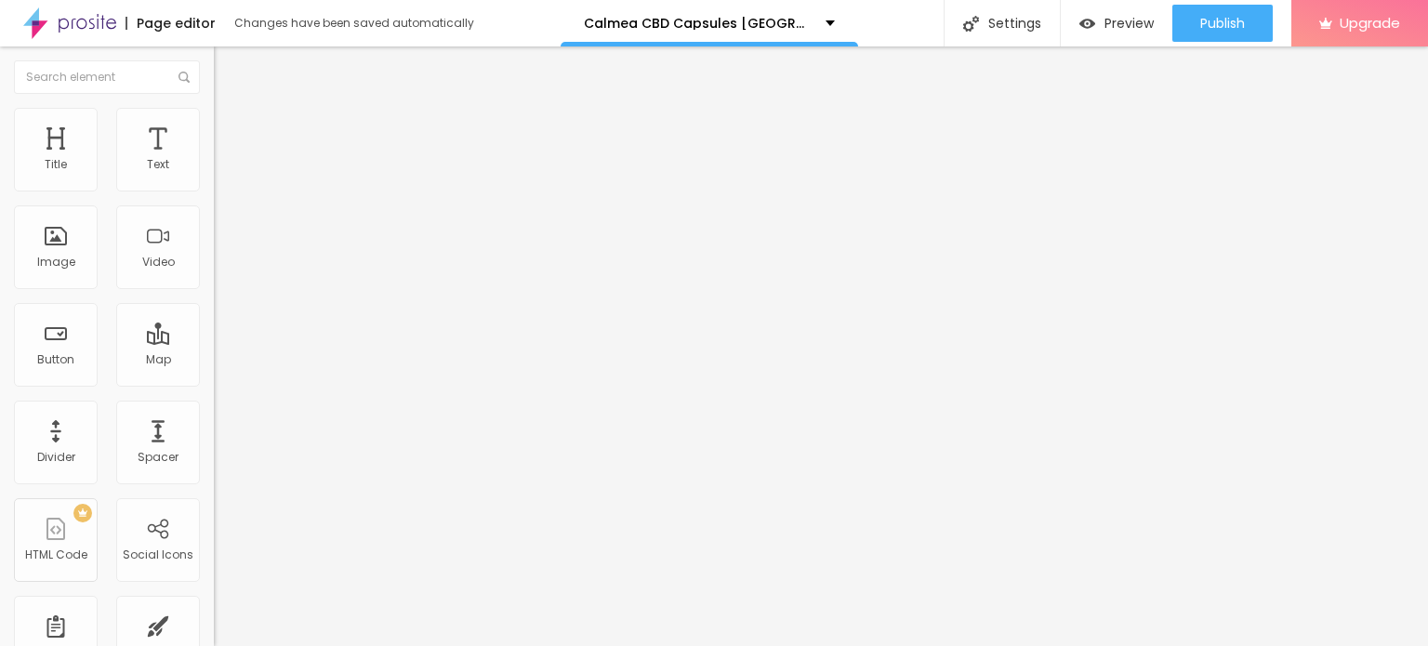
click at [228, 68] on img "button" at bounding box center [235, 67] width 15 height 15
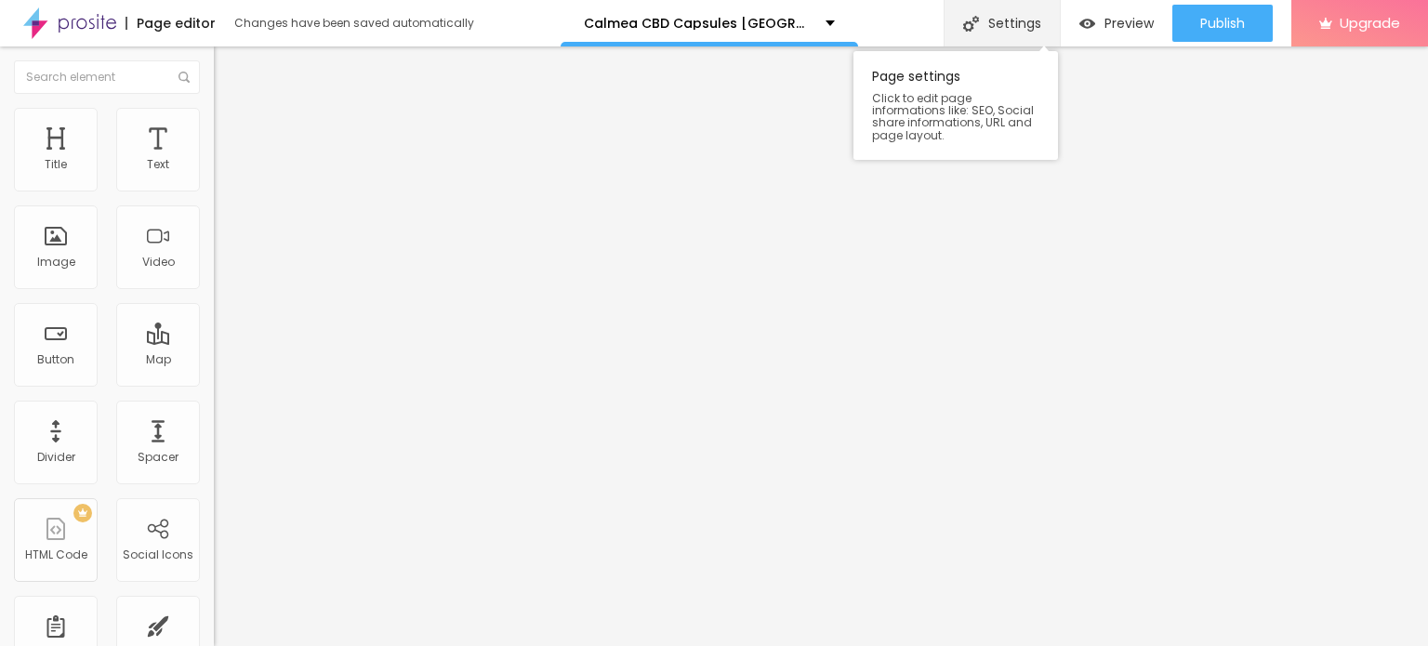
click at [1004, 33] on div "Settings" at bounding box center [1002, 23] width 116 height 47
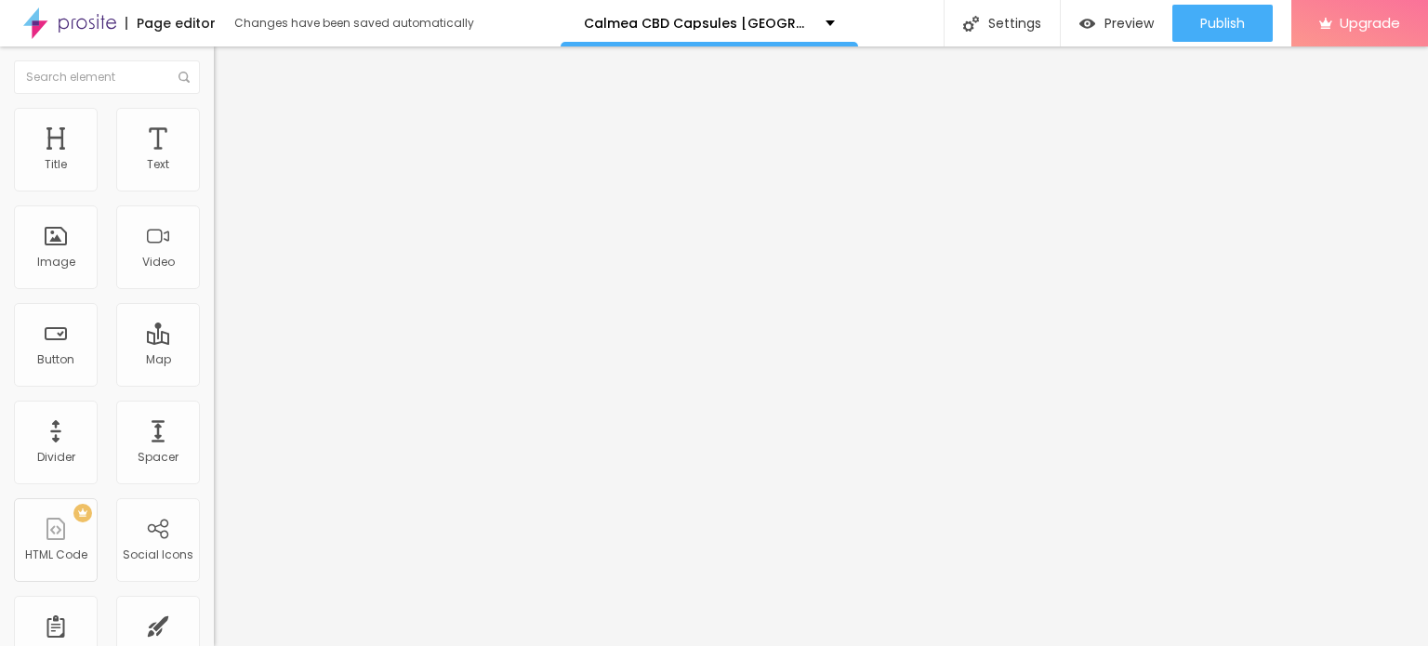
paste input "Calmea CBD Capsules [GEOGRAPHIC_DATA]: We Tested It for 90 Days - the Real Scie…"
type input "Calmea CBD Capsules [GEOGRAPHIC_DATA]: We Tested It for 90 Days - the Real Scie…"
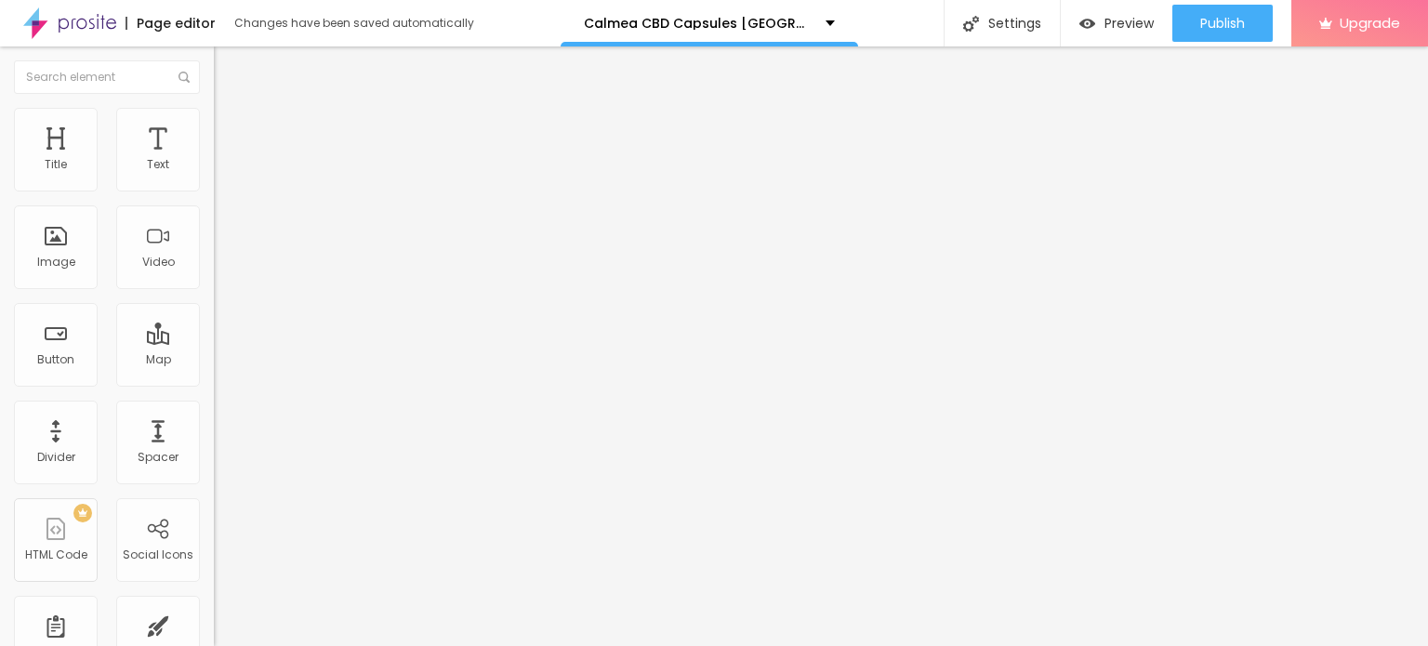
paste textarea "Calmea CBD Capsules sont un complément bien-être de haute qualité, formulé pour…"
type textarea "Calmea CBD Capsules sont un complément bien-être de haute qualité, formulé pour…"
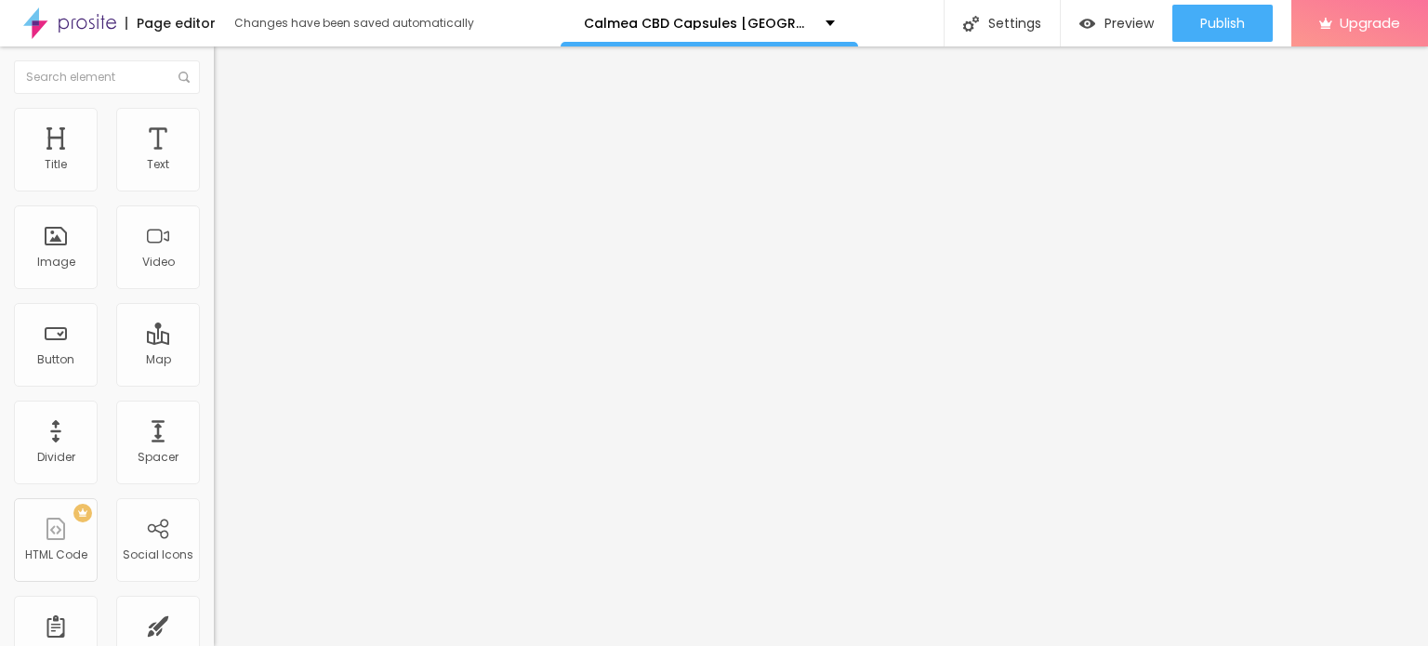
paste textarea "Calmea CBD Capsules [GEOGRAPHIC_DATA]"
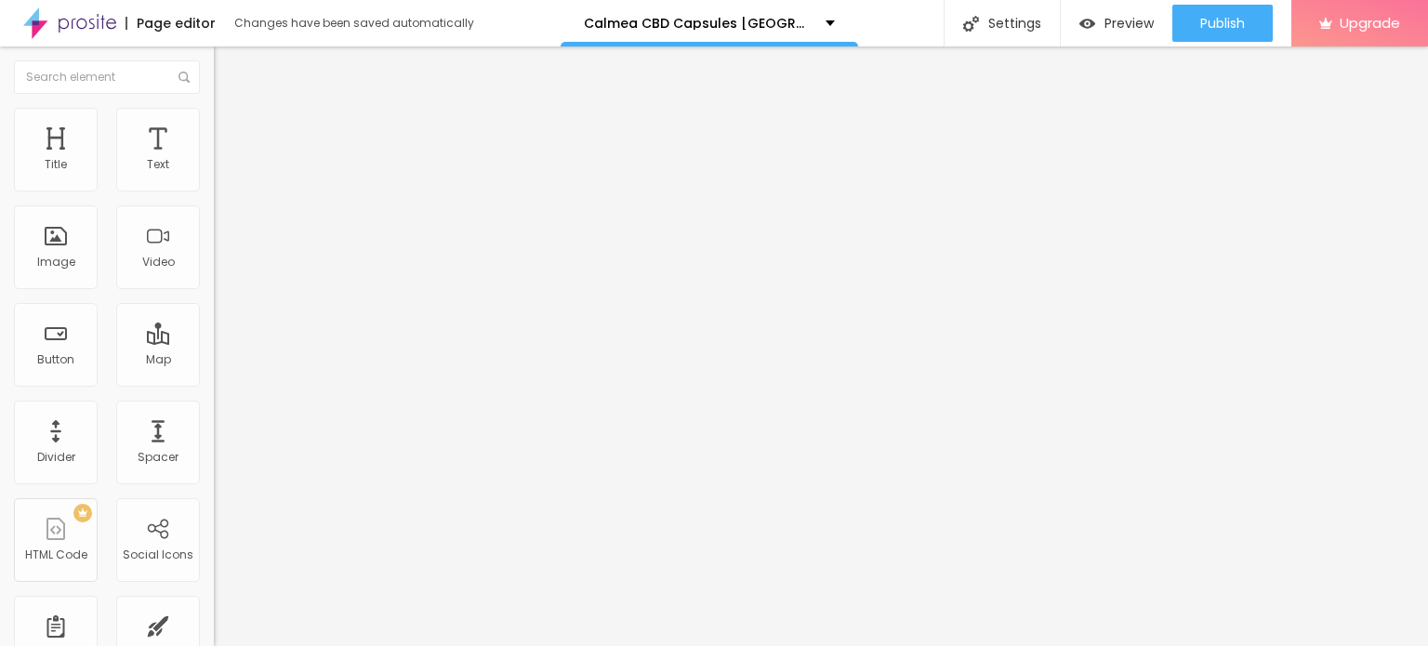
paste textarea "Calmea CBD Capsules [GEOGRAPHIC_DATA]"
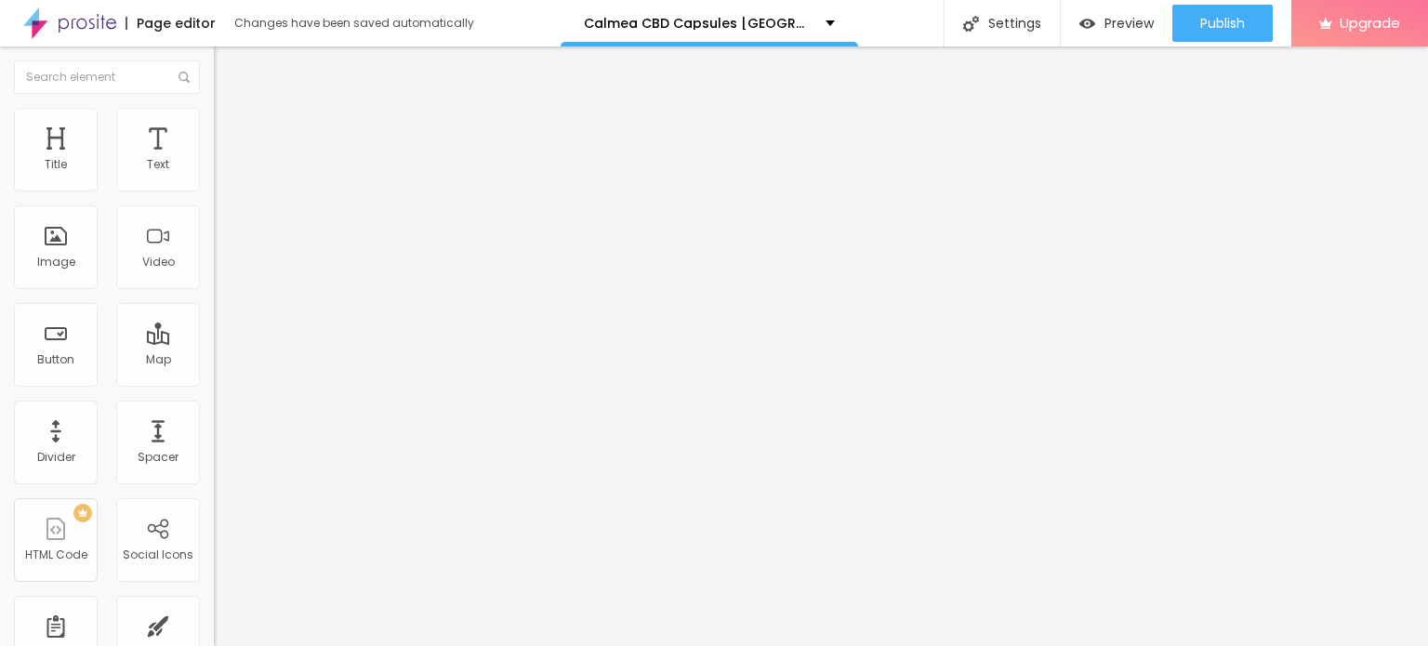
paste textarea "Calmea CBD Capsules [GEOGRAPHIC_DATA]"
paste textarea "Calmea CBD Capsules France"
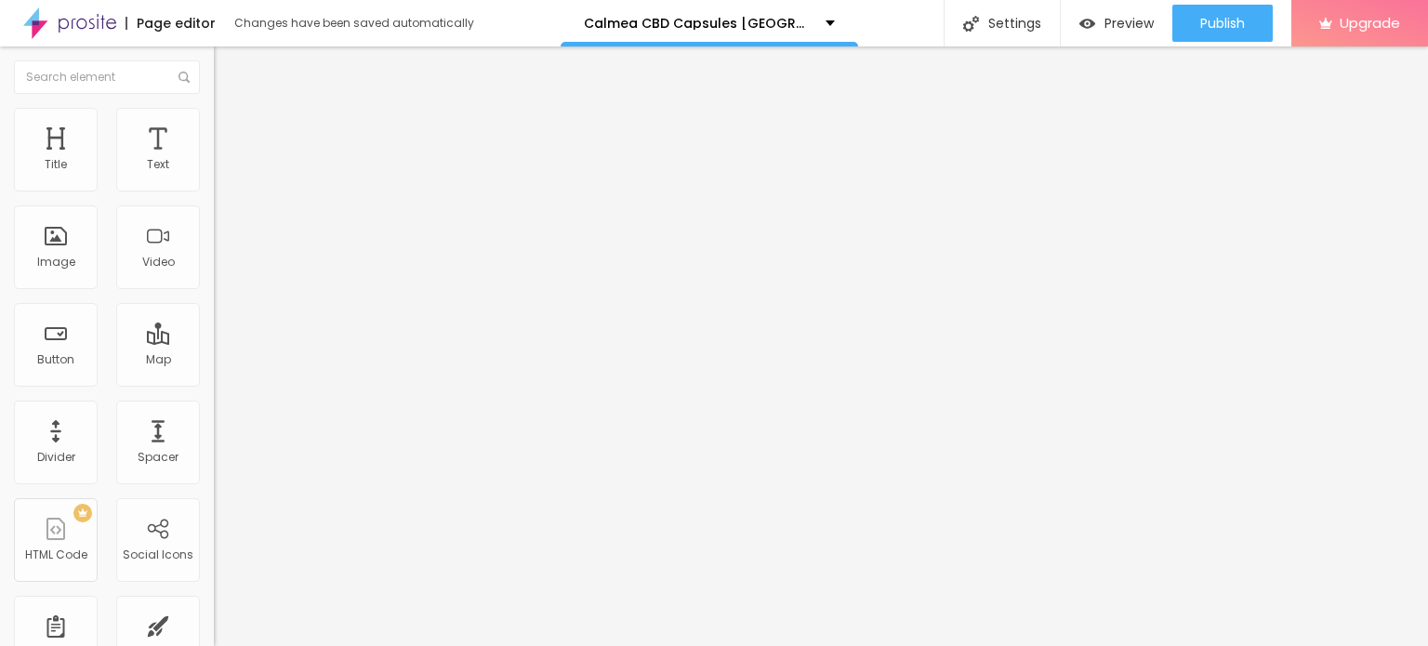
paste textarea "Calmea CBD Capsules France"
type textarea "Calmea CBD Capsules France Calmea CBD Capsules France Calmea CBD Capsules Franc…"
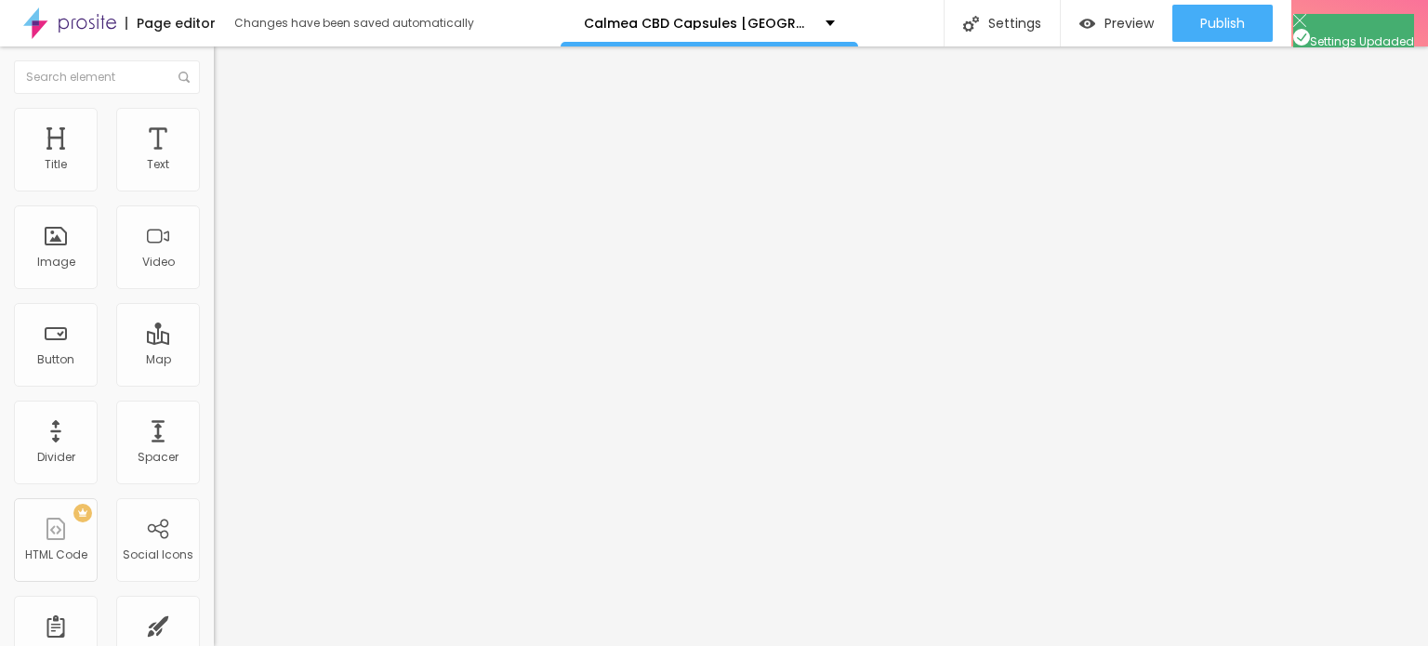
scroll to position [0, 0]
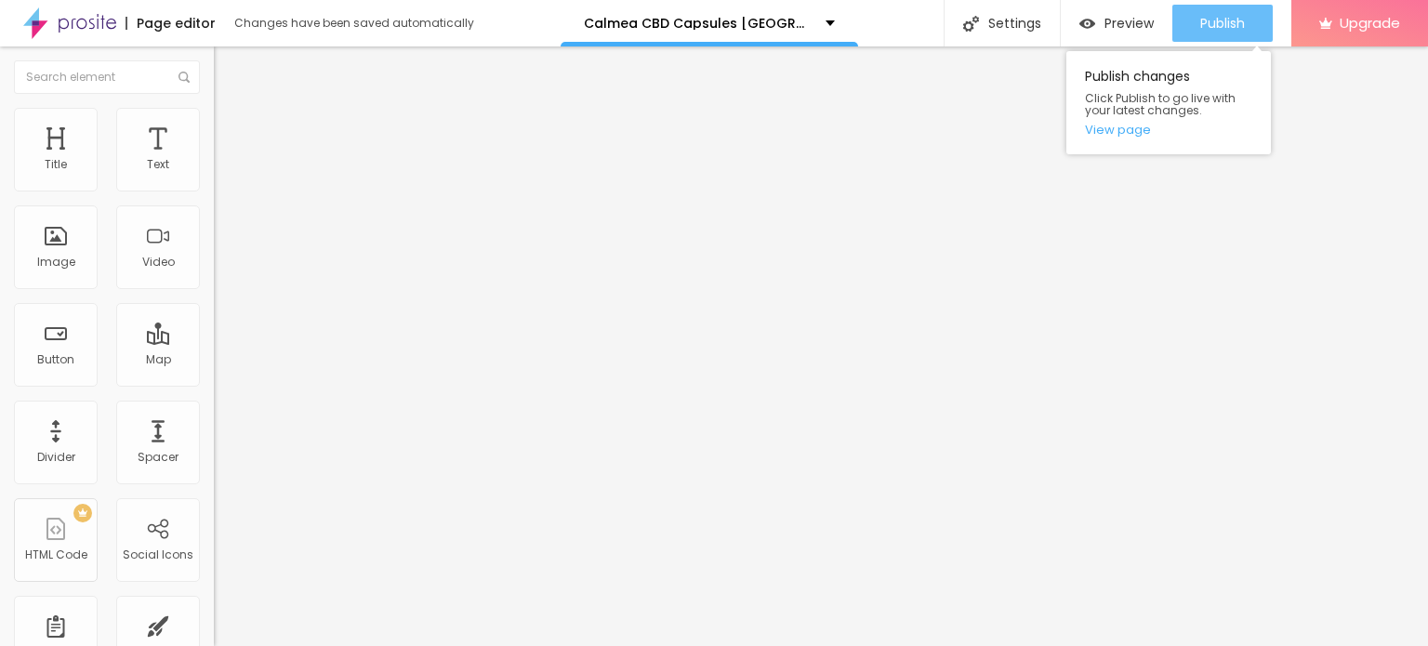
click at [1211, 21] on span "Publish" at bounding box center [1223, 23] width 45 height 15
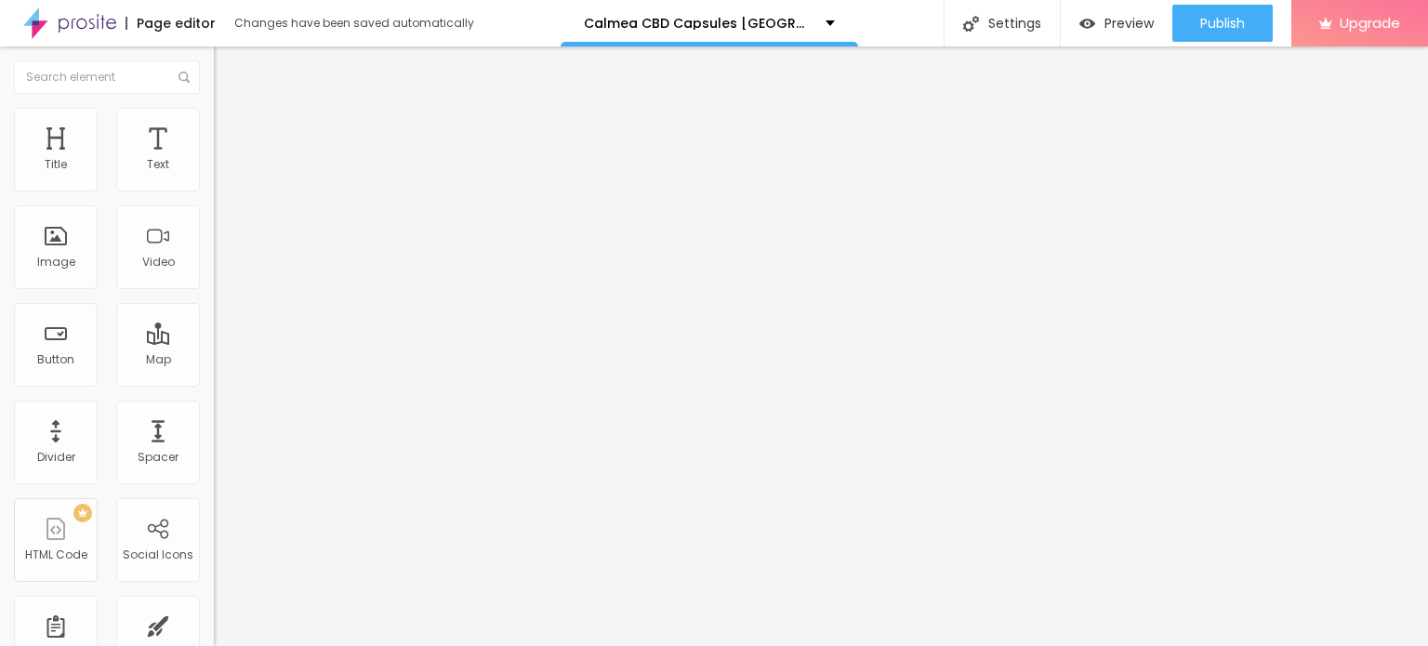
click at [89, 26] on img at bounding box center [69, 23] width 93 height 47
